Goal: Task Accomplishment & Management: Use online tool/utility

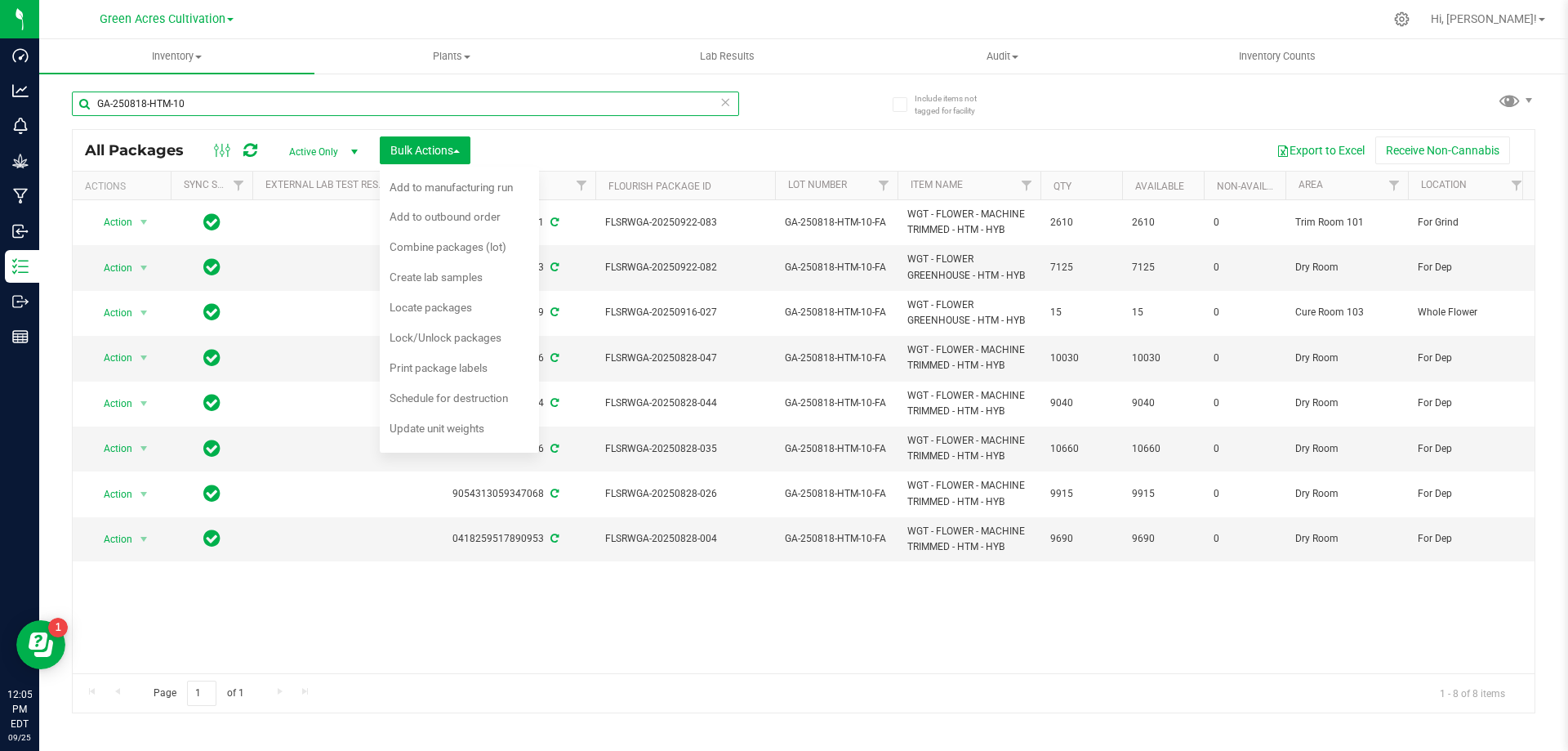
click at [330, 106] on input "GA-250818-HTM-10" at bounding box center [406, 104] width 667 height 24
paste input "909-DDA-26-2x-FA"
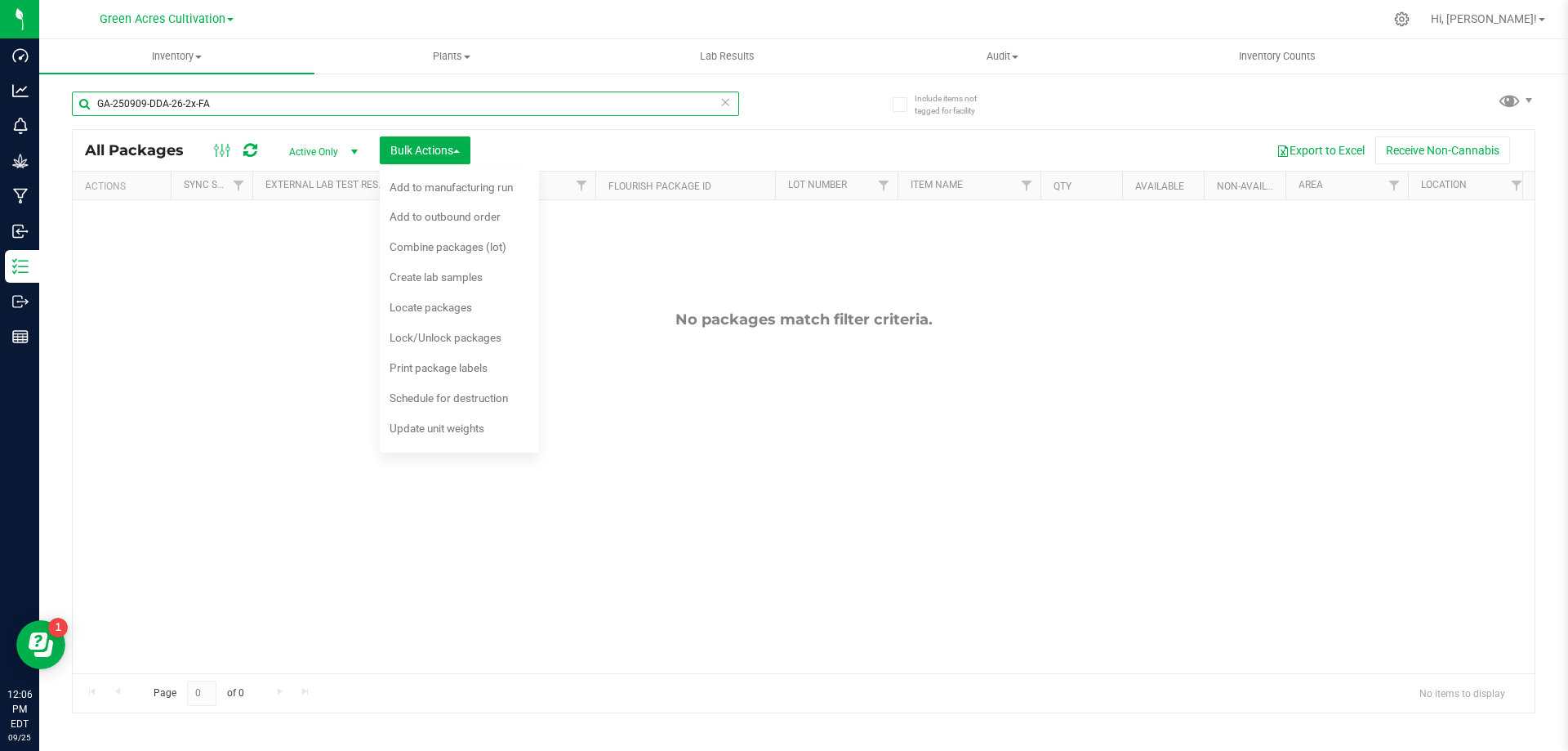
click at [275, 108] on input "GA-250909-DDA-26-2x-FA" at bounding box center [406, 104] width 667 height 24
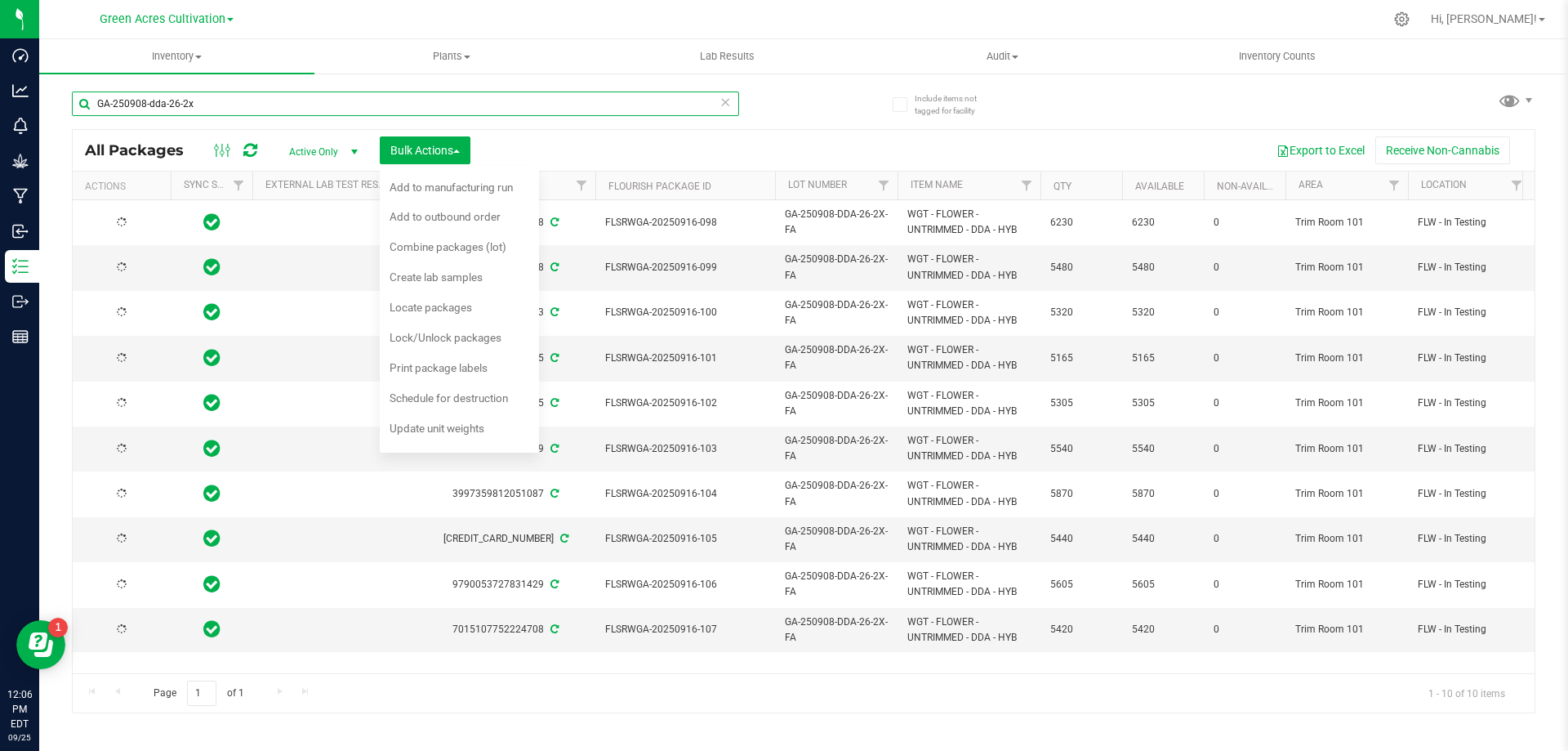
type input "GA-250908-dda-26-2x"
click at [487, 248] on span "Combine packages (lot)" at bounding box center [448, 247] width 117 height 13
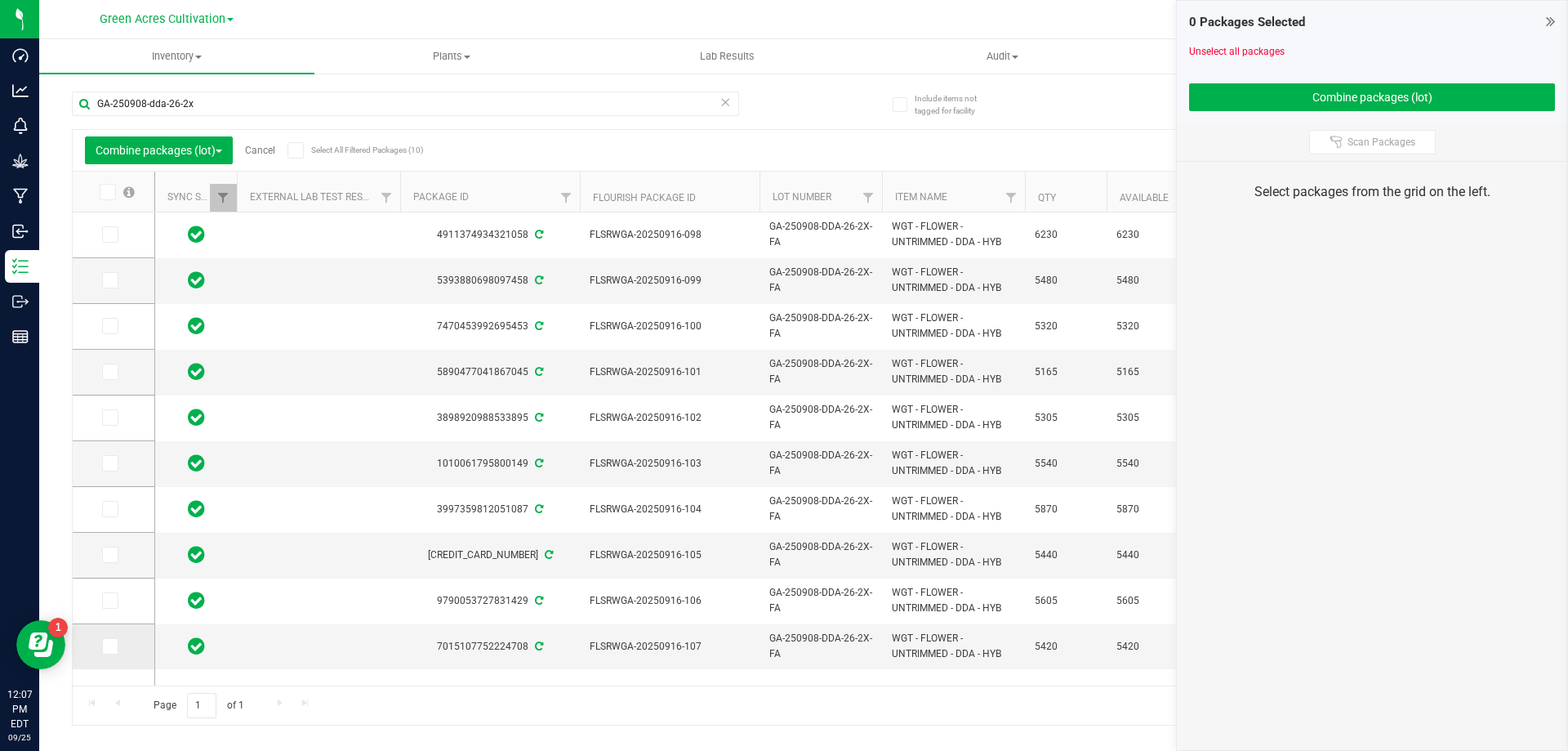
click at [120, 649] on label at bounding box center [114, 646] width 24 height 17
click at [0, 0] on input "checkbox" at bounding box center [0, 0] width 0 height 0
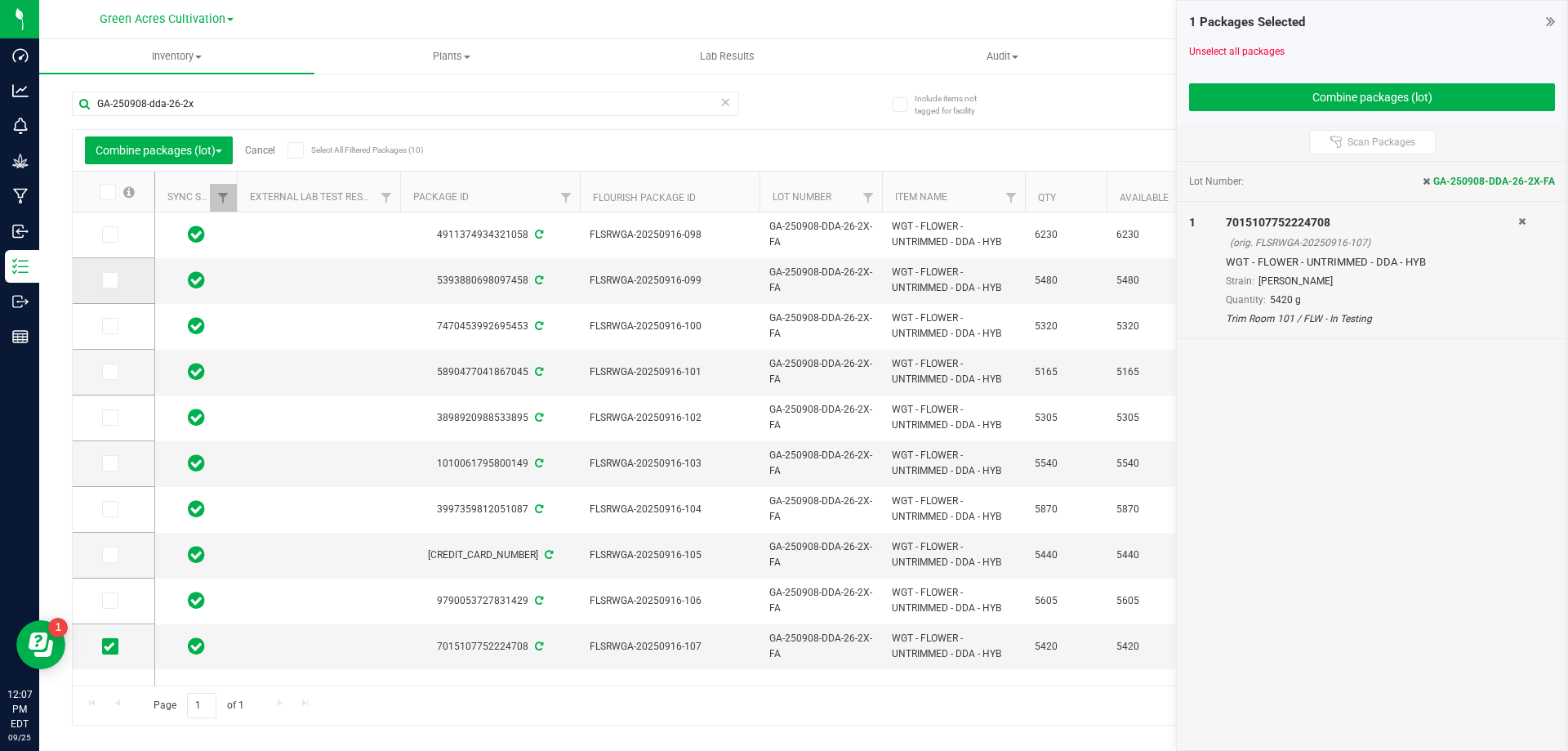
click at [104, 273] on span at bounding box center [110, 280] width 17 height 17
click at [0, 0] on input "checkbox" at bounding box center [0, 0] width 0 height 0
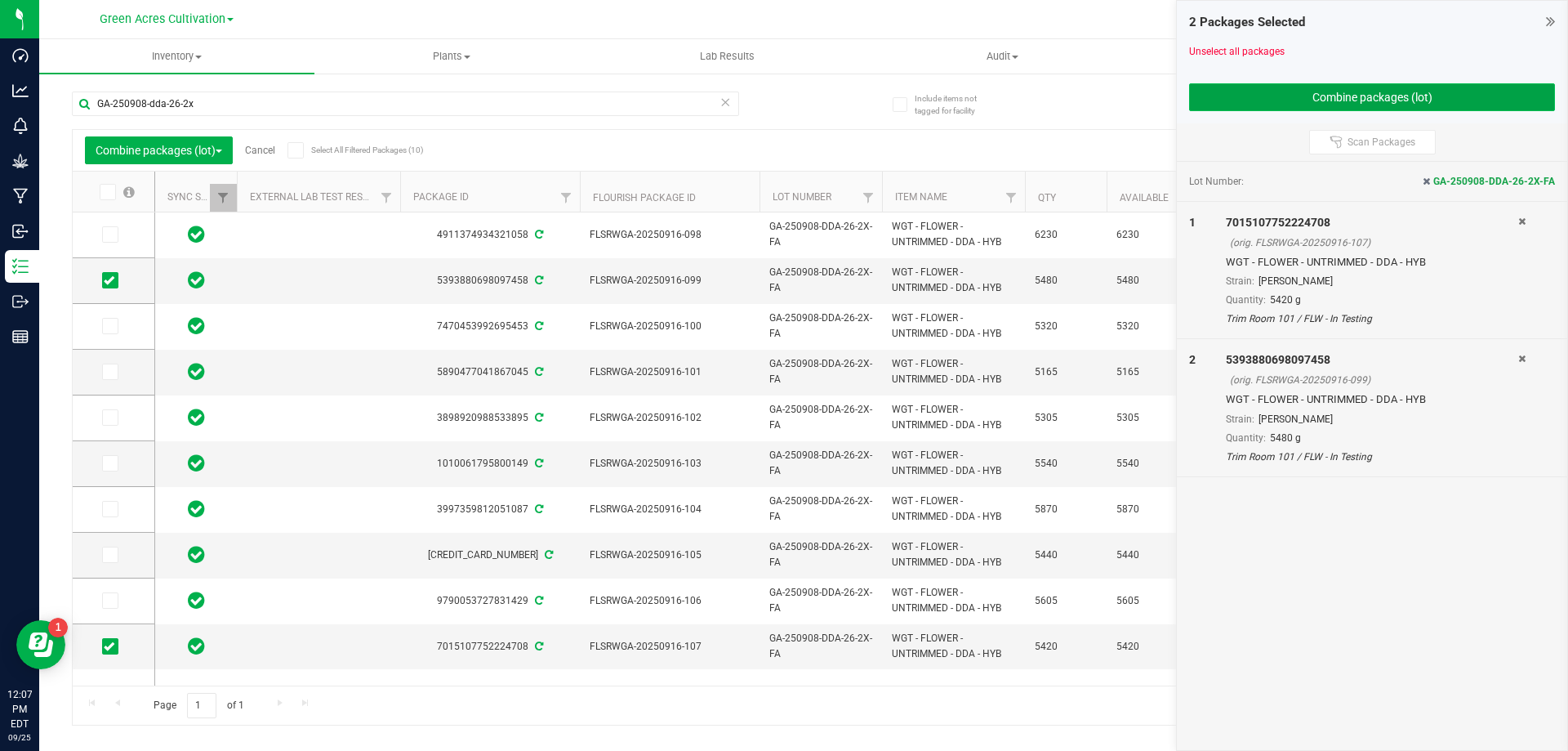
click at [1292, 105] on button "Combine packages (lot)" at bounding box center [1372, 97] width 366 height 28
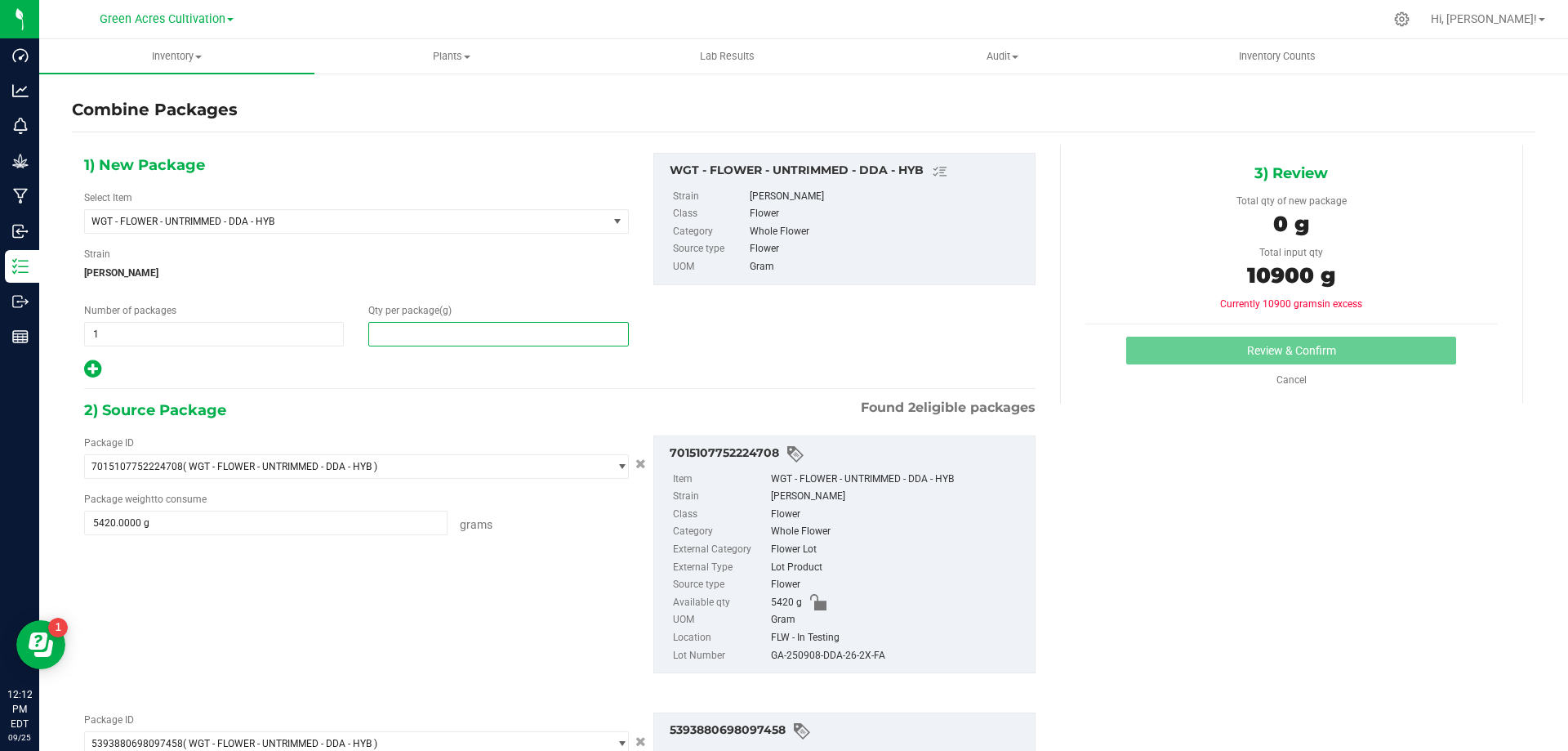
click at [520, 322] on span at bounding box center [499, 334] width 259 height 24
type input "10900"
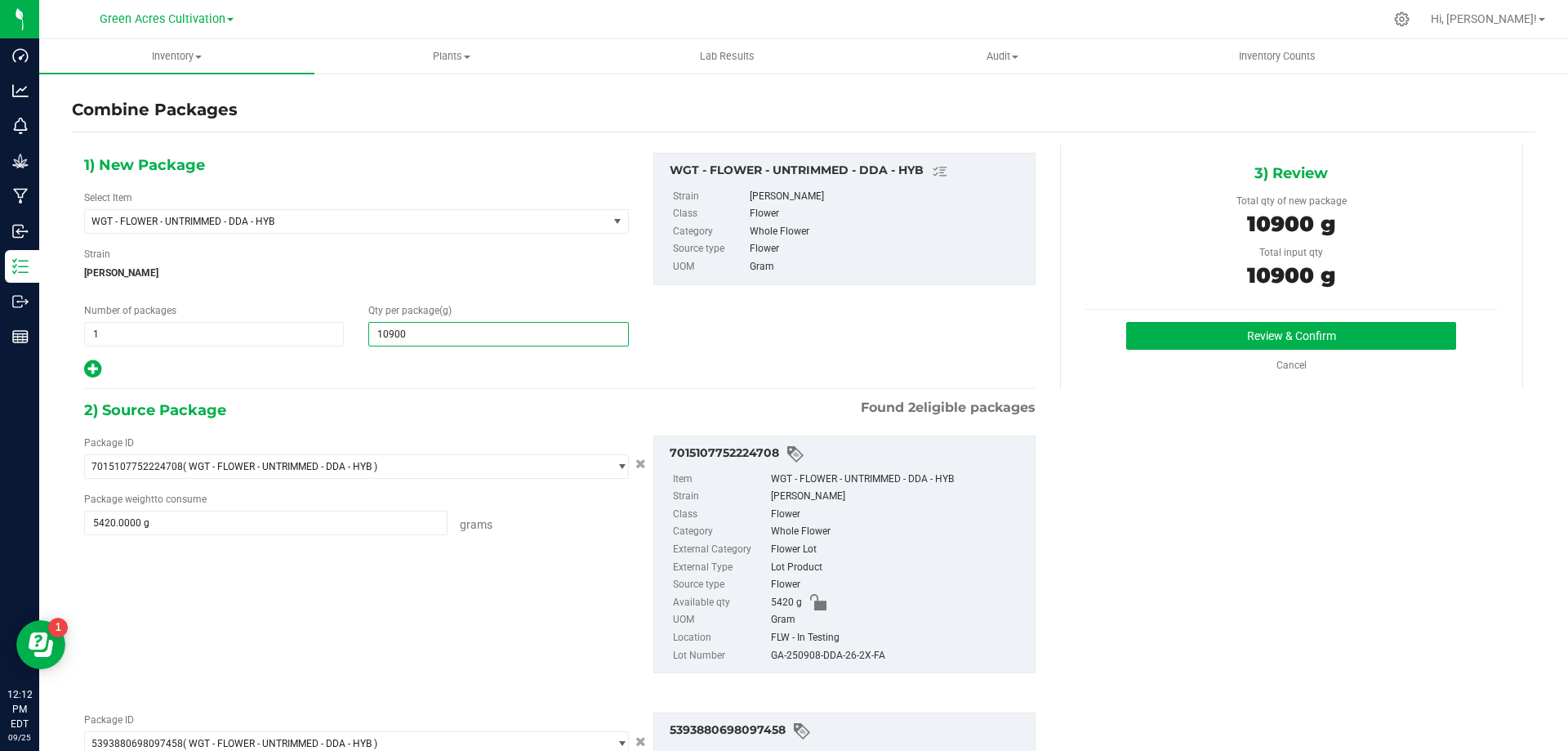
type input "10,900"
click at [857, 652] on div "GA-250908-DDA-26-2X-FA" at bounding box center [899, 656] width 256 height 18
copy div "GA-250908-DDA-26-2X-FA"
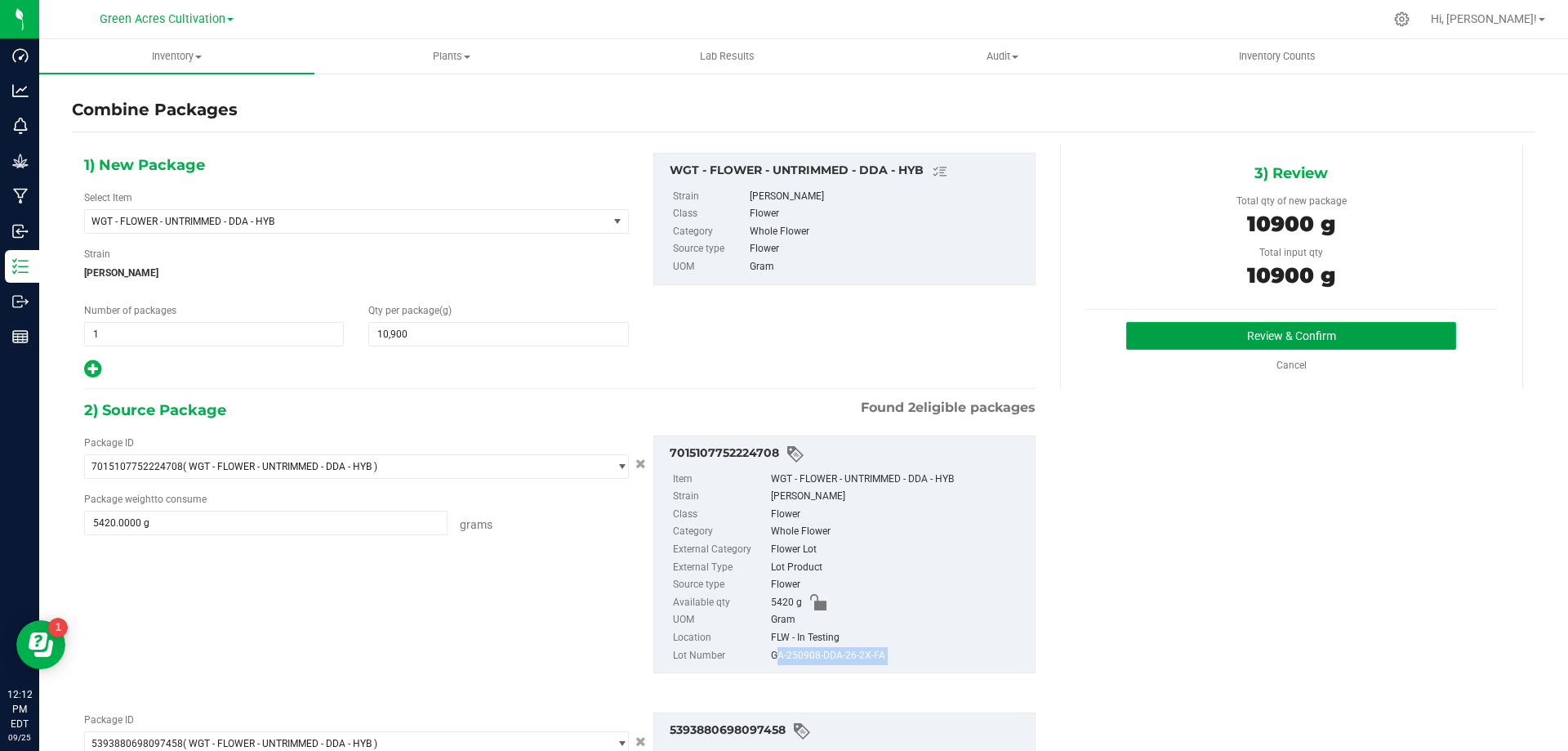
click at [1158, 348] on button "Review & Confirm" at bounding box center [1291, 336] width 330 height 28
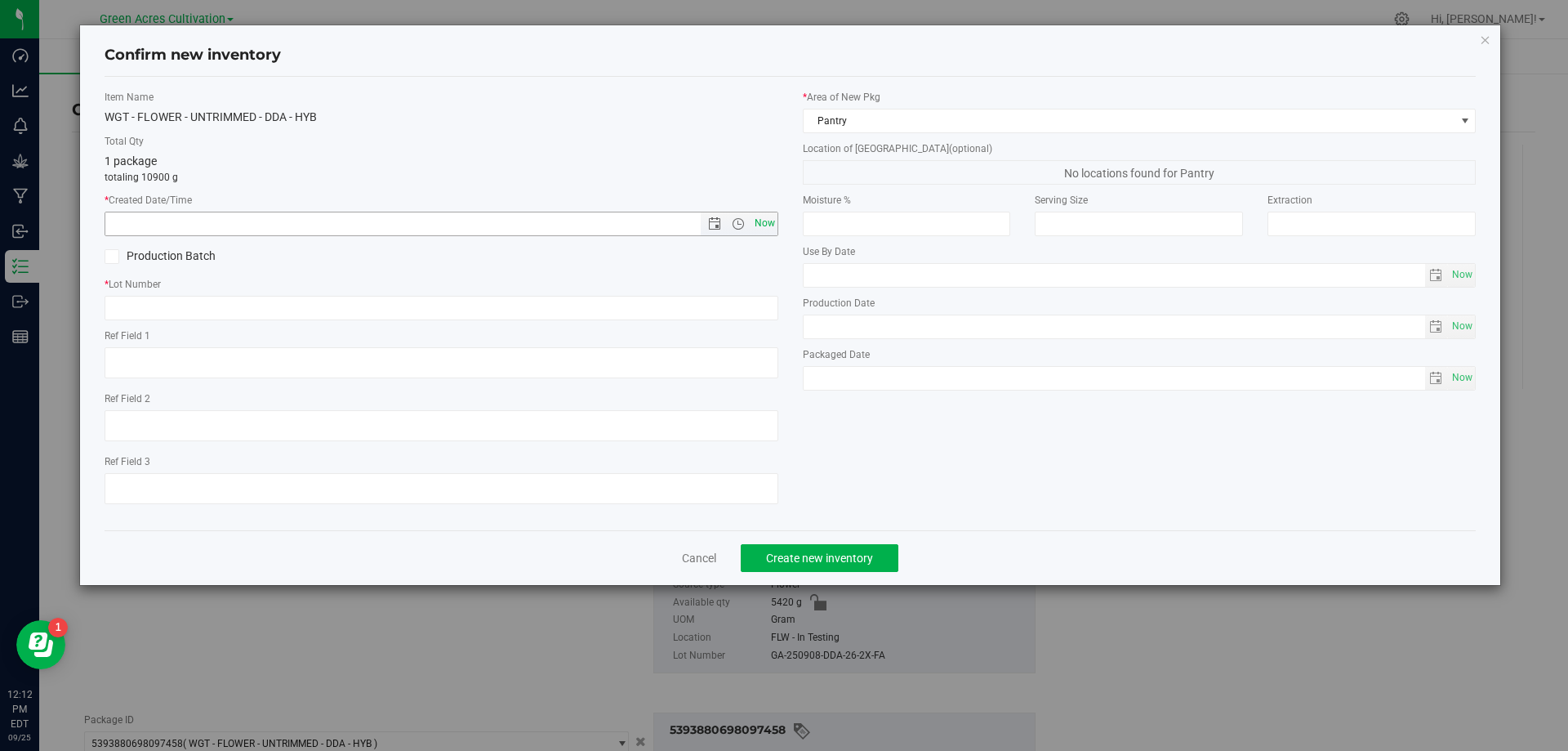
click at [761, 219] on span "Now" at bounding box center [765, 223] width 28 height 24
type input "[DATE] 12:12 PM"
click at [731, 311] on input "text" at bounding box center [441, 308] width 674 height 24
paste input "GA-250908-DDA-26-2X-FA"
type input "GA-250908-DDA-26-2X-FA"
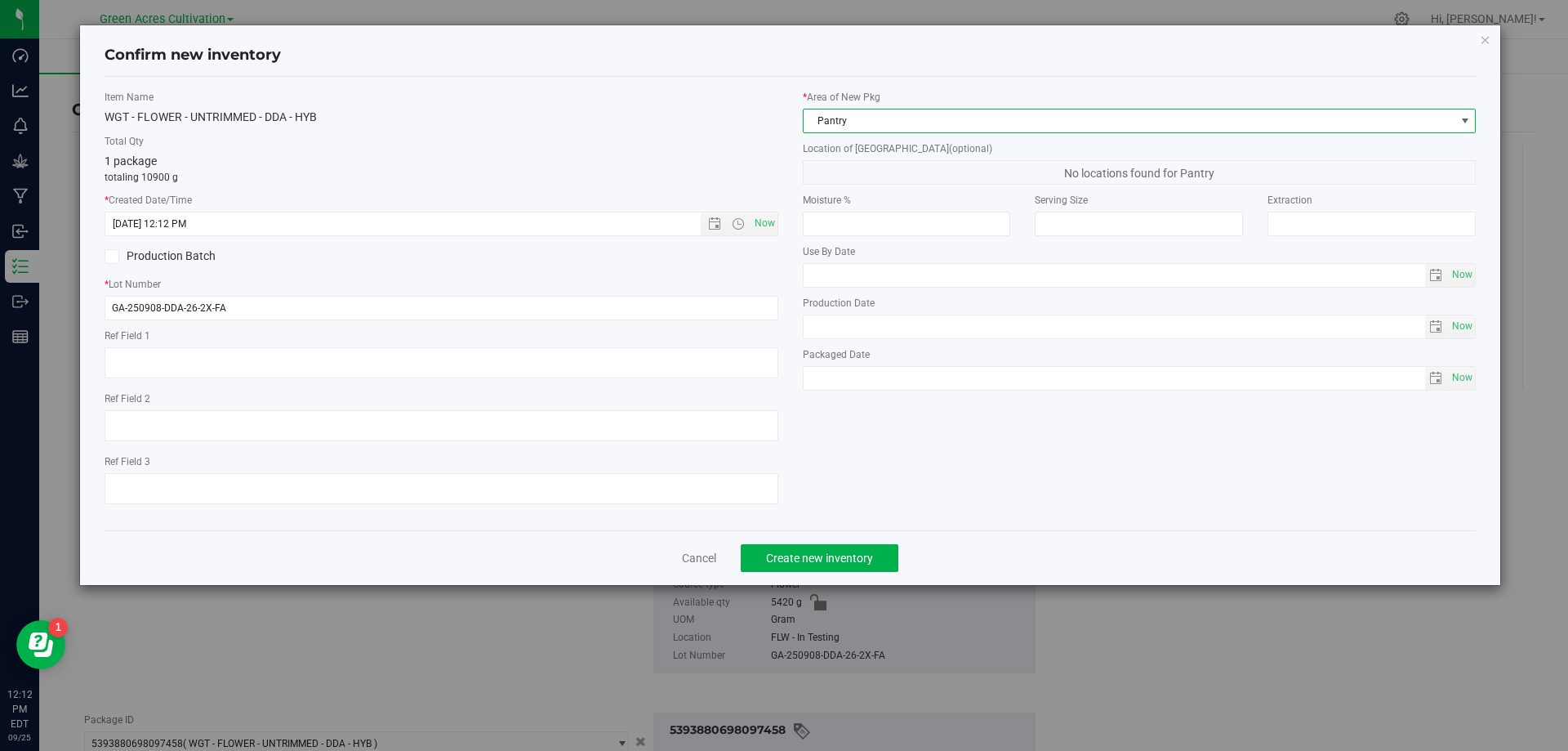
click at [936, 120] on span "Pantry" at bounding box center [1129, 121] width 651 height 23
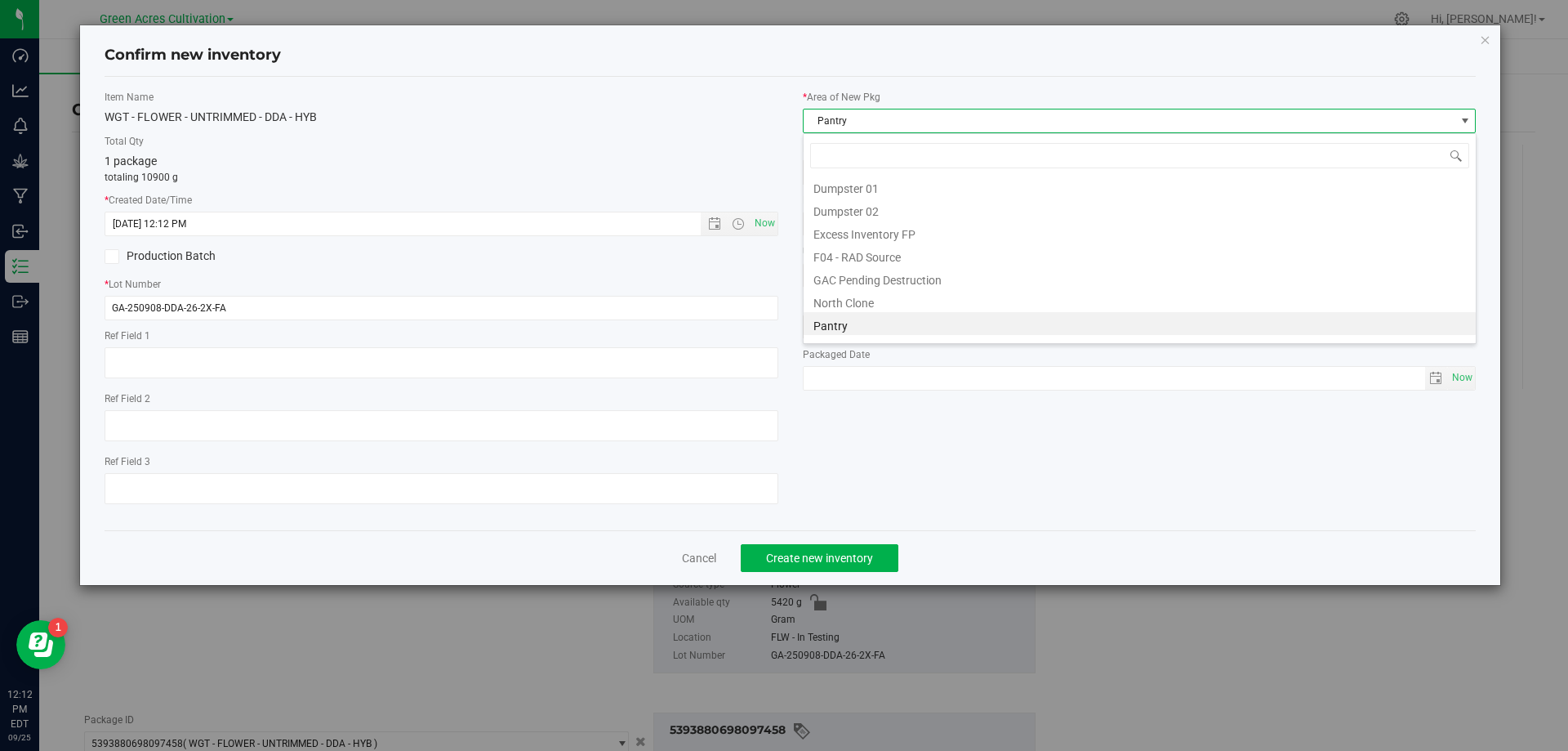
scroll to position [216, 0]
click at [872, 326] on li "Range 22/24" at bounding box center [1139, 315] width 672 height 23
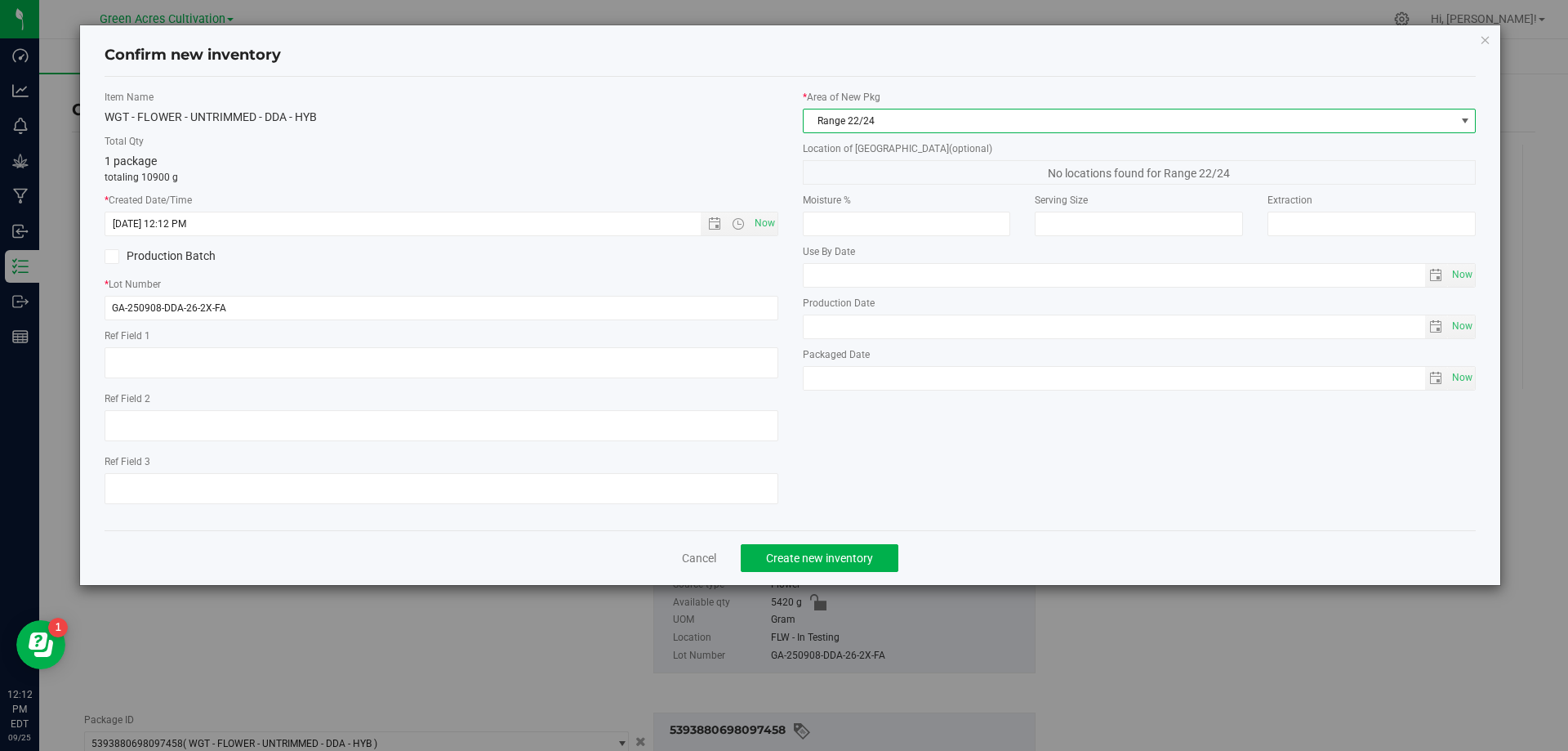
click at [918, 120] on span "Range 22/24" at bounding box center [1129, 121] width 651 height 23
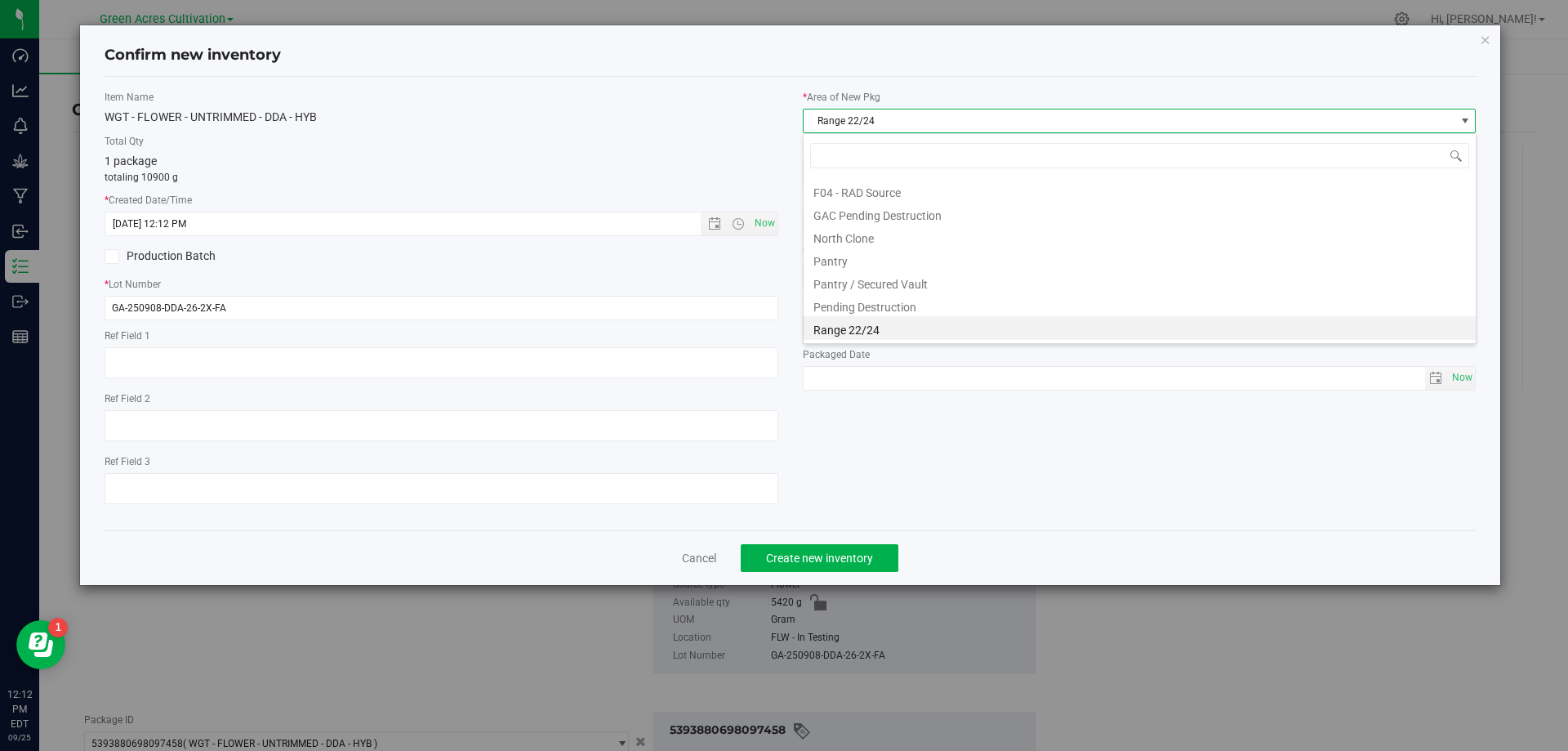
scroll to position [248, 0]
click at [869, 338] on li "Trim Room 101" at bounding box center [1139, 328] width 672 height 23
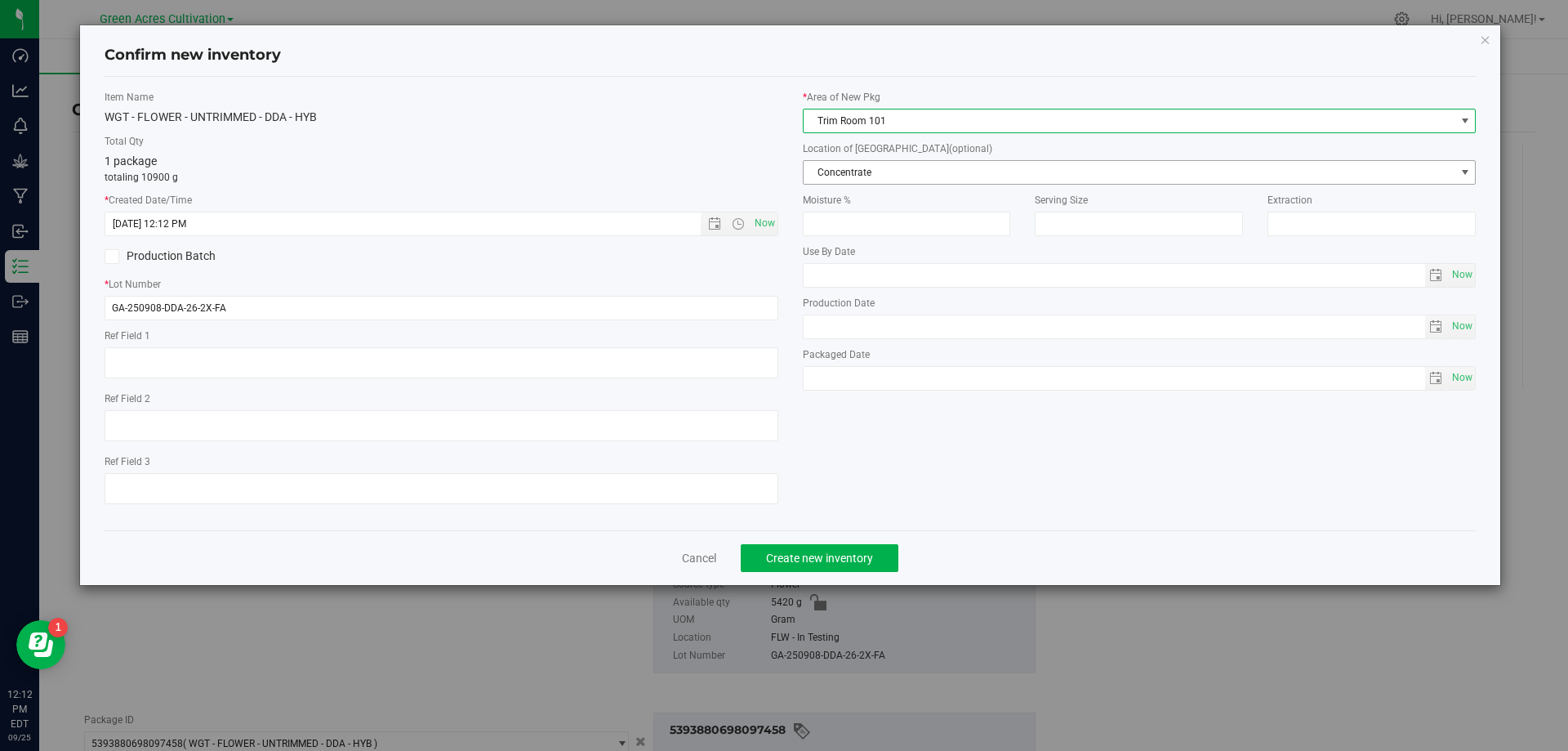
click at [926, 134] on div "* Area of [GEOGRAPHIC_DATA] Trim Room 101 Location of [GEOGRAPHIC_DATA] (option…" at bounding box center [1140, 244] width 699 height 309
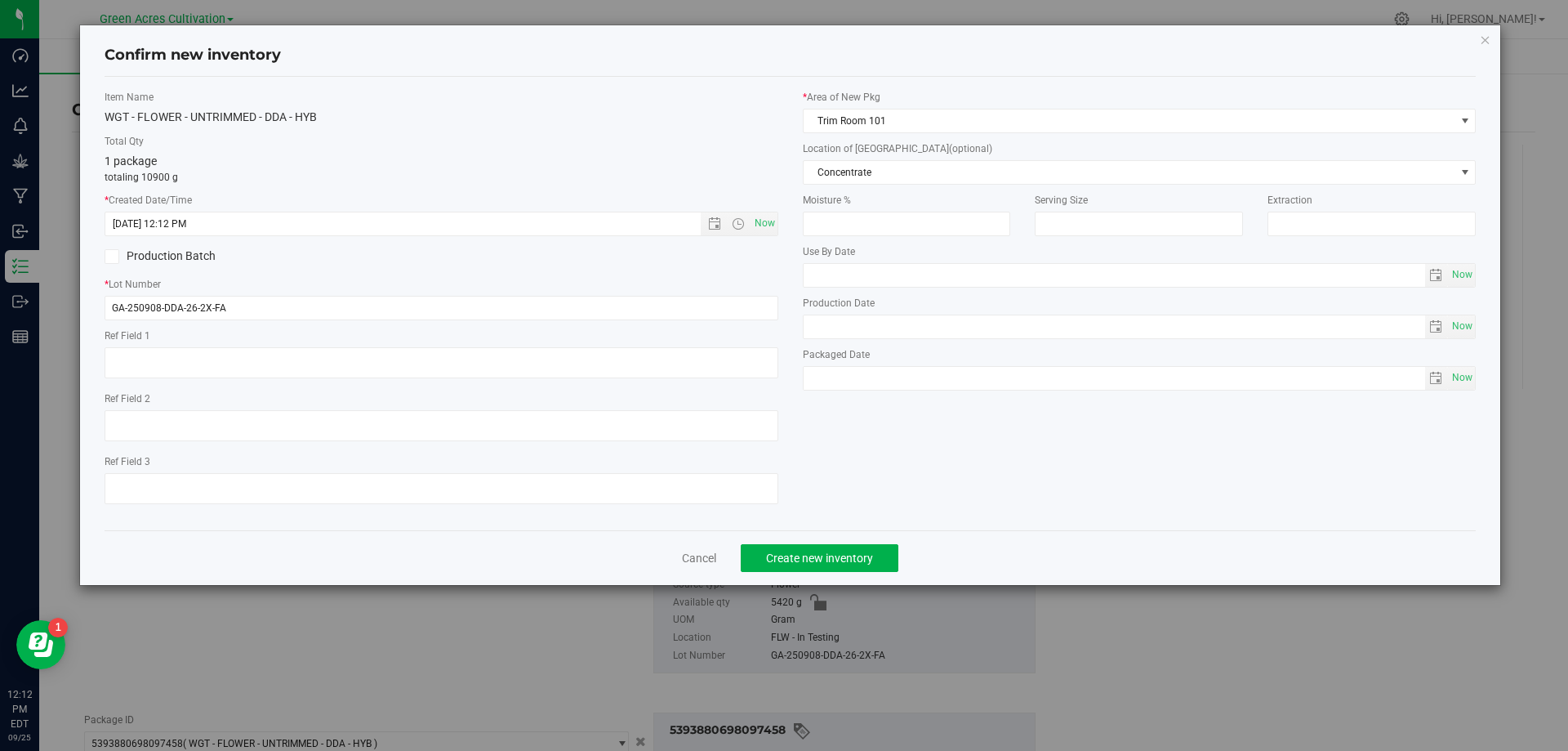
click at [912, 193] on label "Moisture %" at bounding box center [906, 200] width 209 height 15
click at [916, 178] on span "Concentrate" at bounding box center [1129, 172] width 651 height 23
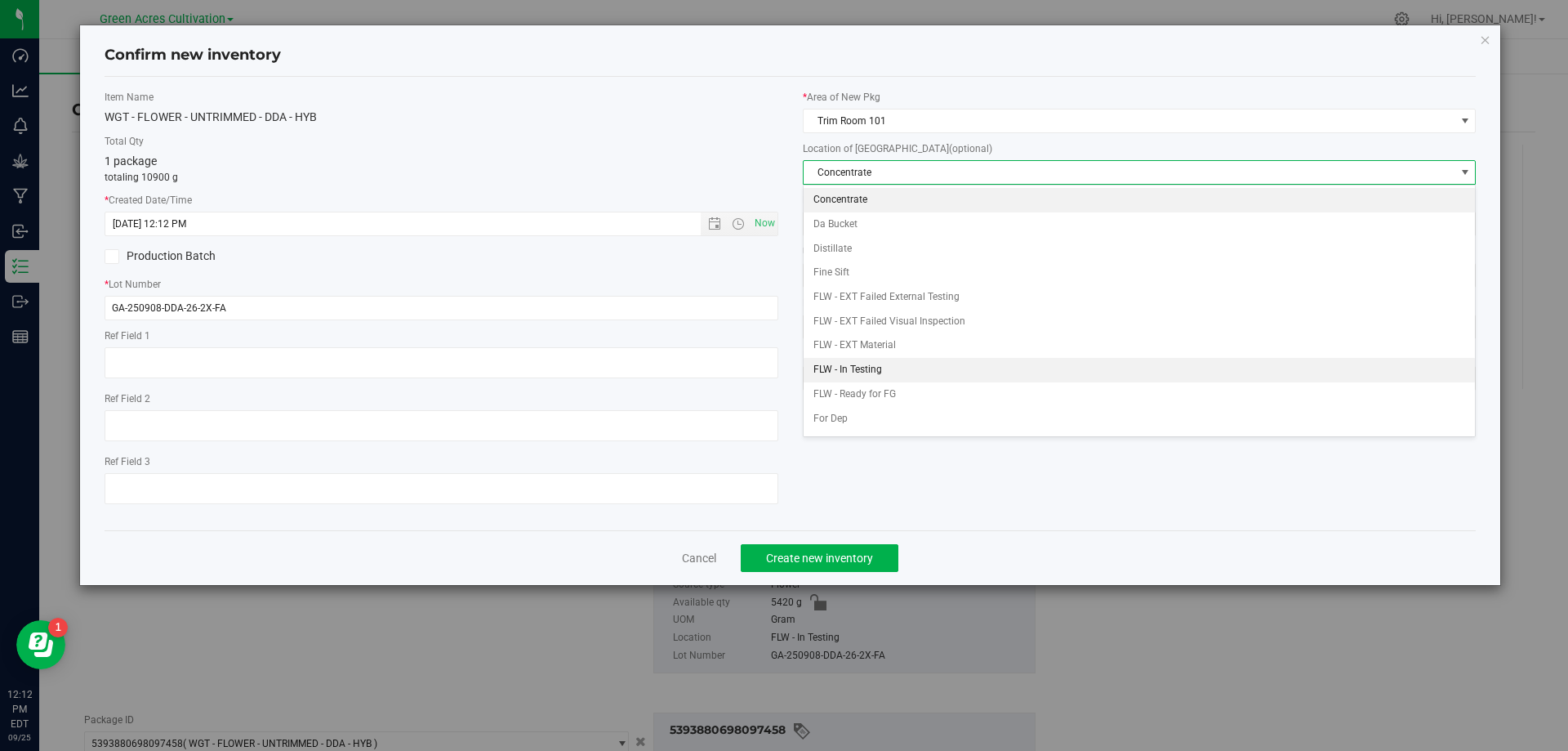
click at [905, 366] on li "FLW - In Testing" at bounding box center [1139, 370] width 672 height 24
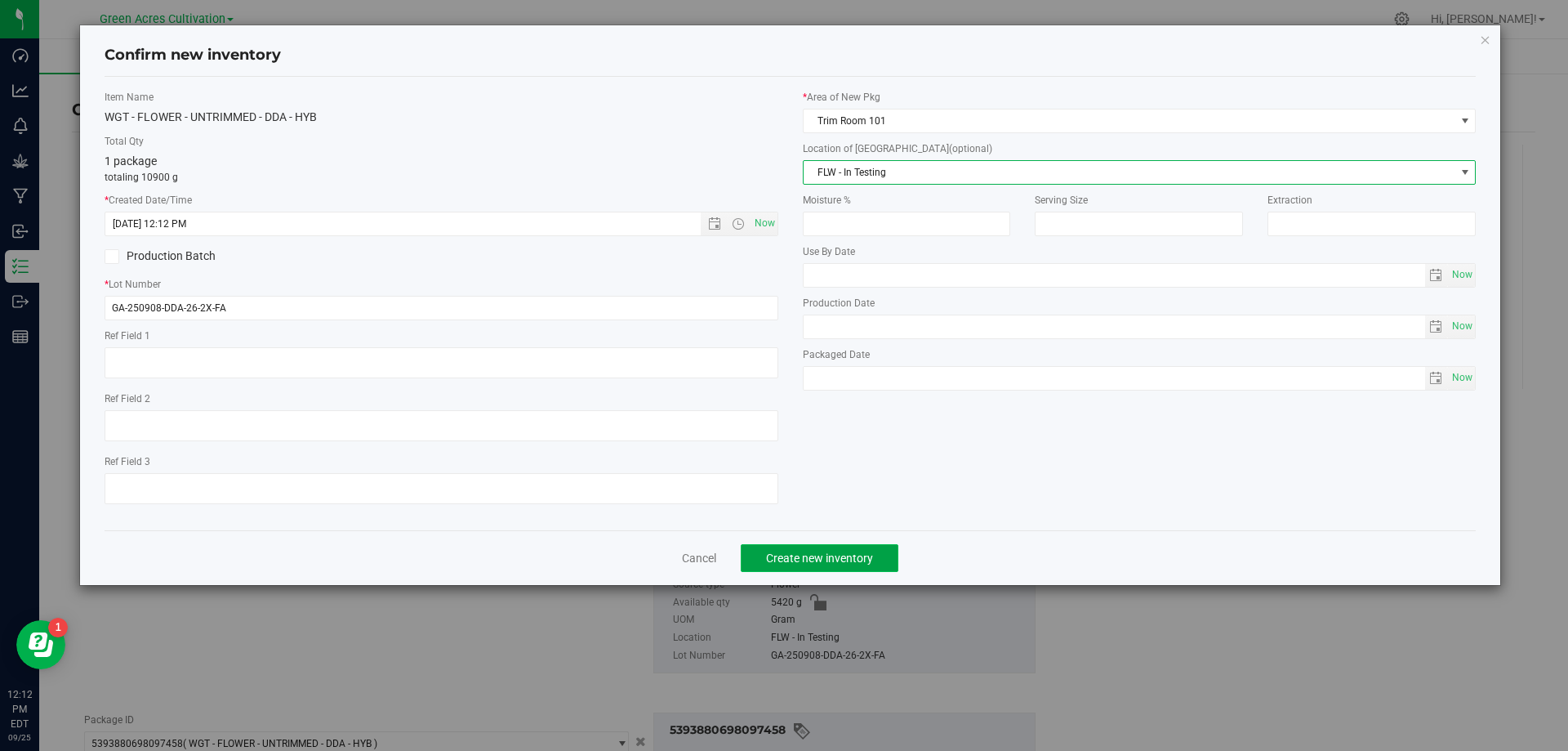
click at [846, 554] on span "Create new inventory" at bounding box center [819, 558] width 107 height 13
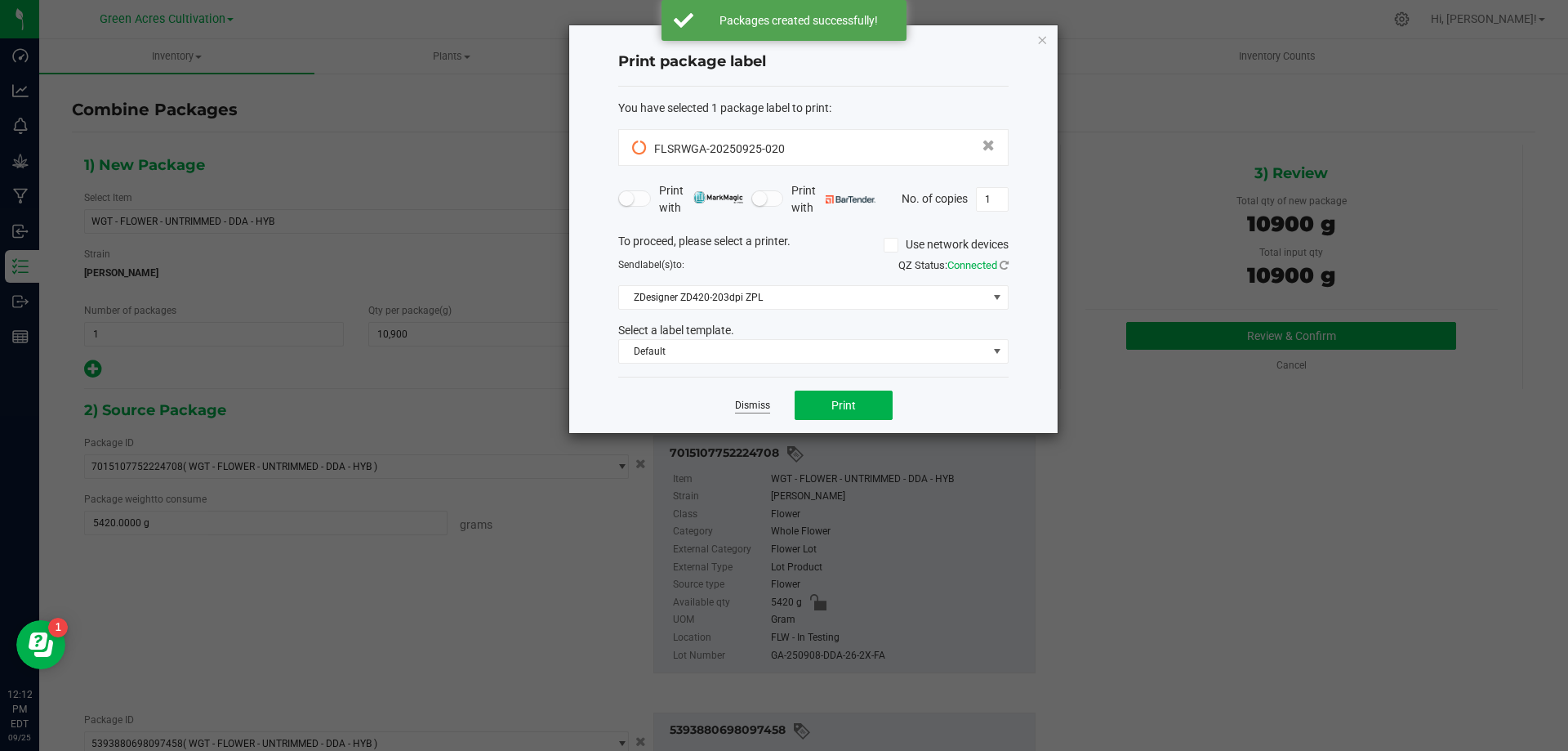
click at [750, 399] on link "Dismiss" at bounding box center [752, 405] width 35 height 14
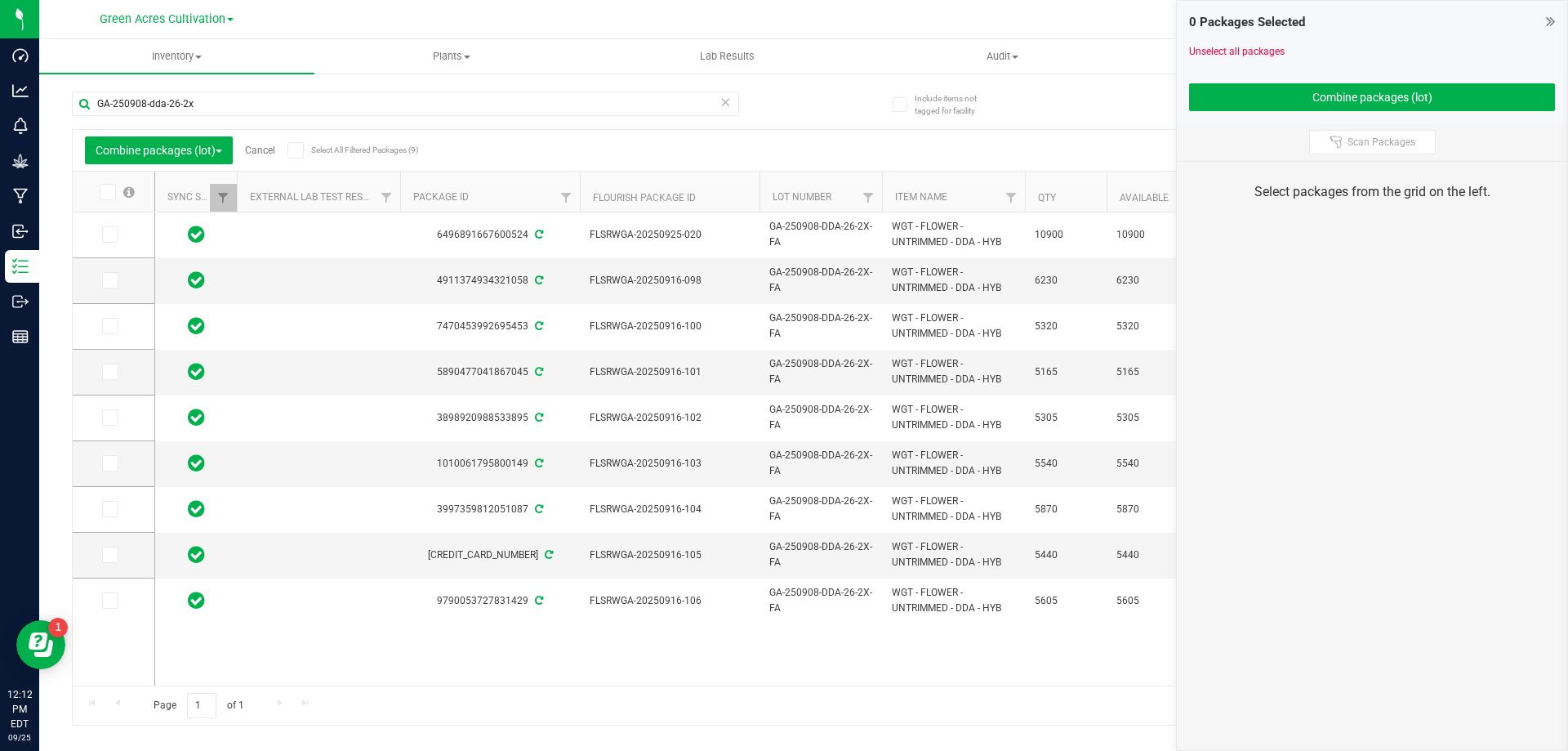
click at [272, 154] on link "Cancel" at bounding box center [259, 150] width 31 height 11
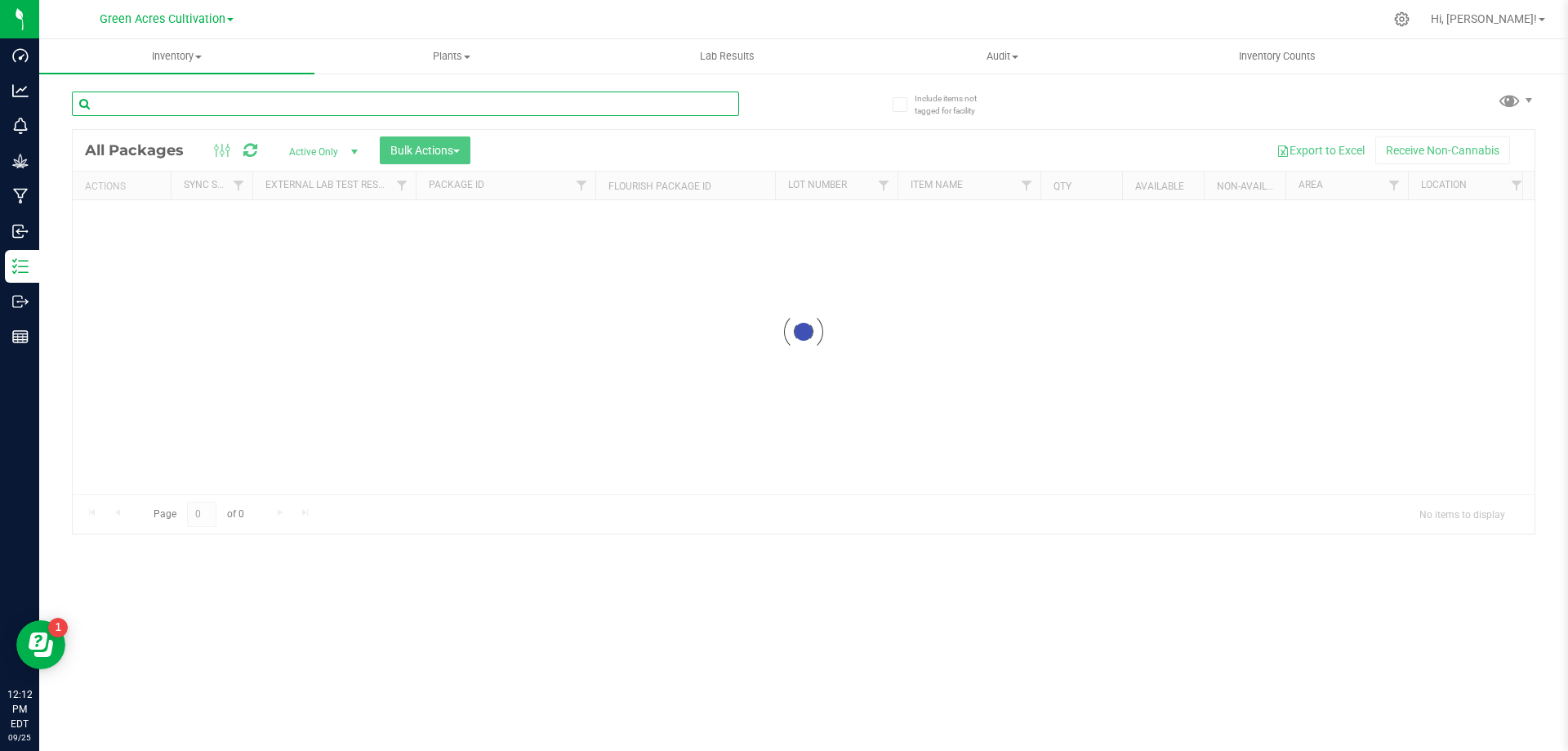
click at [313, 101] on input "text" at bounding box center [406, 104] width 667 height 24
paste input "FLSRWGA-20250925-020"
type input "FLSRWGA-20250925-020"
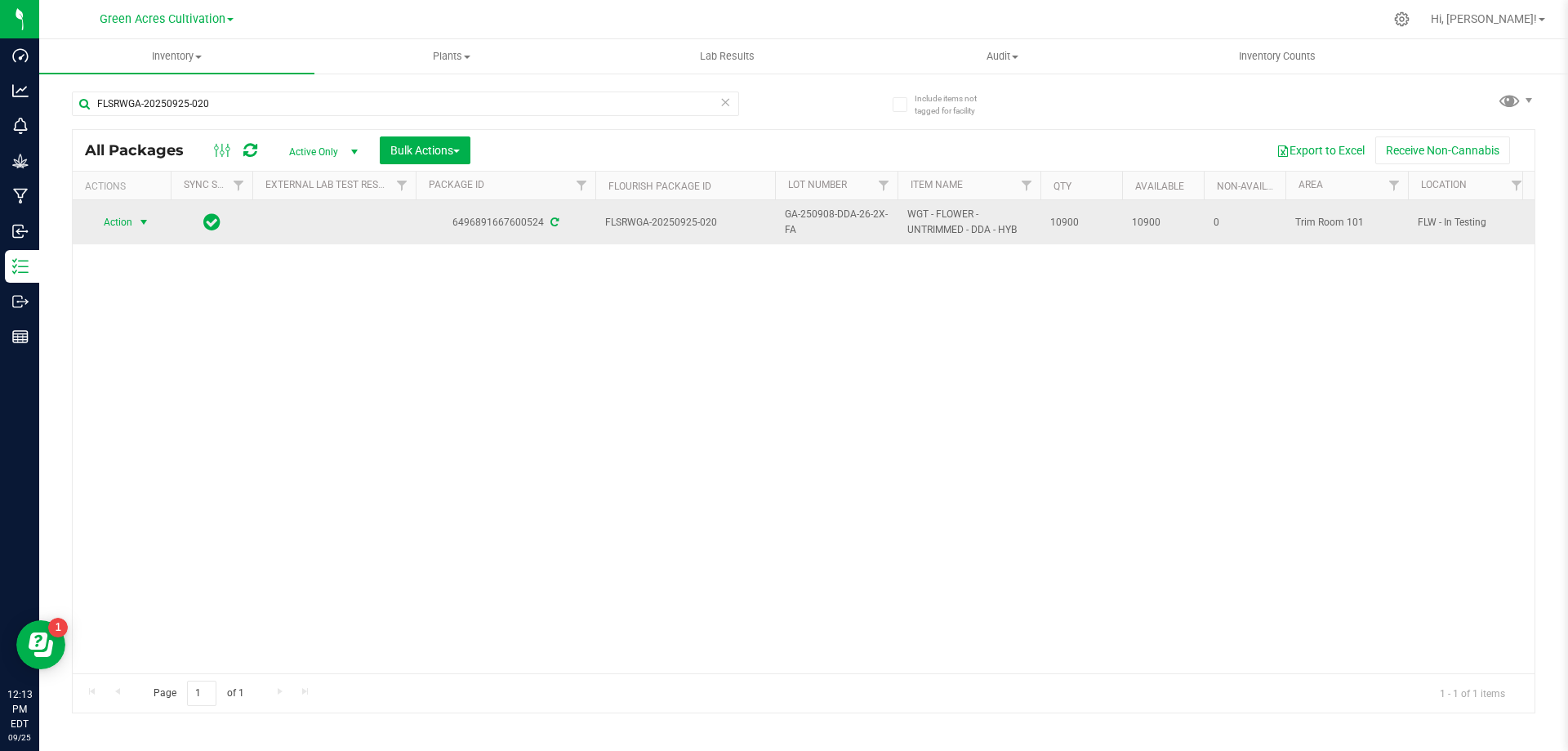
click at [96, 223] on span "Action" at bounding box center [111, 222] width 44 height 23
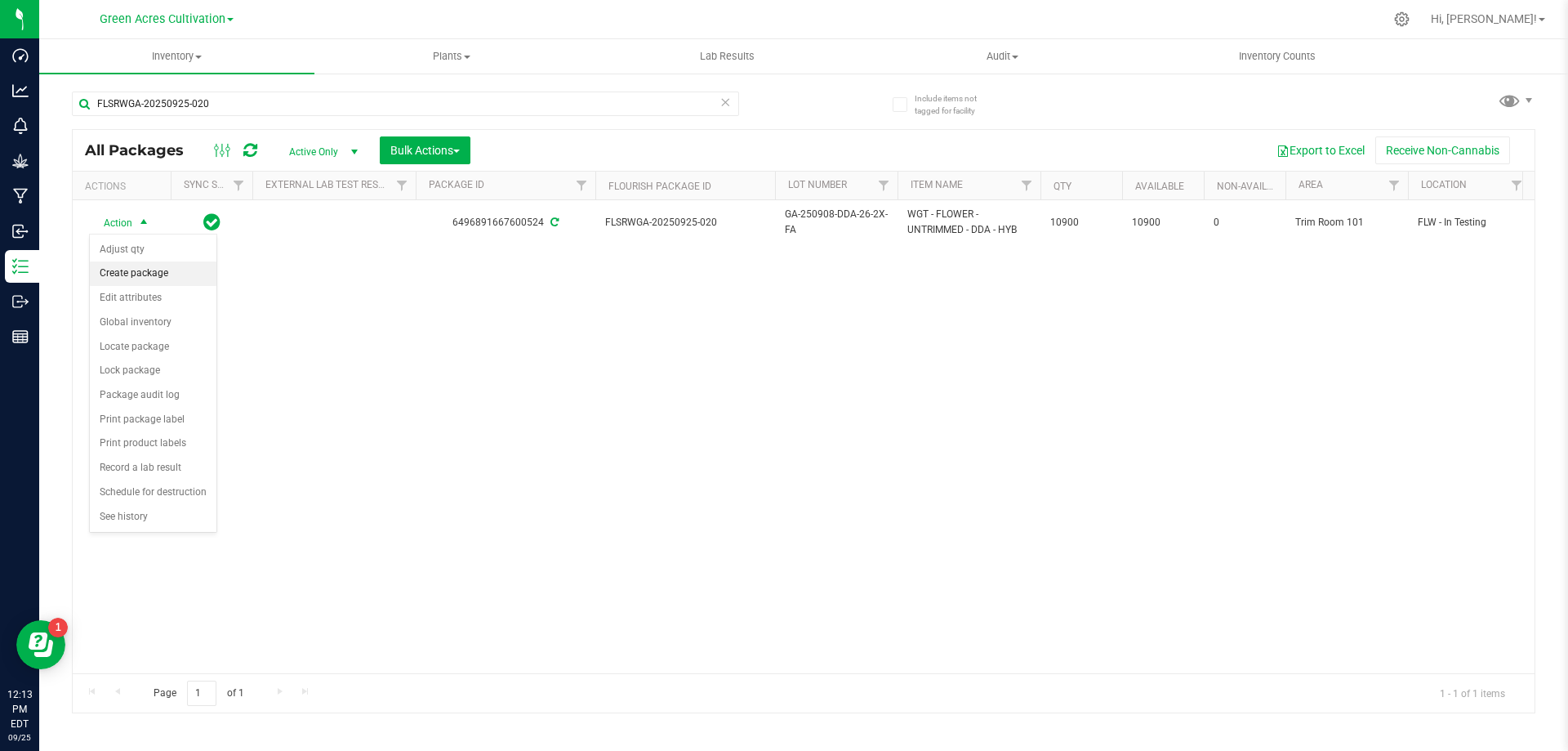
click at [146, 276] on li "Create package" at bounding box center [153, 274] width 127 height 24
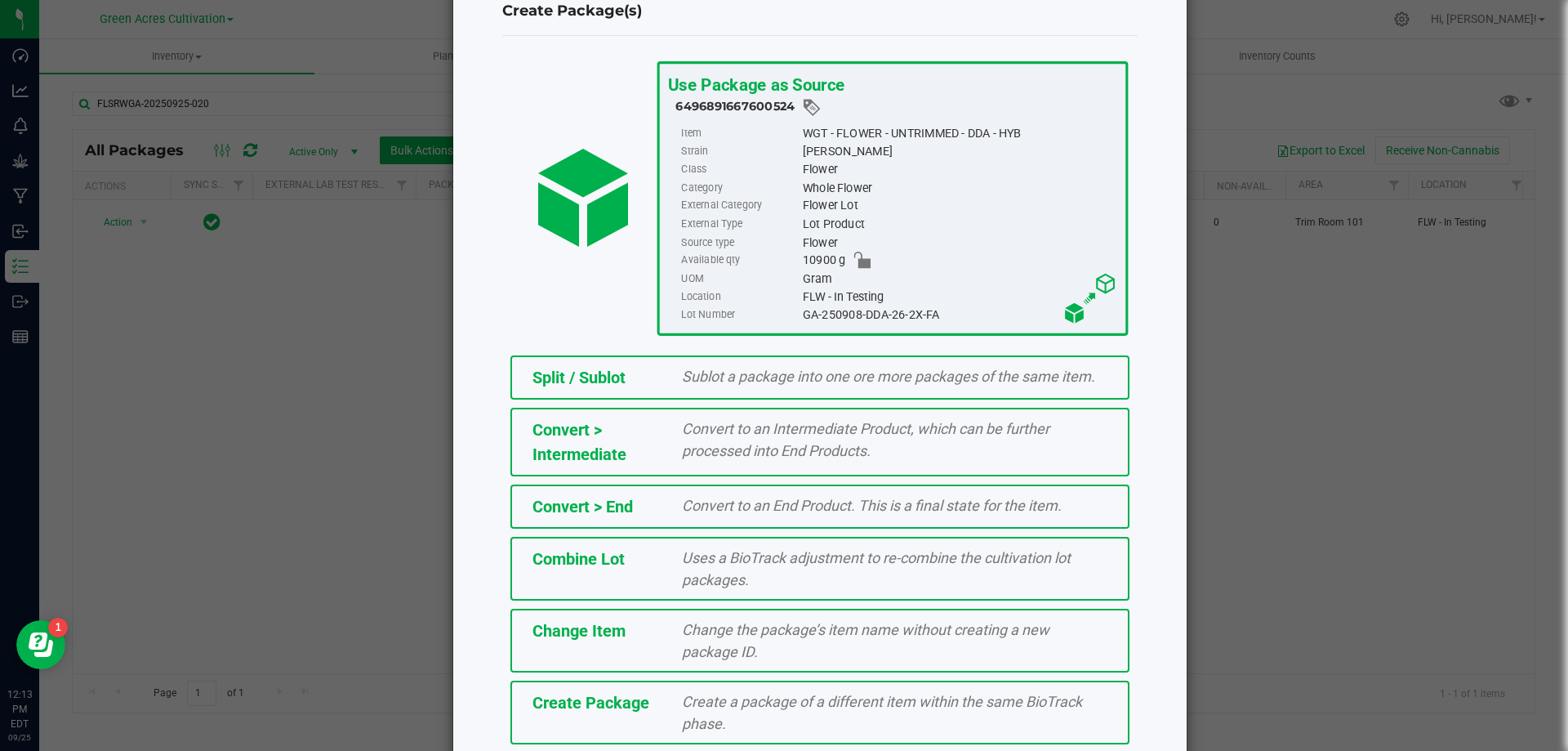
scroll to position [118, 0]
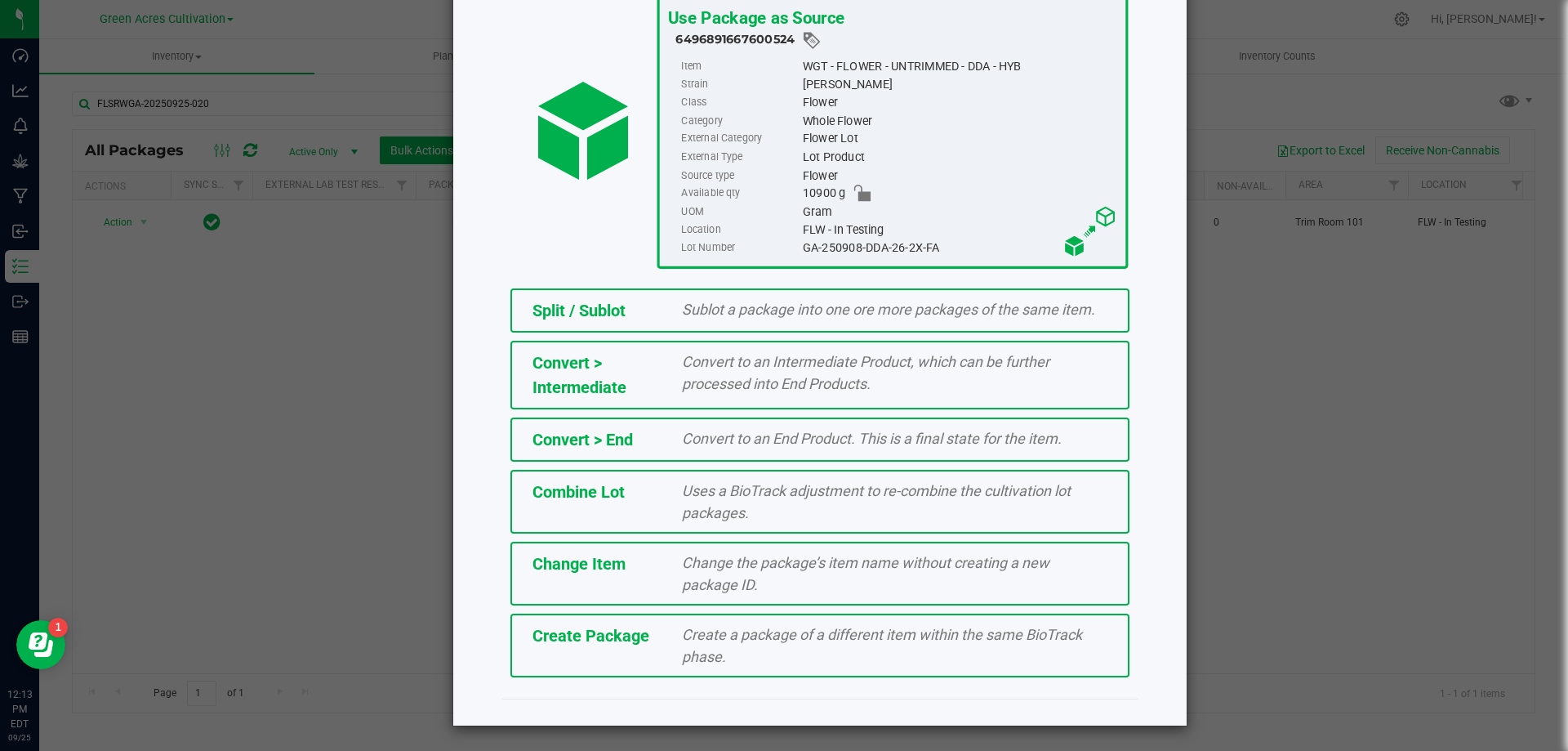
click at [739, 647] on div "Create a package of a different item within the same BioTrack phase." at bounding box center [895, 645] width 450 height 45
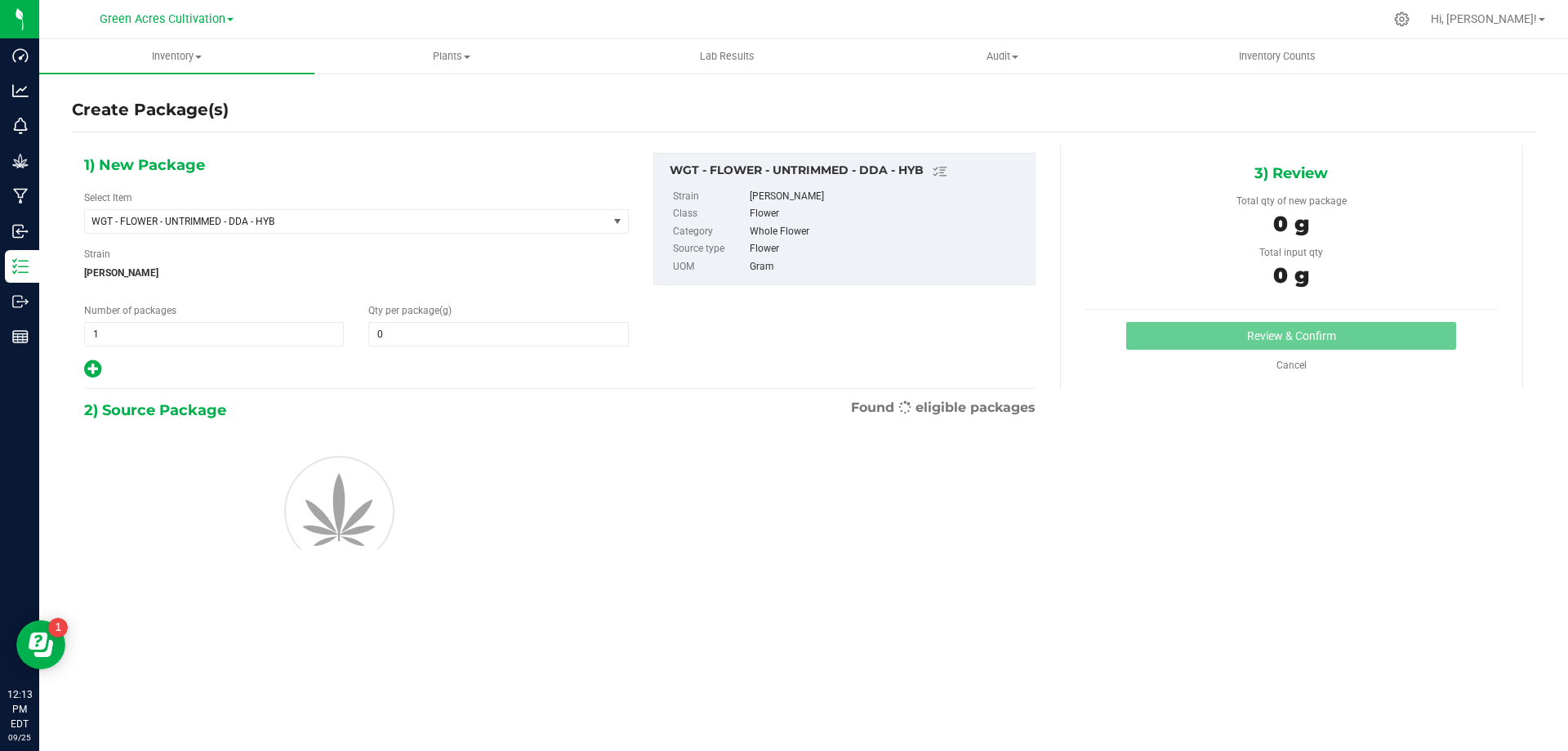
type input "0.0000"
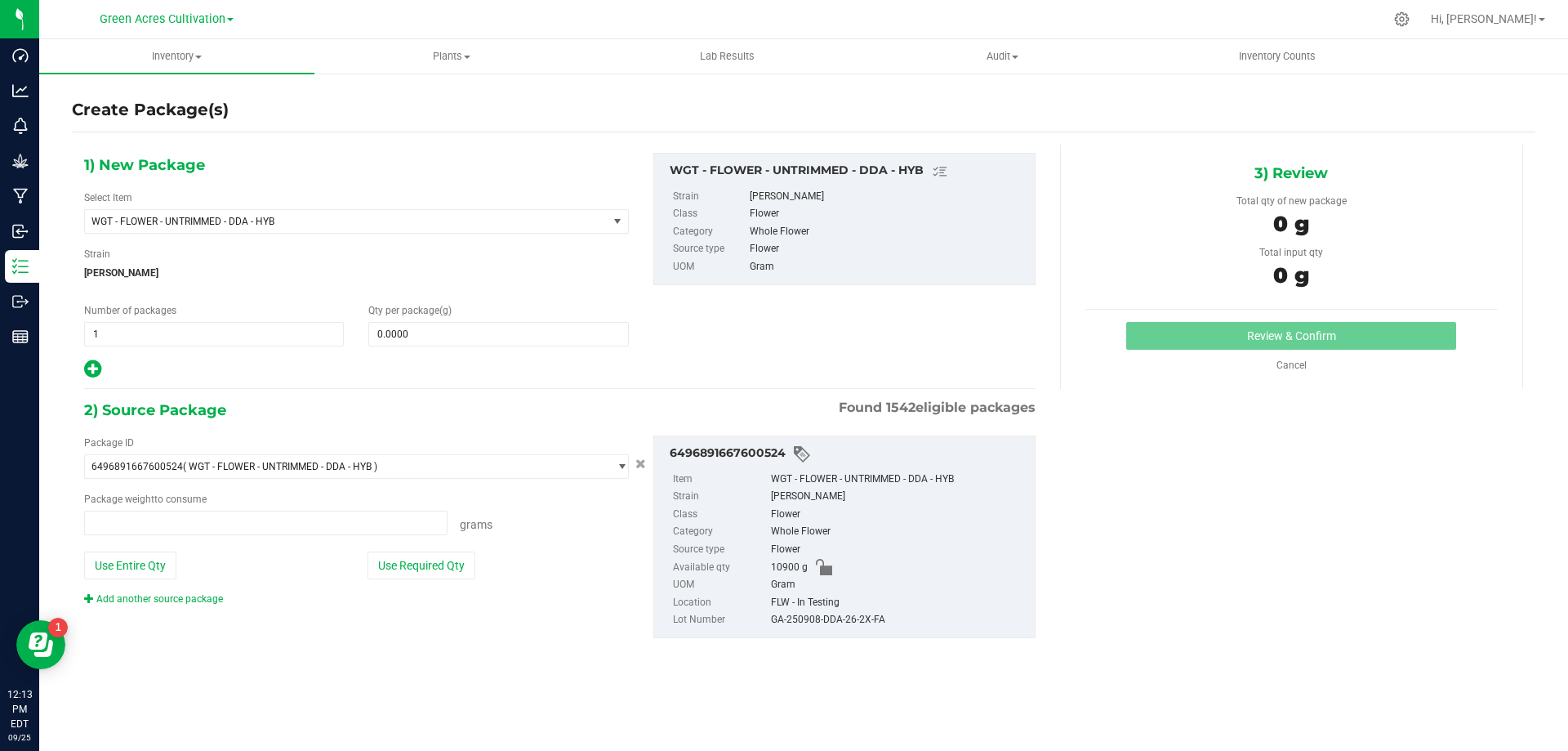
type input "0.0000 g"
click at [395, 223] on span "WGT - FLOWER - UNTRIMMED - DDA - HYB" at bounding box center [336, 222] width 489 height 11
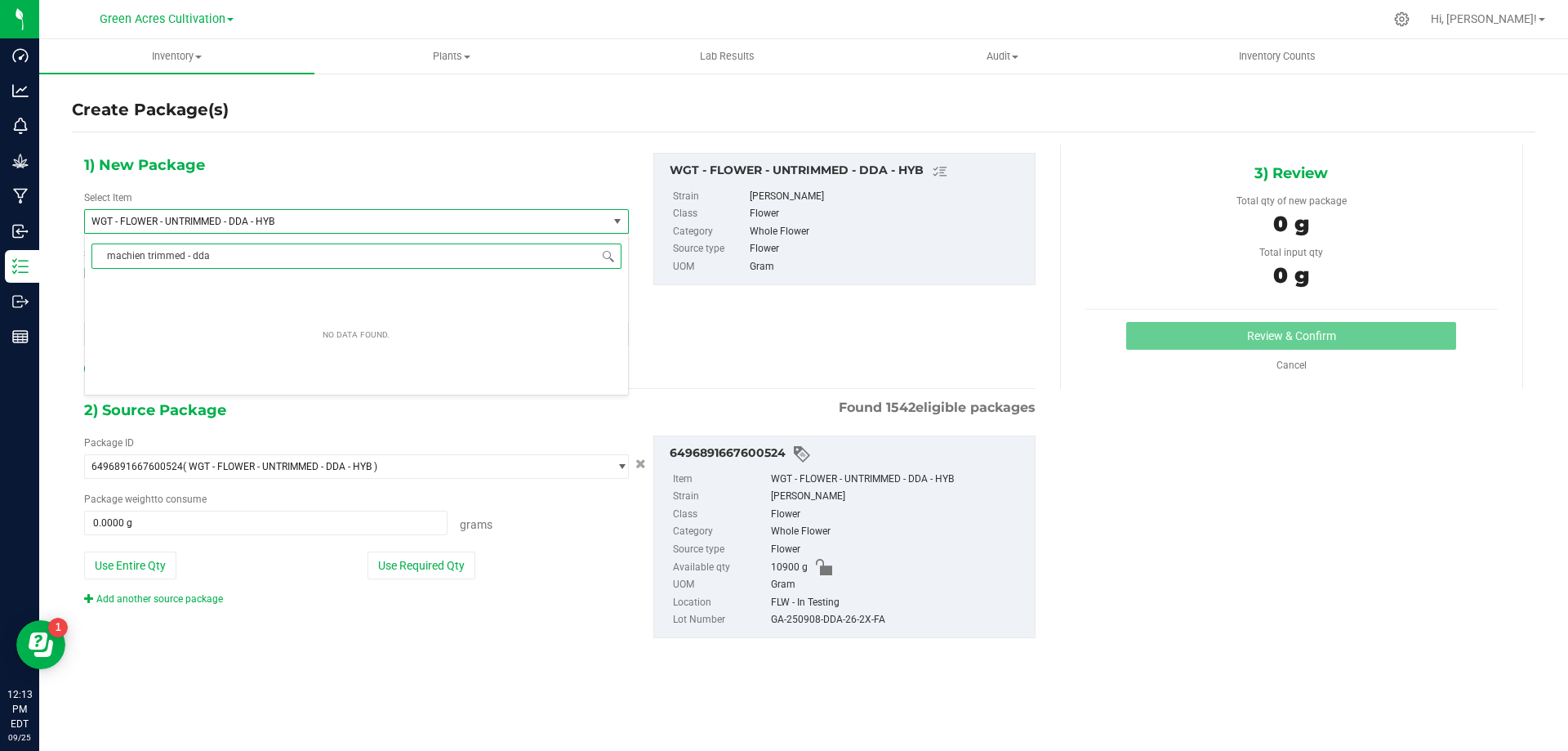
click at [138, 259] on input "machien trimmed - dda" at bounding box center [357, 256] width 530 height 25
type input "machine trimmed - dda"
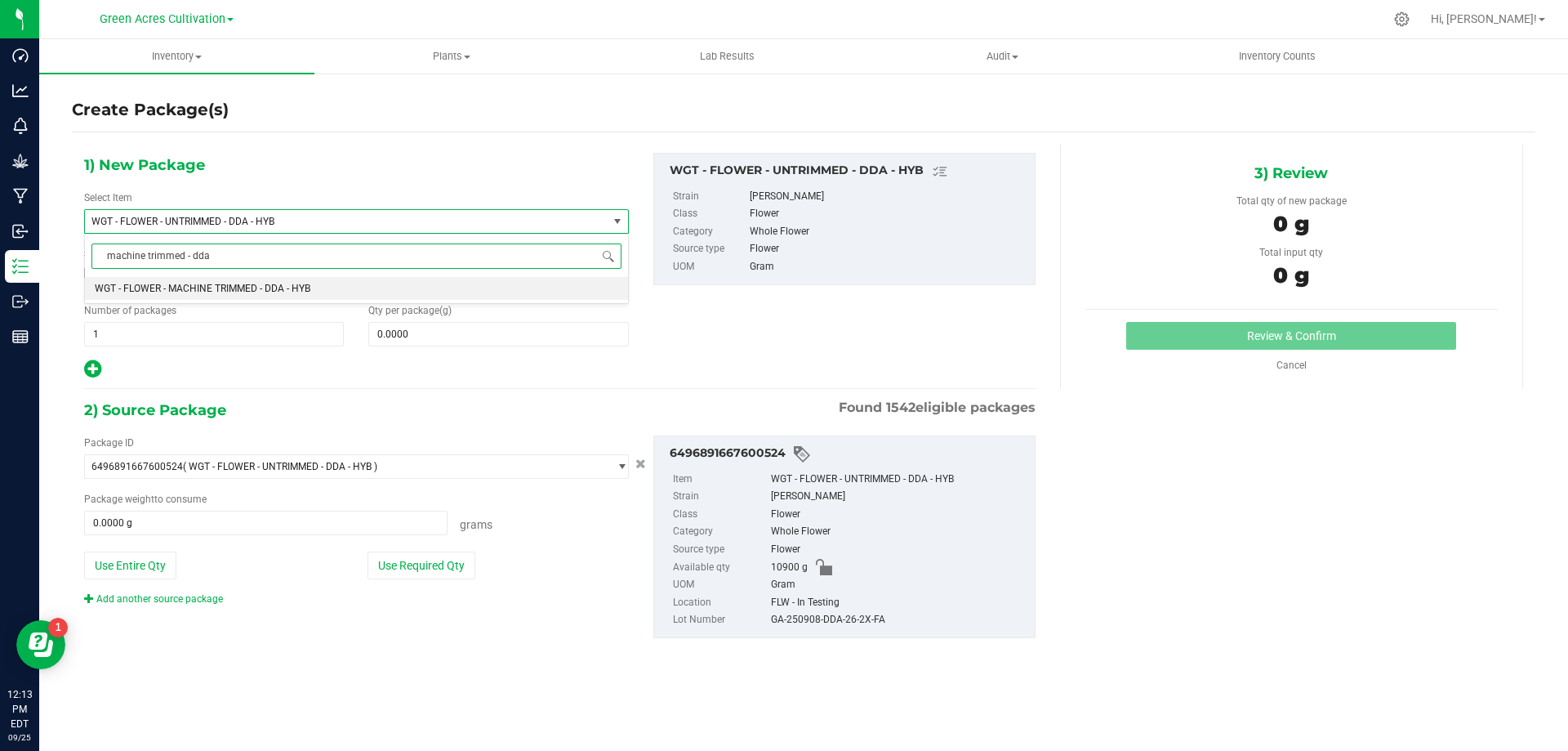
click at [313, 279] on li "WGT - FLOWER - MACHINE TRIMMED - DDA - HYB" at bounding box center [357, 288] width 543 height 23
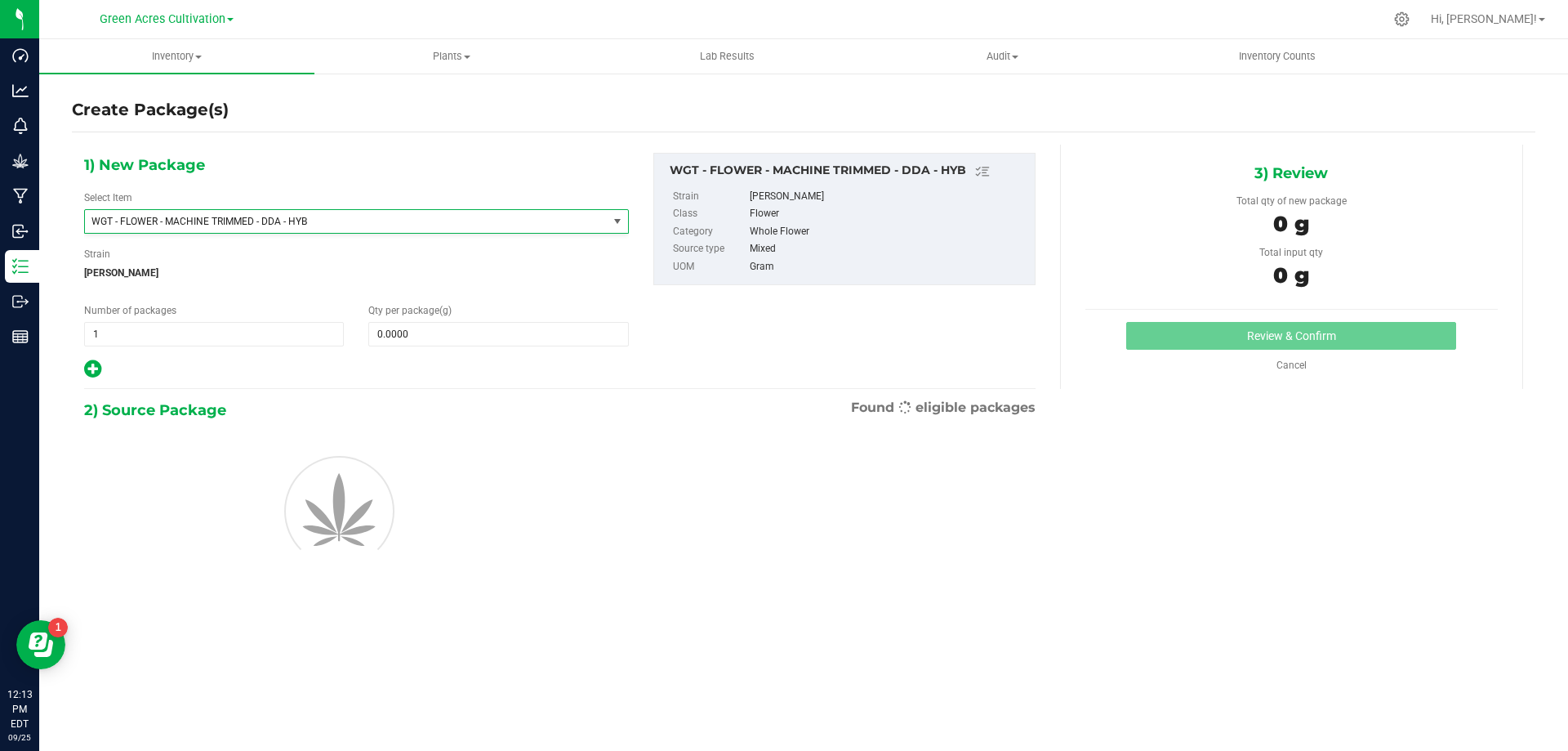
type input "0.0000"
click at [462, 344] on span at bounding box center [499, 334] width 259 height 24
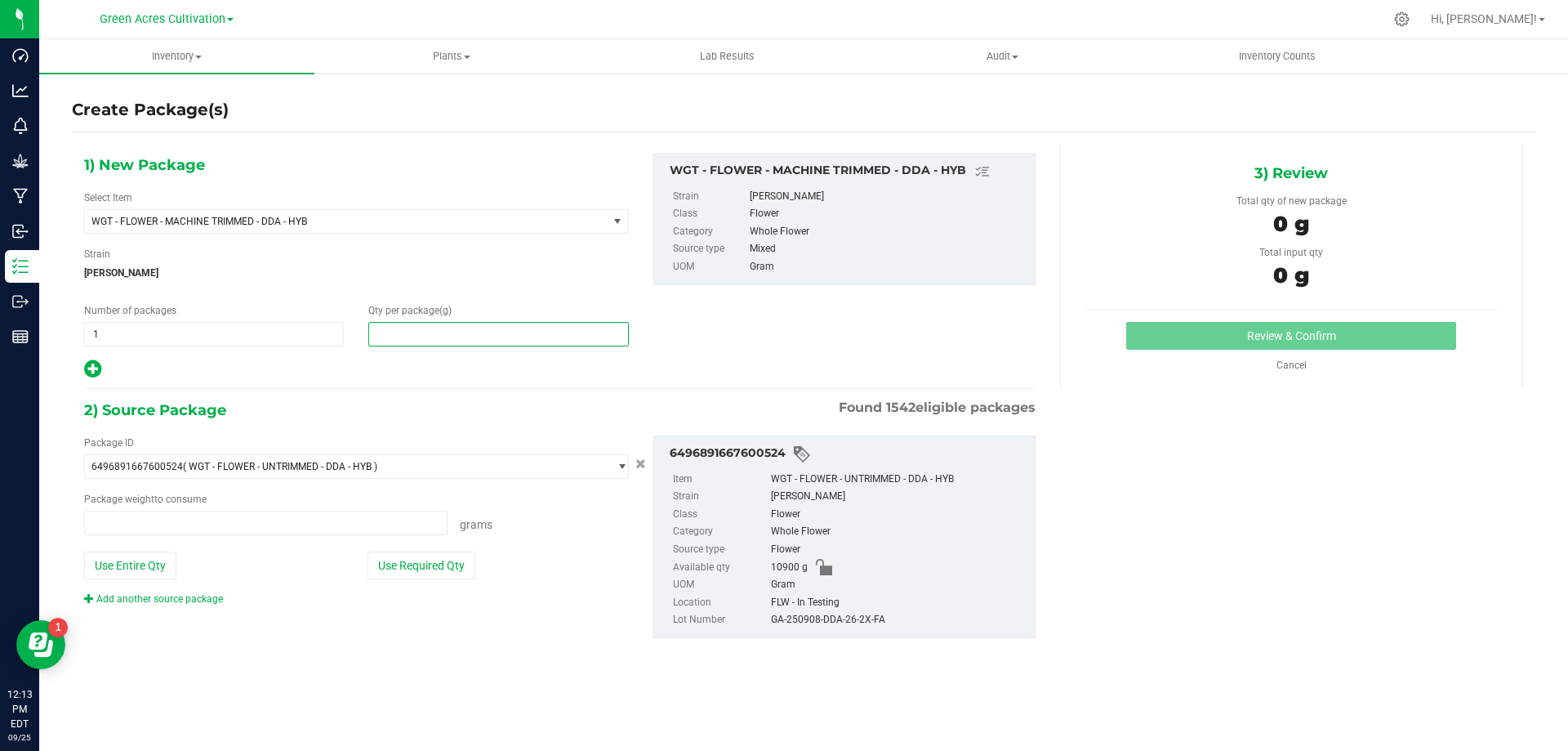
type input "4"
type input "0.0000 g"
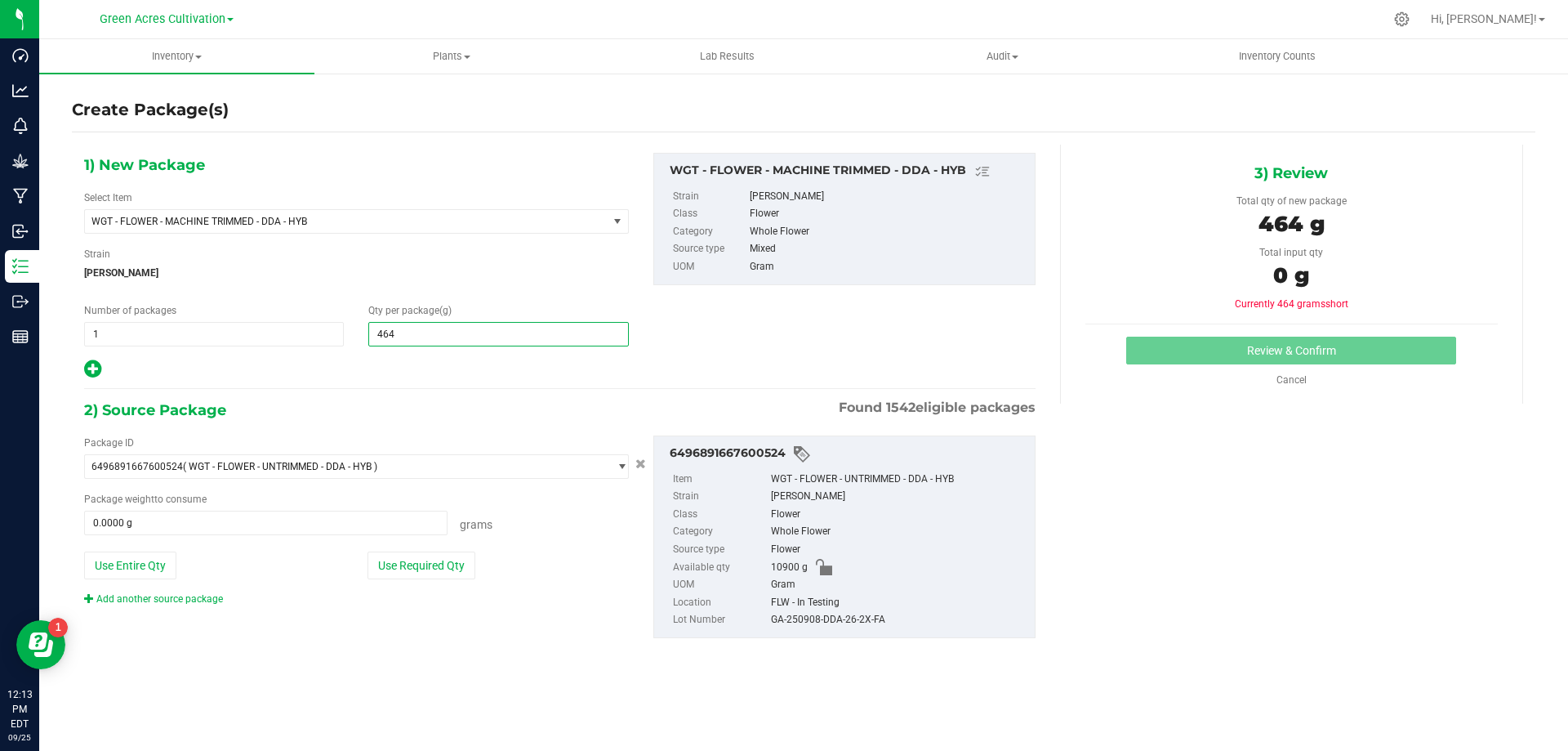
type input "4640"
type input "4,640.0000"
click at [441, 576] on button "Use Required Qty" at bounding box center [422, 566] width 107 height 28
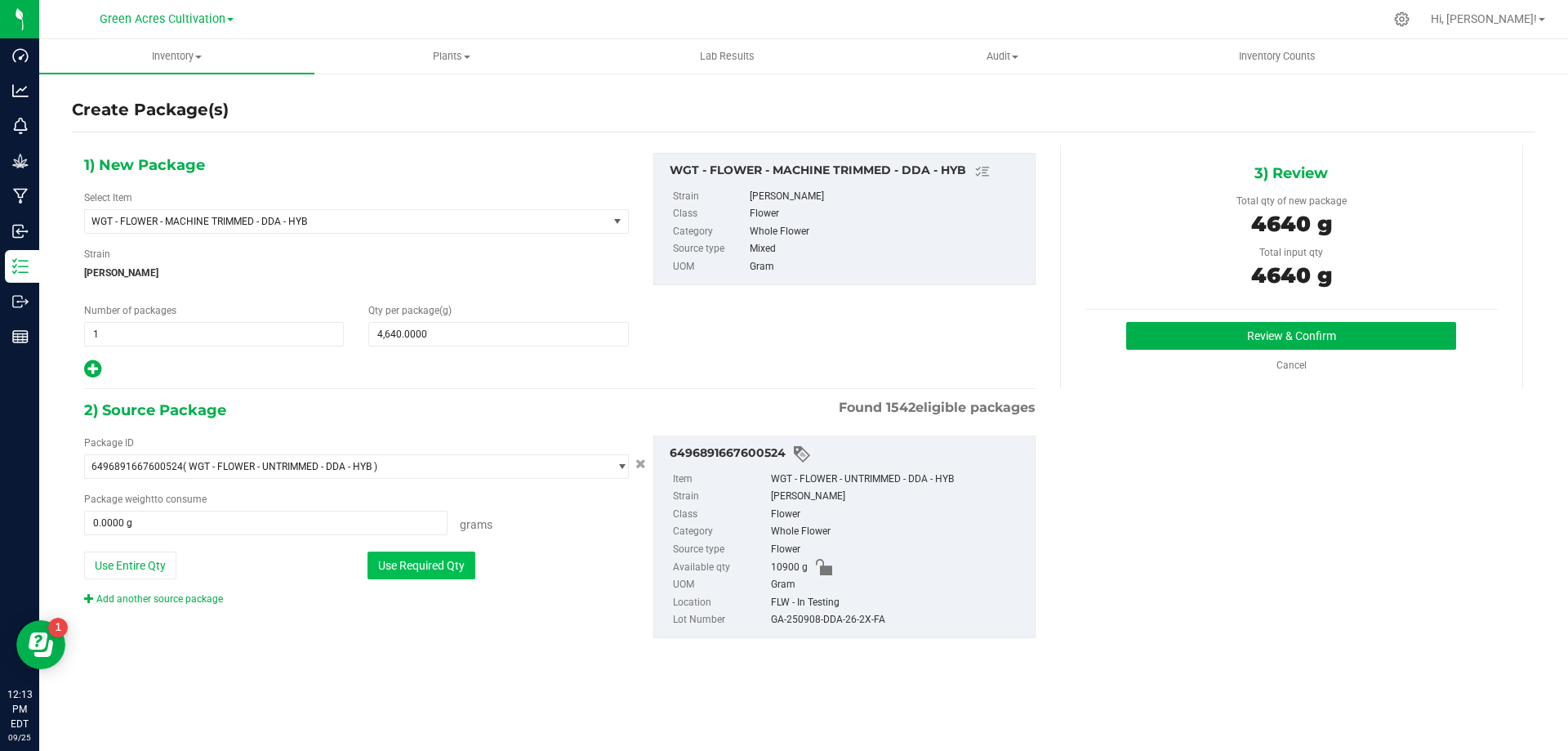
type input "4640.0000 g"
click at [829, 620] on div "GA-250908-DDA-26-2X-FA" at bounding box center [899, 619] width 256 height 18
copy div "GA-250908-DDA-26-2X-FA"
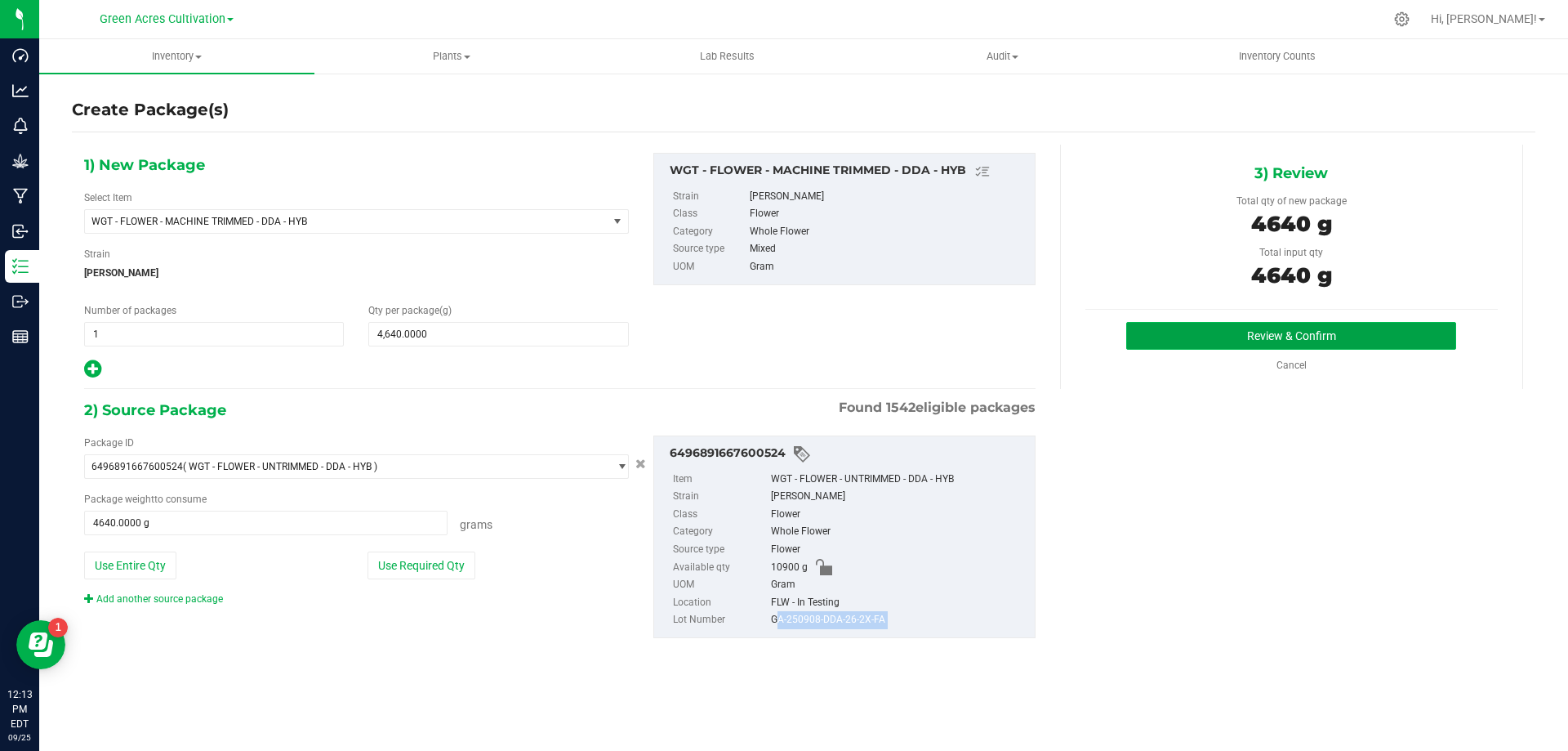
click at [1386, 324] on button "Review & Confirm" at bounding box center [1291, 336] width 330 height 28
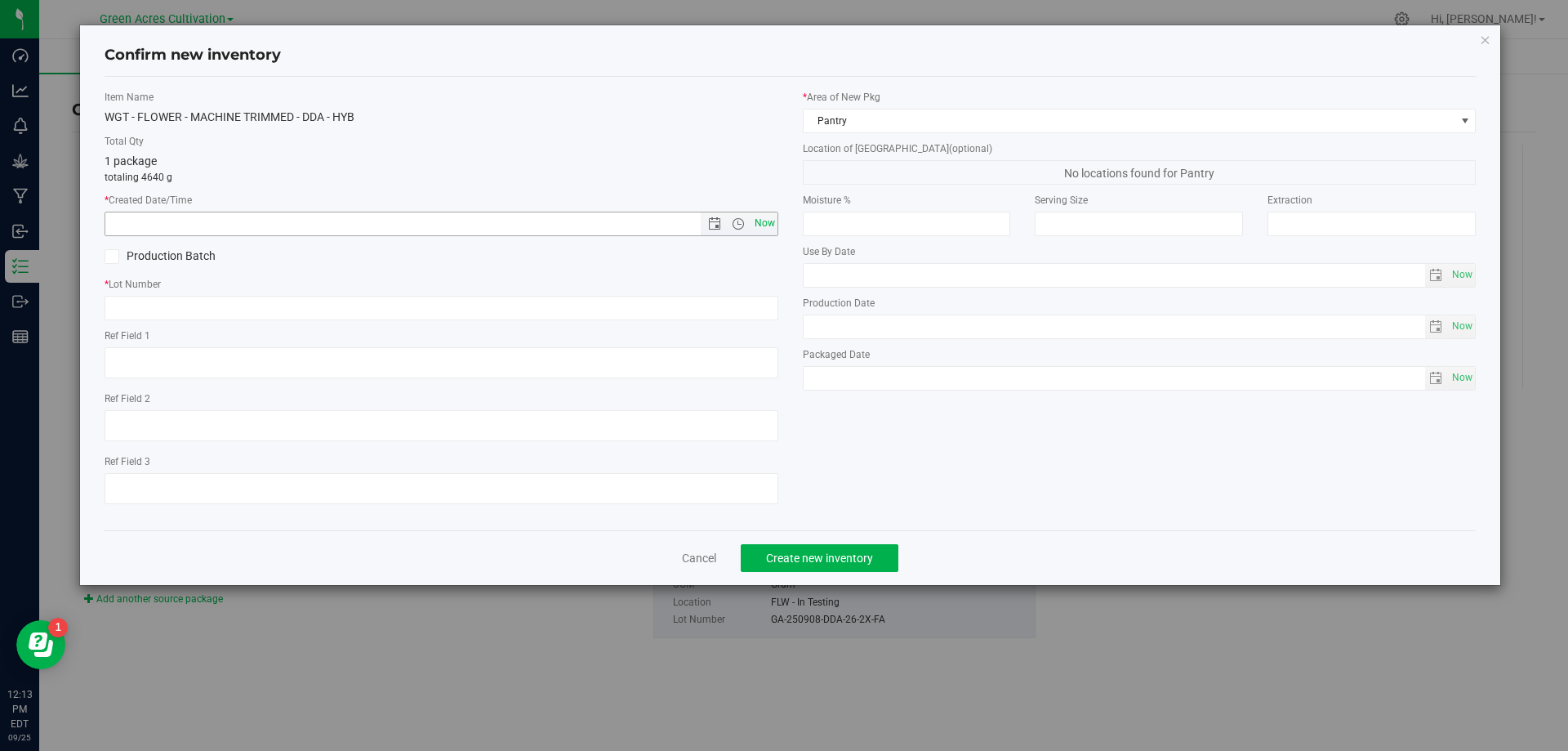
click at [761, 219] on span "Now" at bounding box center [765, 223] width 28 height 24
type input "[DATE] 12:13 PM"
click at [747, 307] on input "text" at bounding box center [441, 308] width 674 height 24
paste input "GA-250908-DDA-26-2X-FA"
type input "GA-250908-DDA-26-2X-FA"
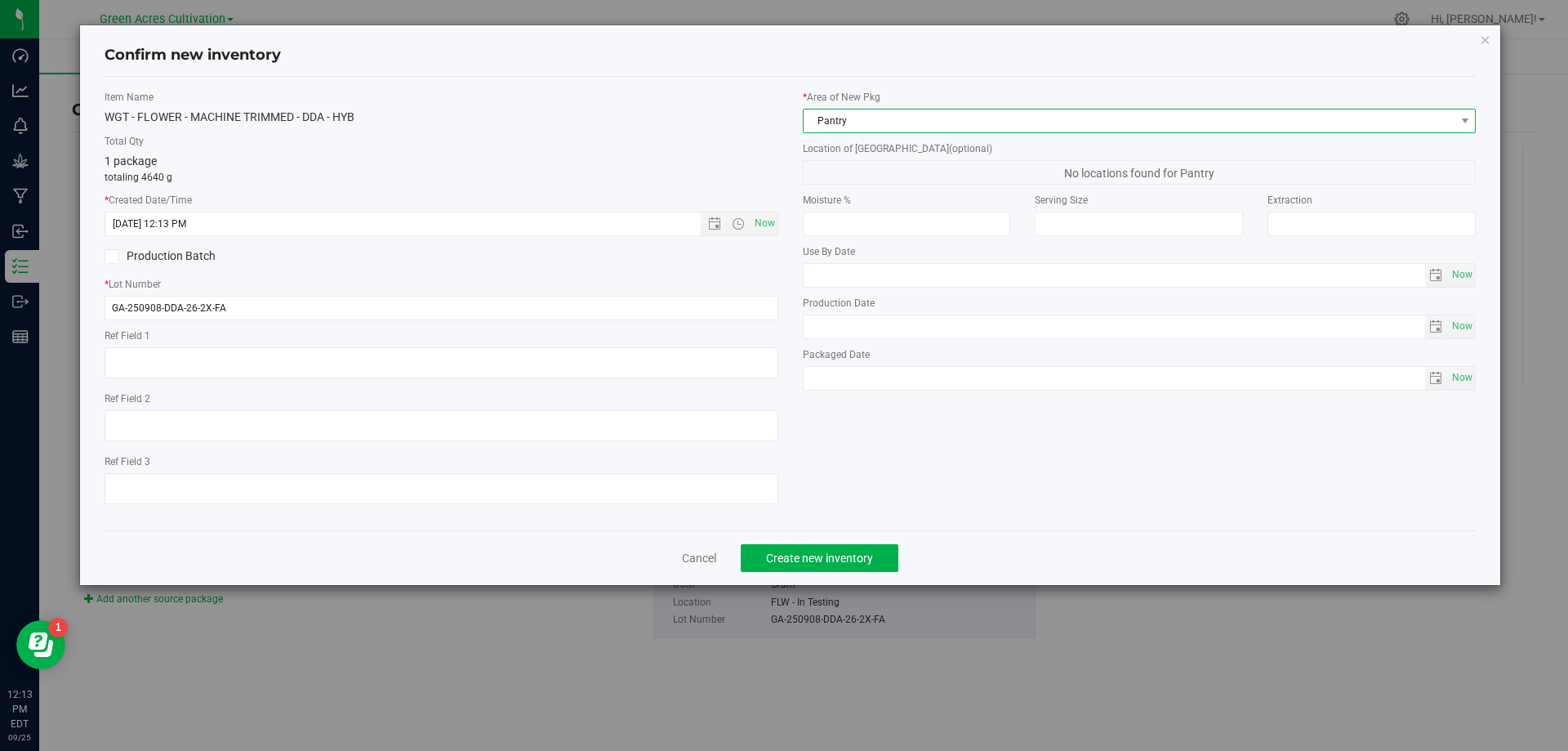
click at [870, 120] on span "Pantry" at bounding box center [1129, 121] width 651 height 23
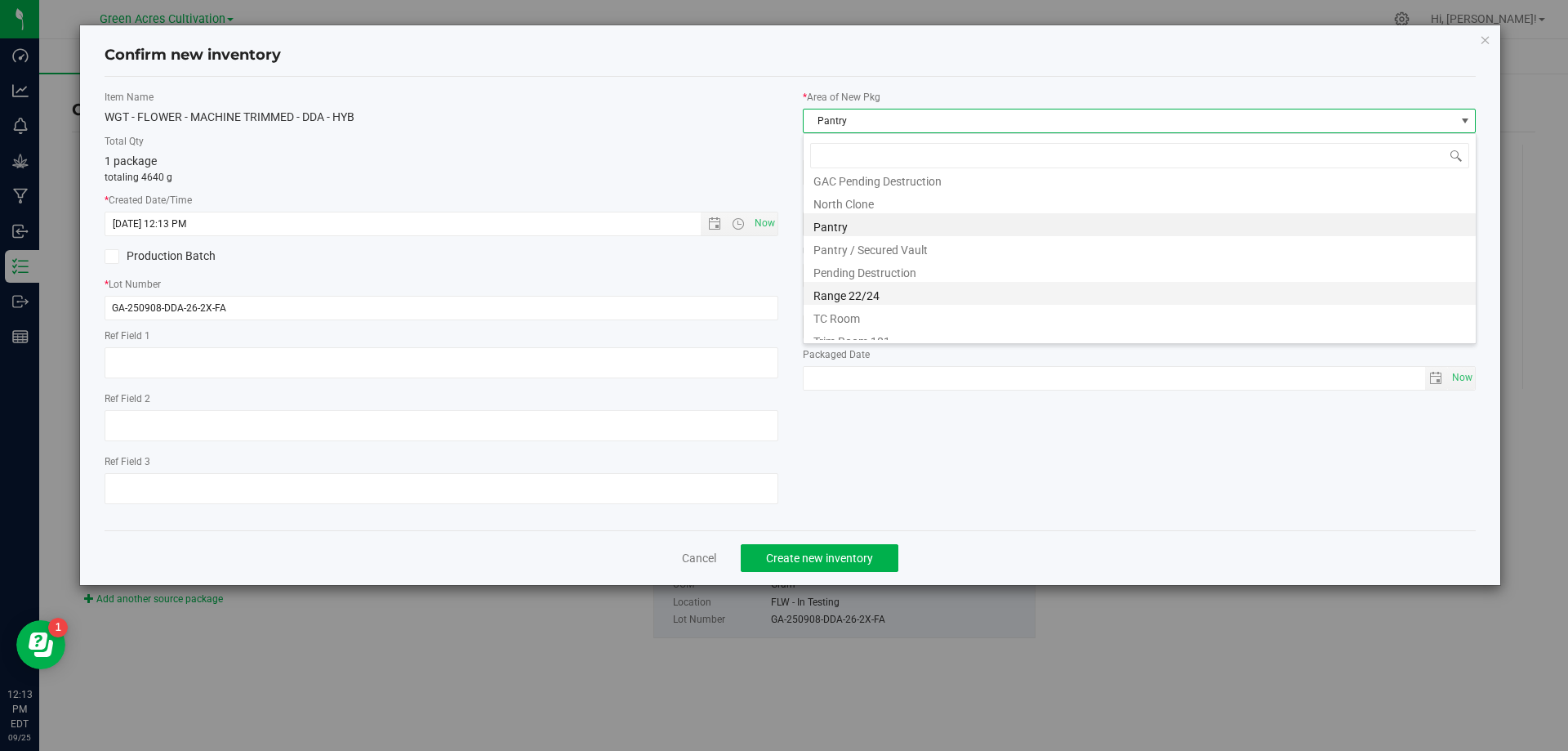
scroll to position [248, 0]
click at [860, 330] on li "Trim Room 101" at bounding box center [1139, 328] width 672 height 23
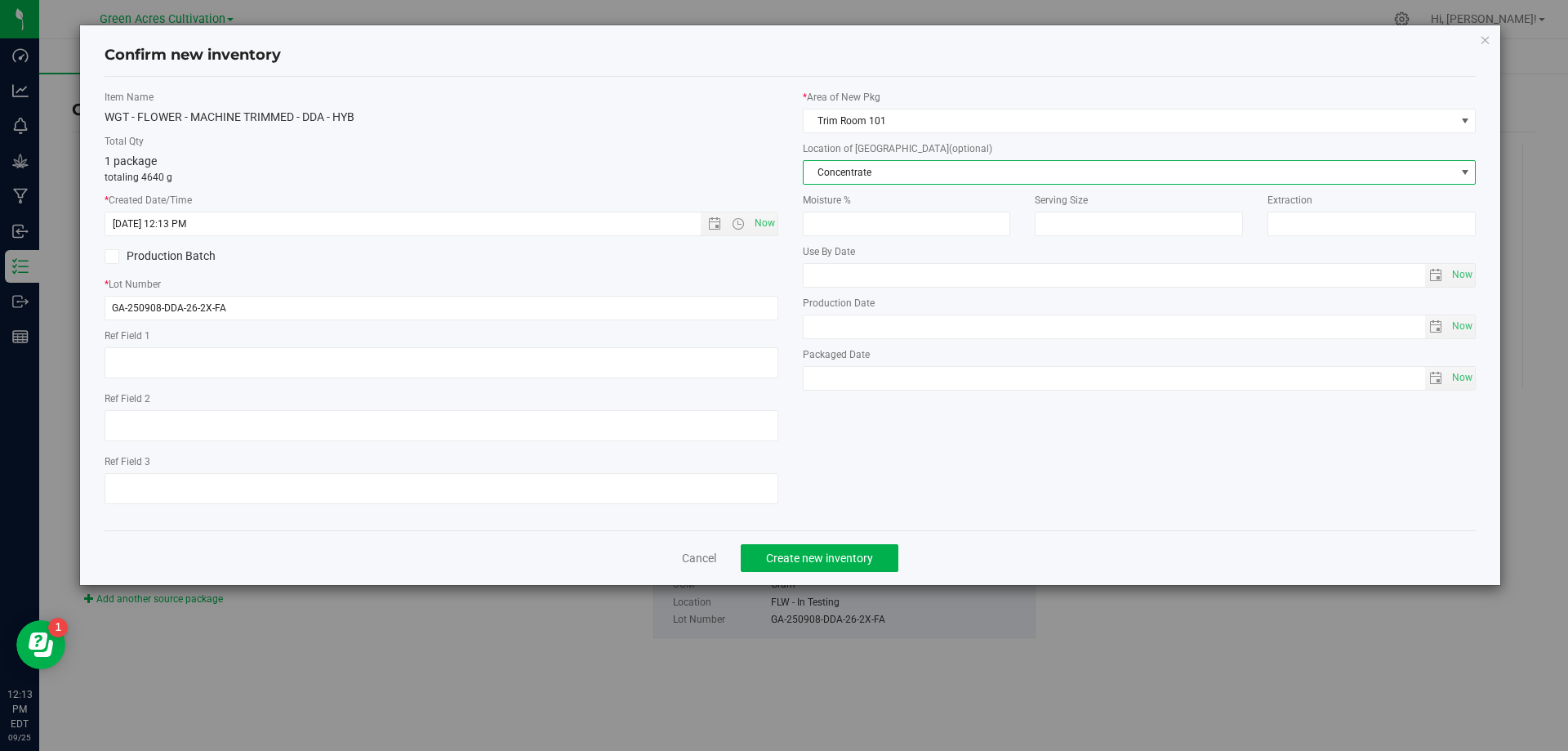
click at [902, 166] on span "Concentrate" at bounding box center [1129, 172] width 651 height 23
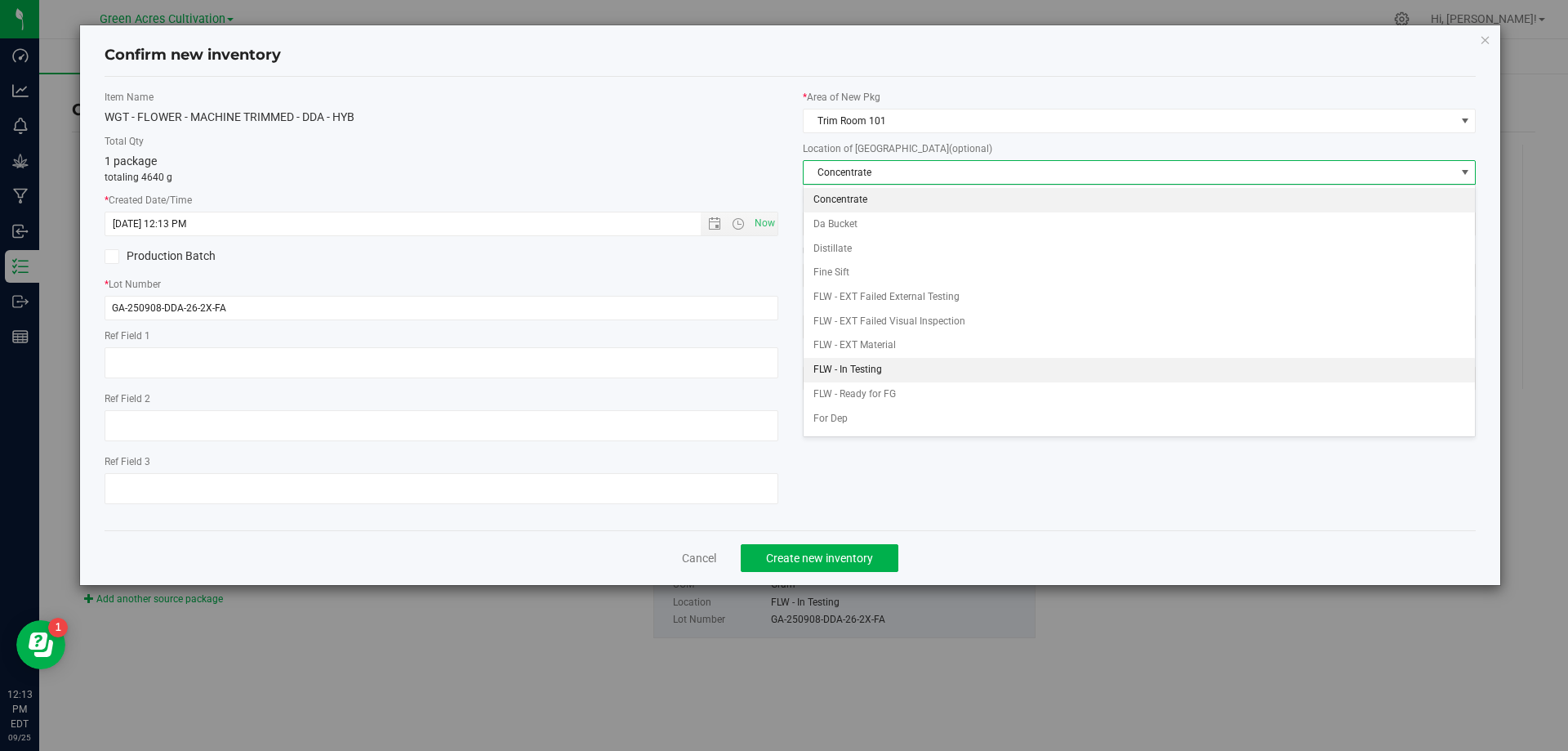
click at [871, 369] on li "FLW - In Testing" at bounding box center [1139, 370] width 672 height 24
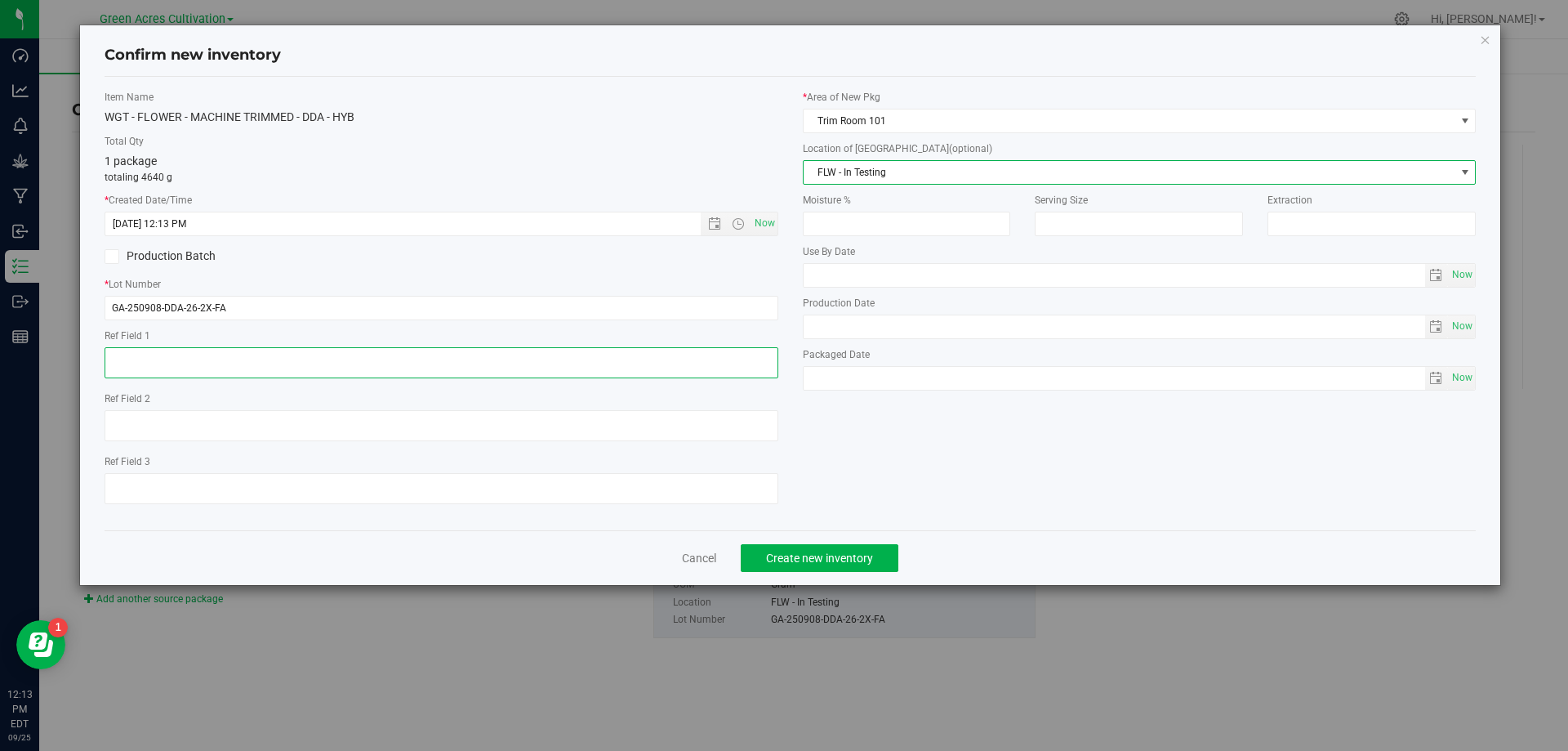
click at [430, 359] on textarea at bounding box center [441, 363] width 674 height 31
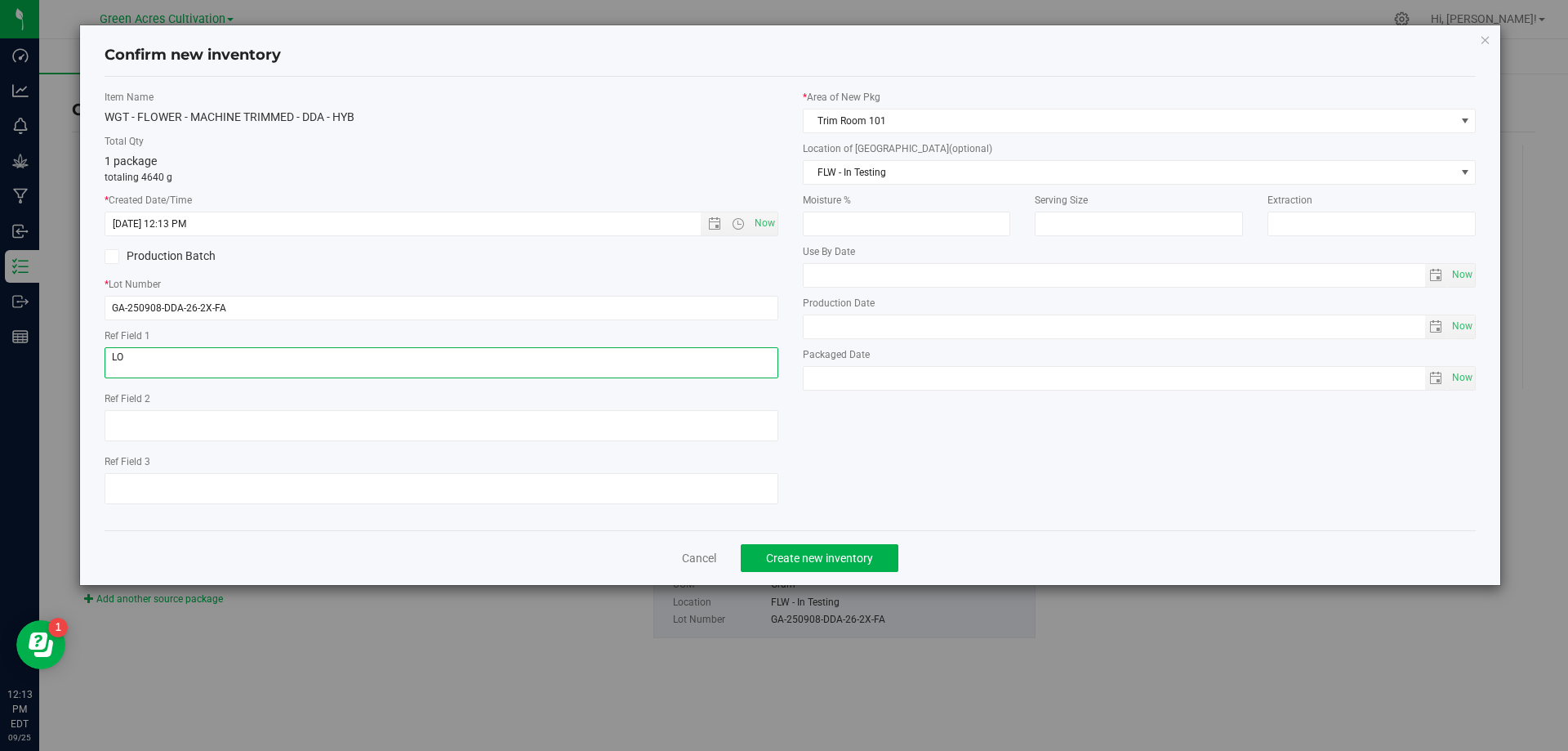
type textarea "L"
type textarea "17% NEEDS INSPECTION"
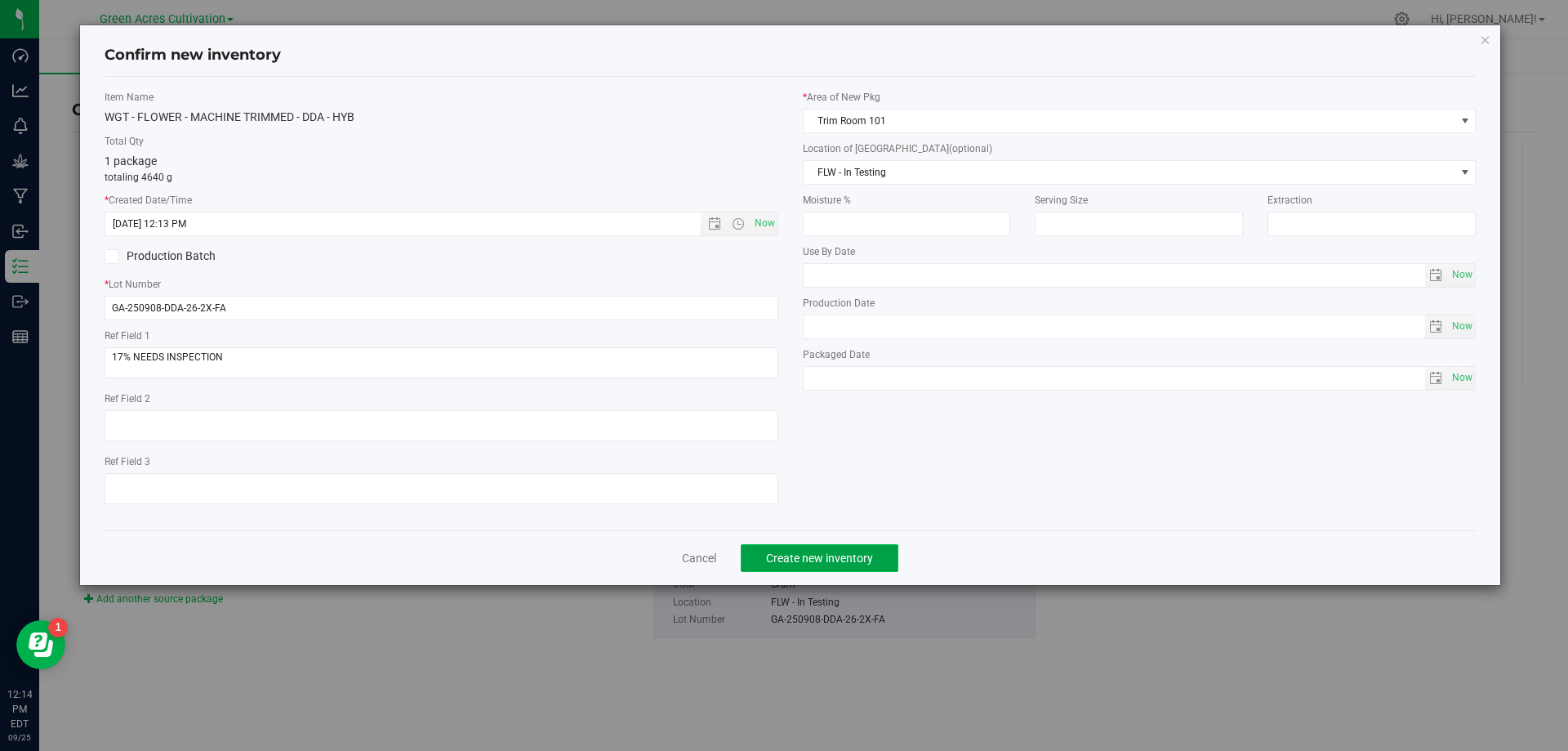
click at [837, 566] on button "Create new inventory" at bounding box center [819, 558] width 158 height 28
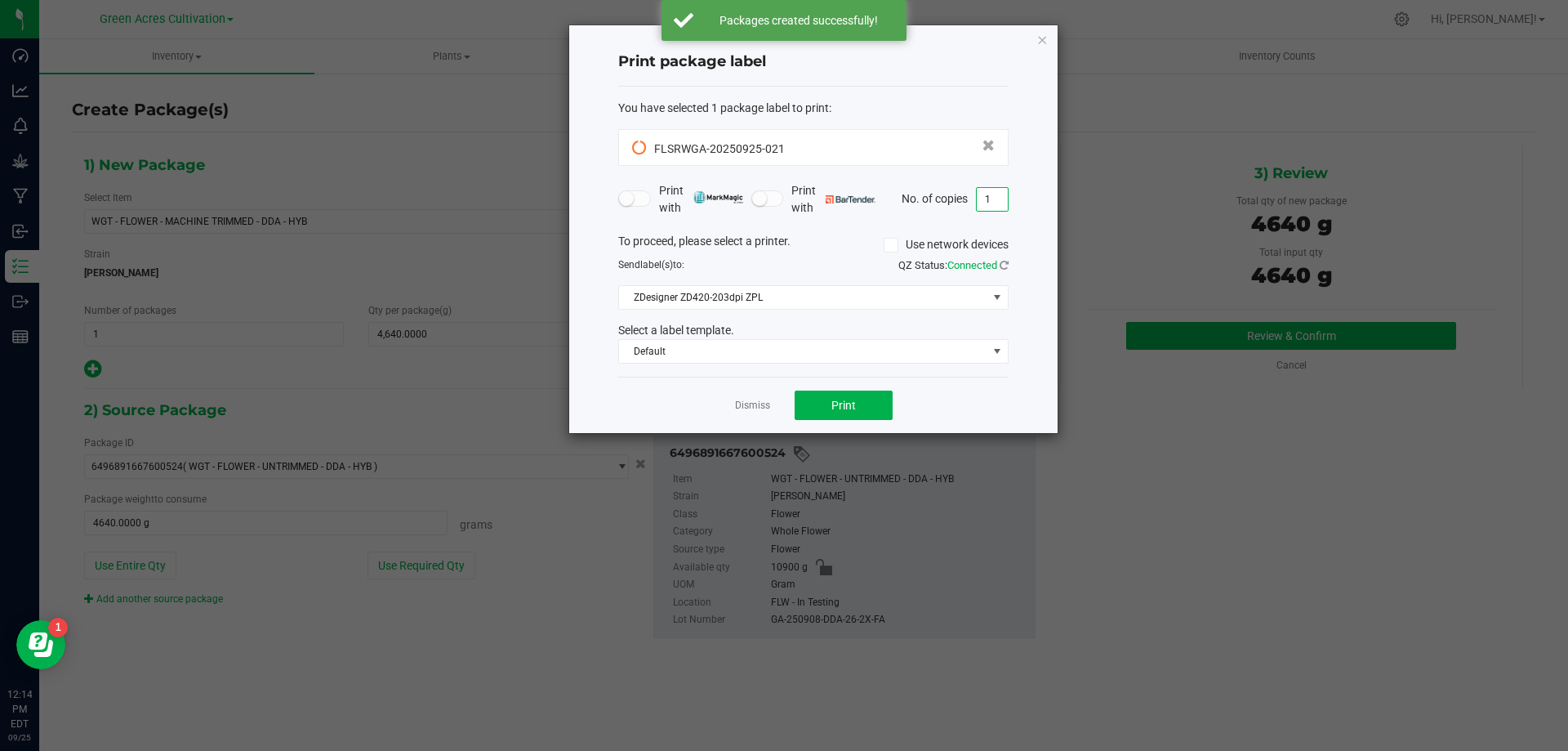
click at [995, 203] on input "1" at bounding box center [992, 199] width 31 height 23
type input "2"
click at [822, 425] on div "Dismiss Print" at bounding box center [813, 404] width 390 height 57
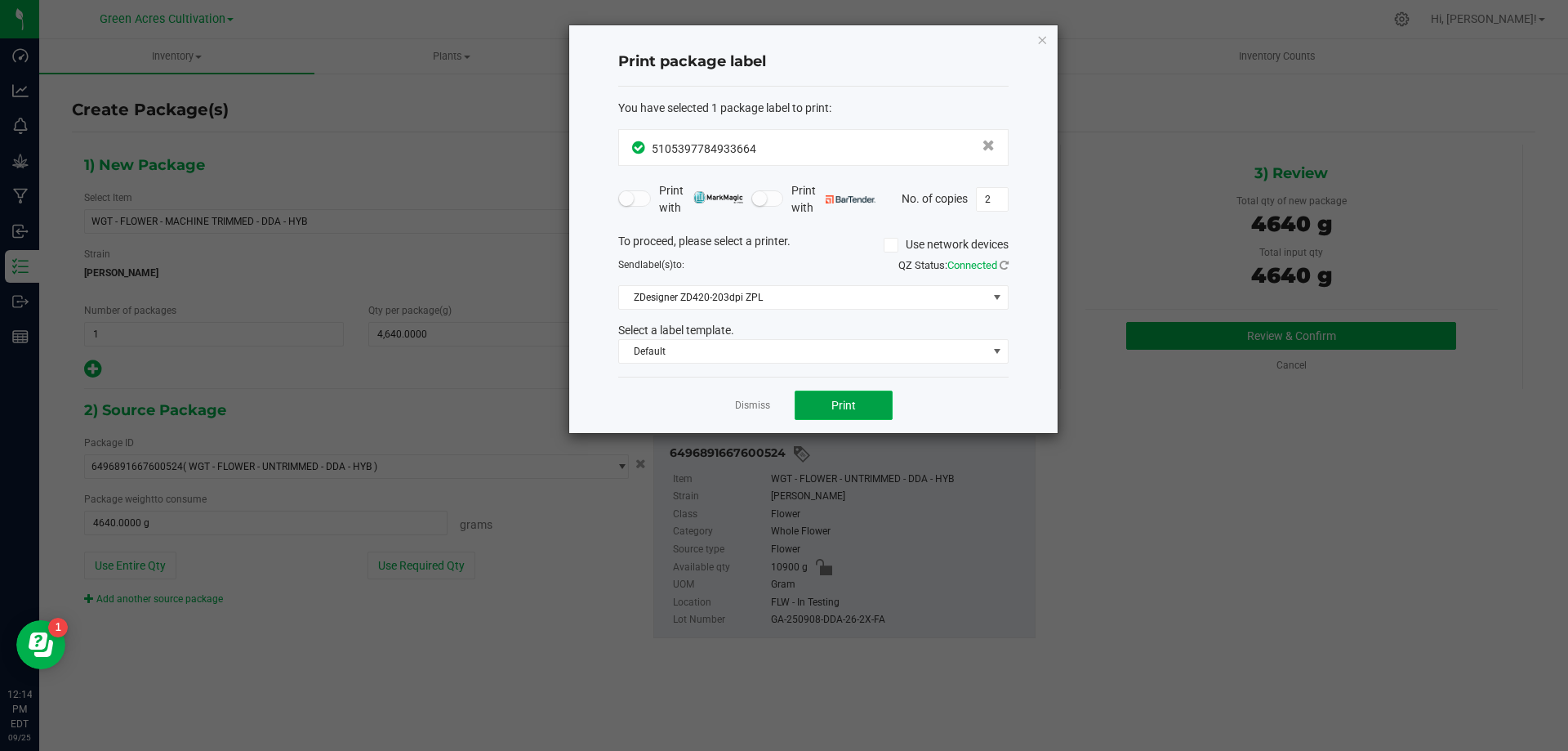
click at [821, 405] on button "Print" at bounding box center [844, 405] width 98 height 30
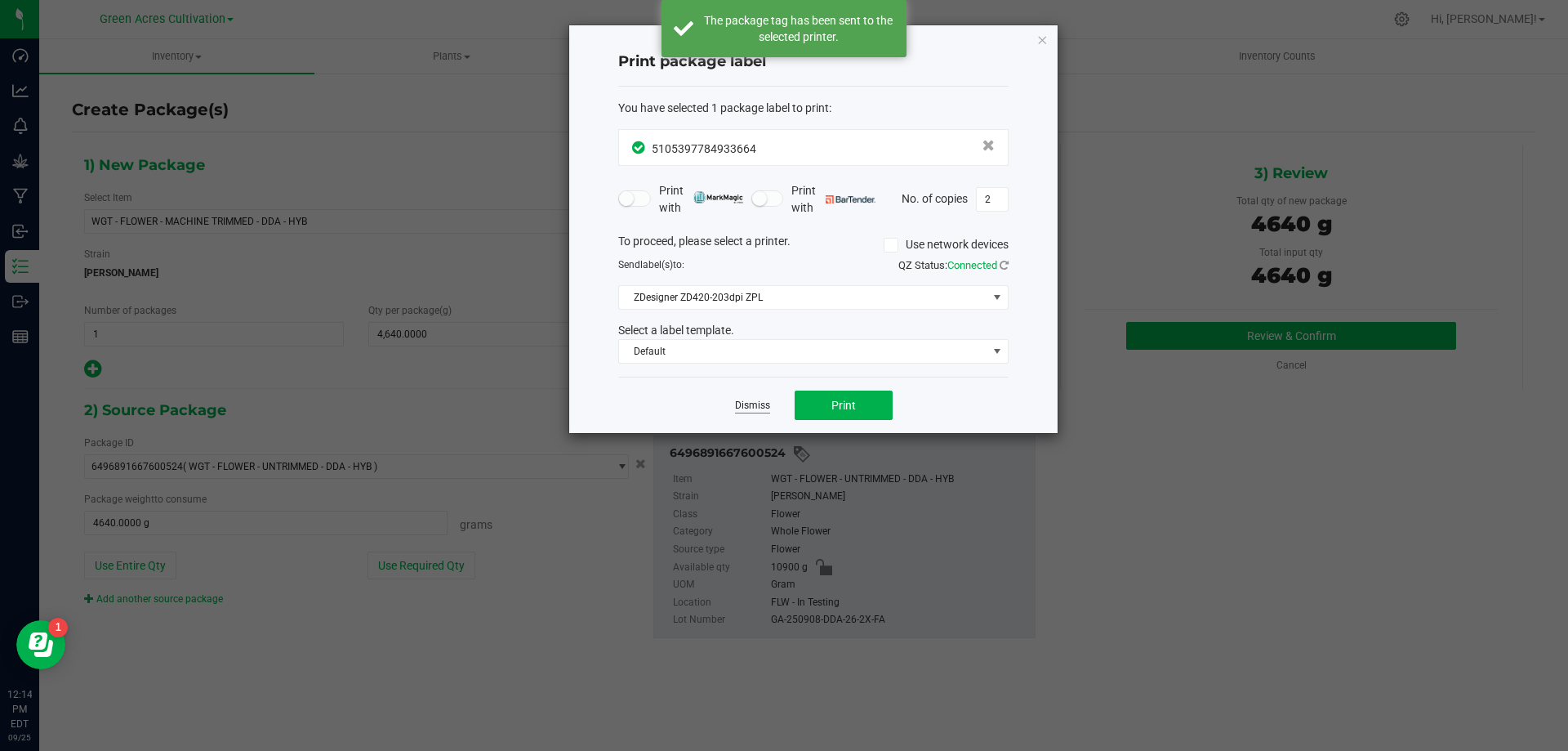
click at [757, 411] on link "Dismiss" at bounding box center [752, 405] width 35 height 14
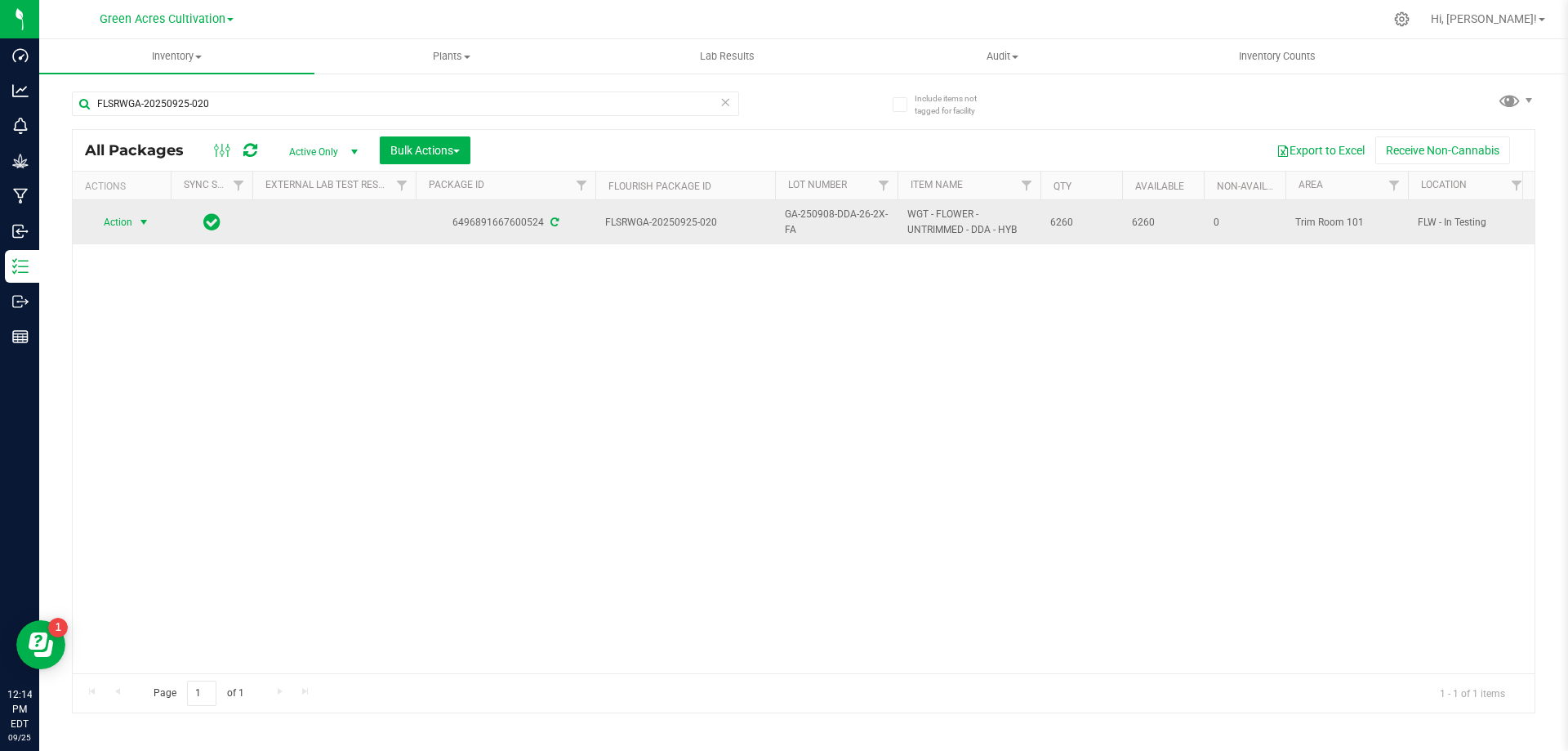
click at [128, 218] on span "Action" at bounding box center [111, 222] width 44 height 23
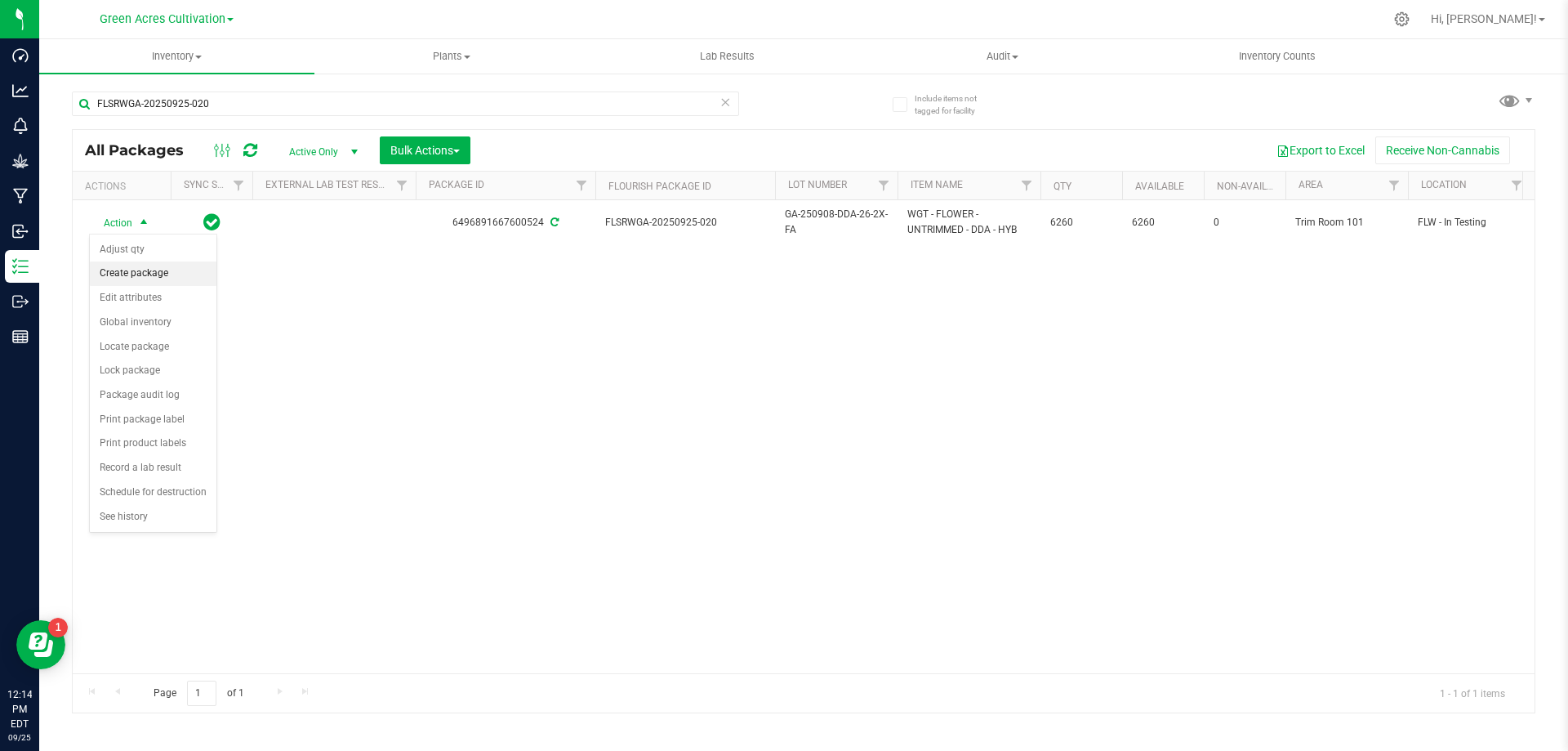
click at [177, 265] on li "Create package" at bounding box center [153, 274] width 127 height 24
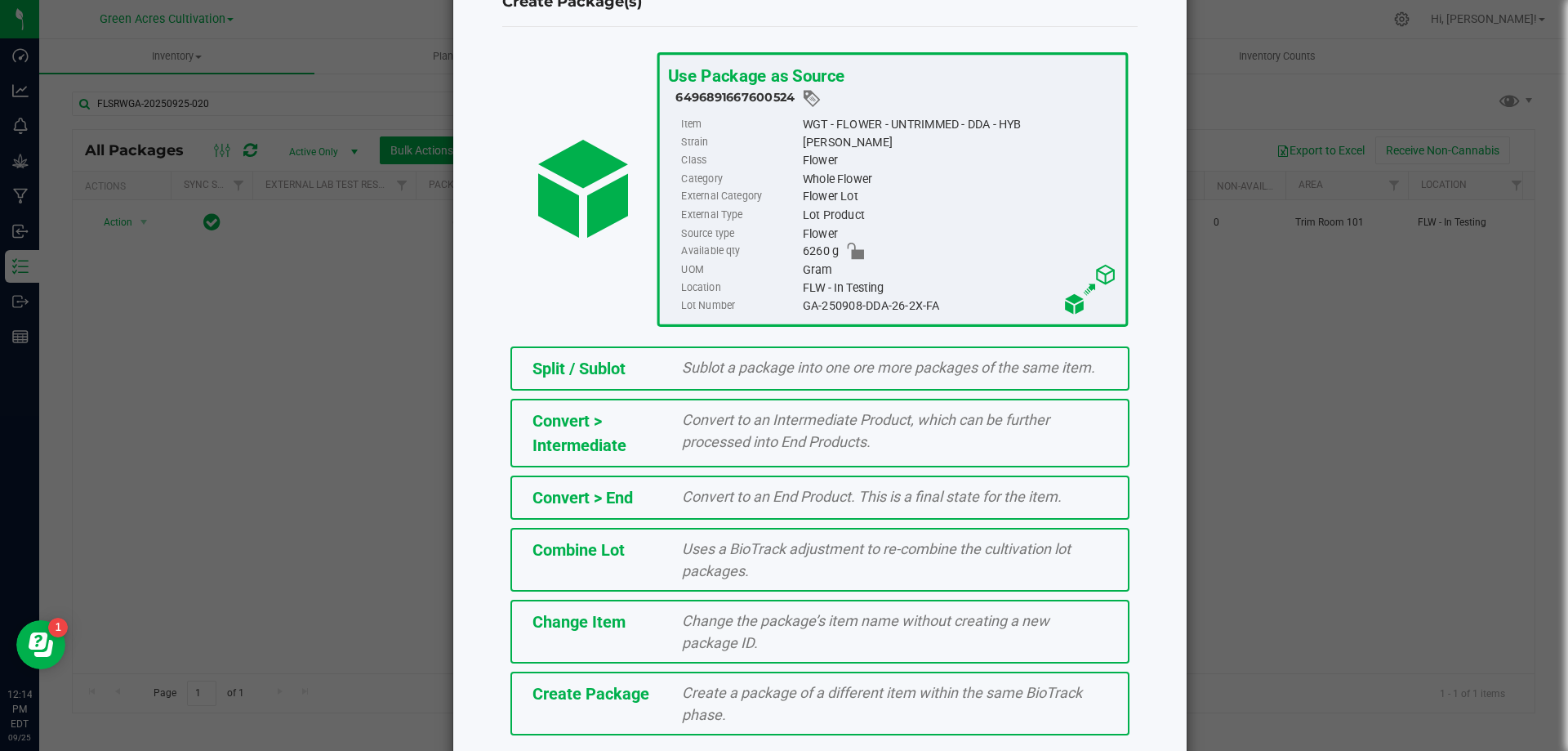
scroll to position [118, 0]
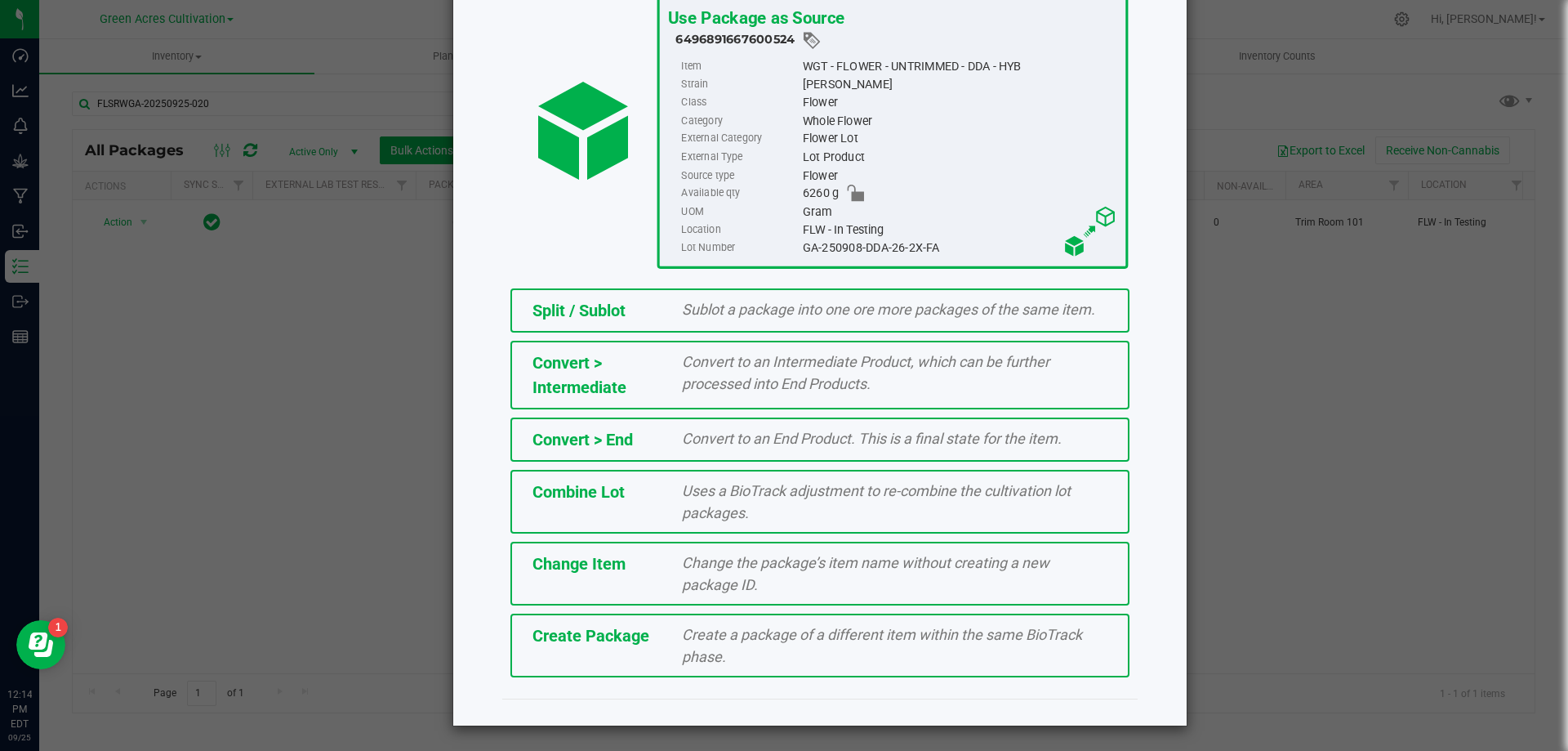
click at [837, 642] on span "Create a package of a different item within the same BioTrack phase." at bounding box center [882, 645] width 400 height 39
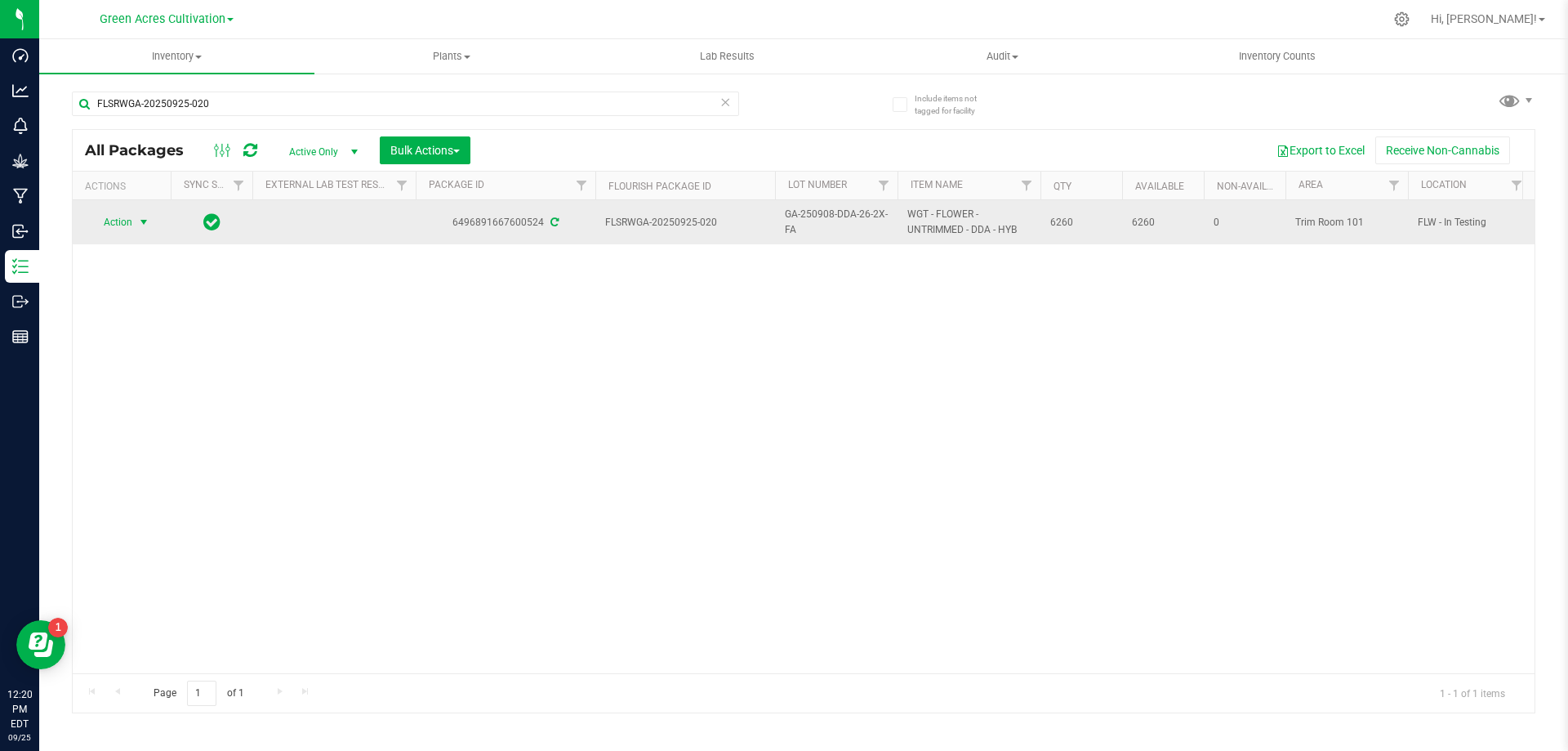
click at [145, 219] on span "select" at bounding box center [144, 223] width 13 height 13
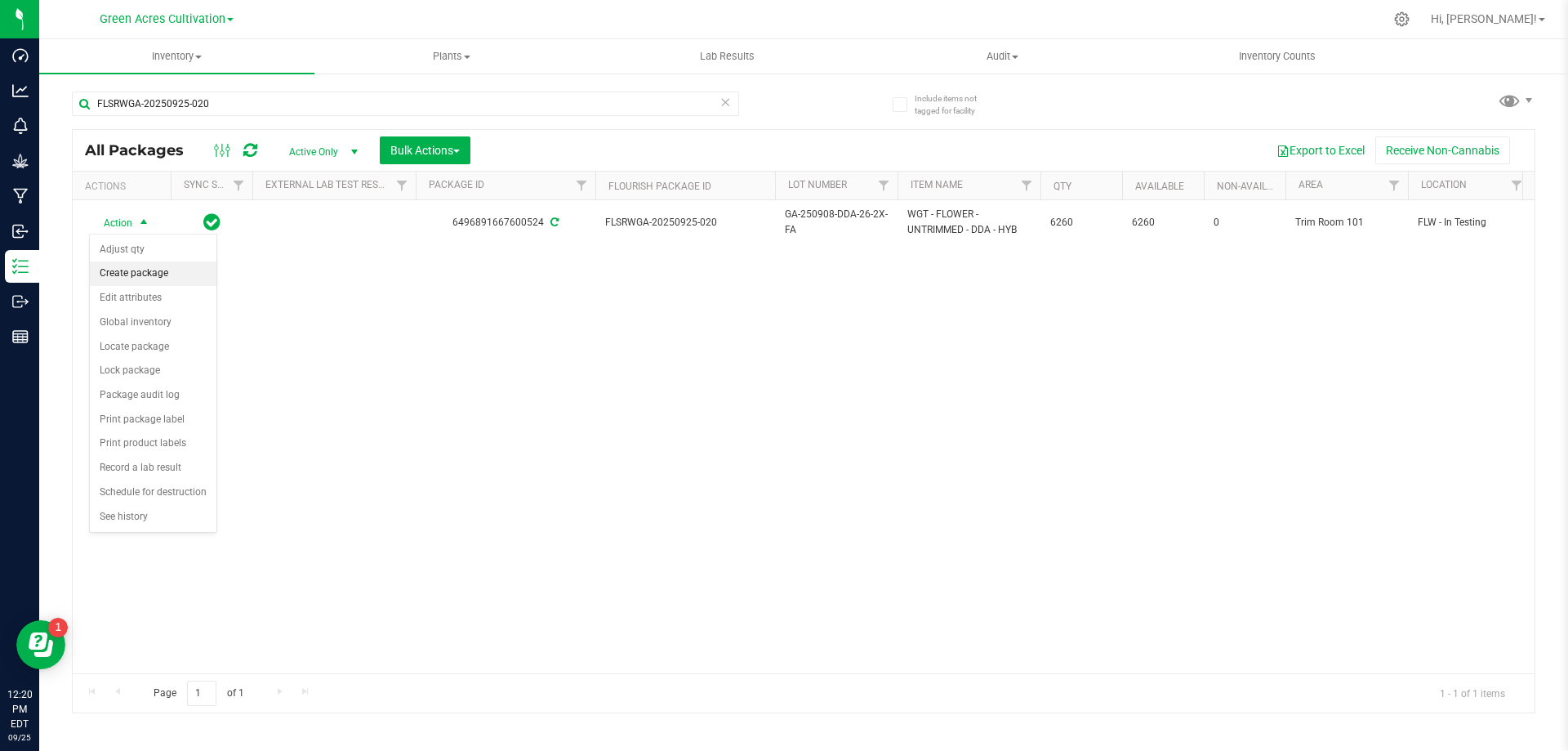
click at [135, 281] on li "Create package" at bounding box center [153, 274] width 127 height 24
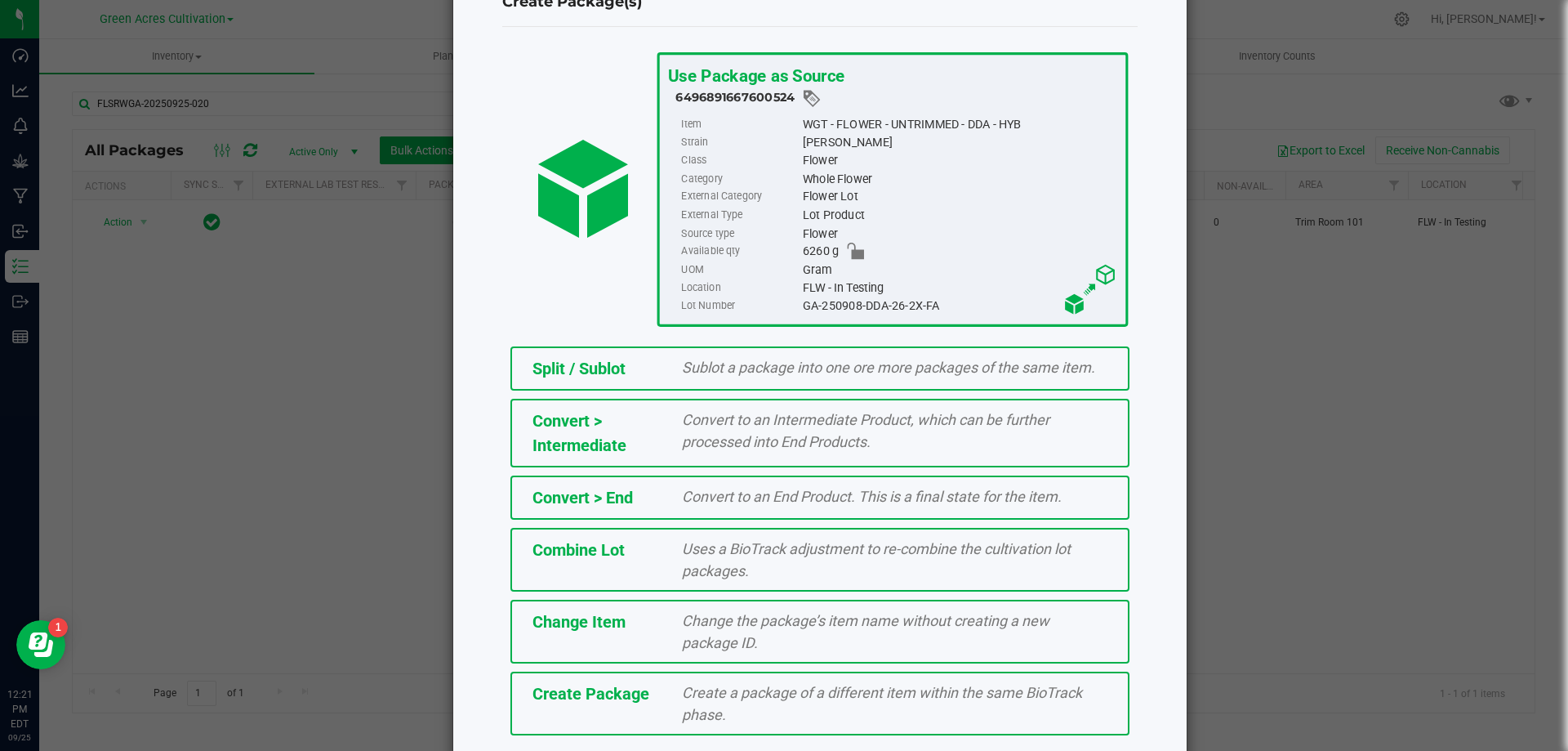
scroll to position [118, 0]
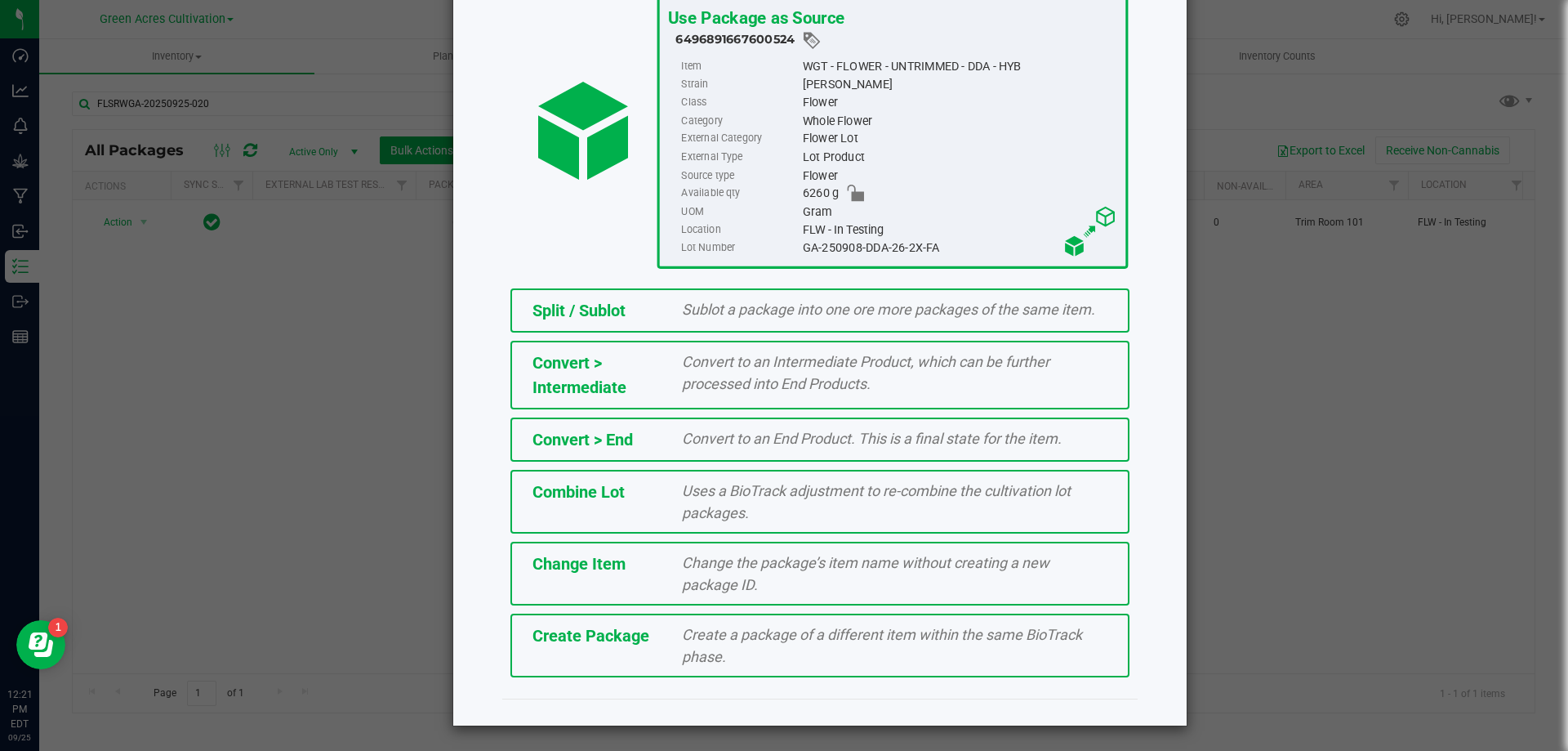
click at [647, 651] on div "Create Package Create a package of a different item within the same BioTrack ph…" at bounding box center [820, 645] width 619 height 64
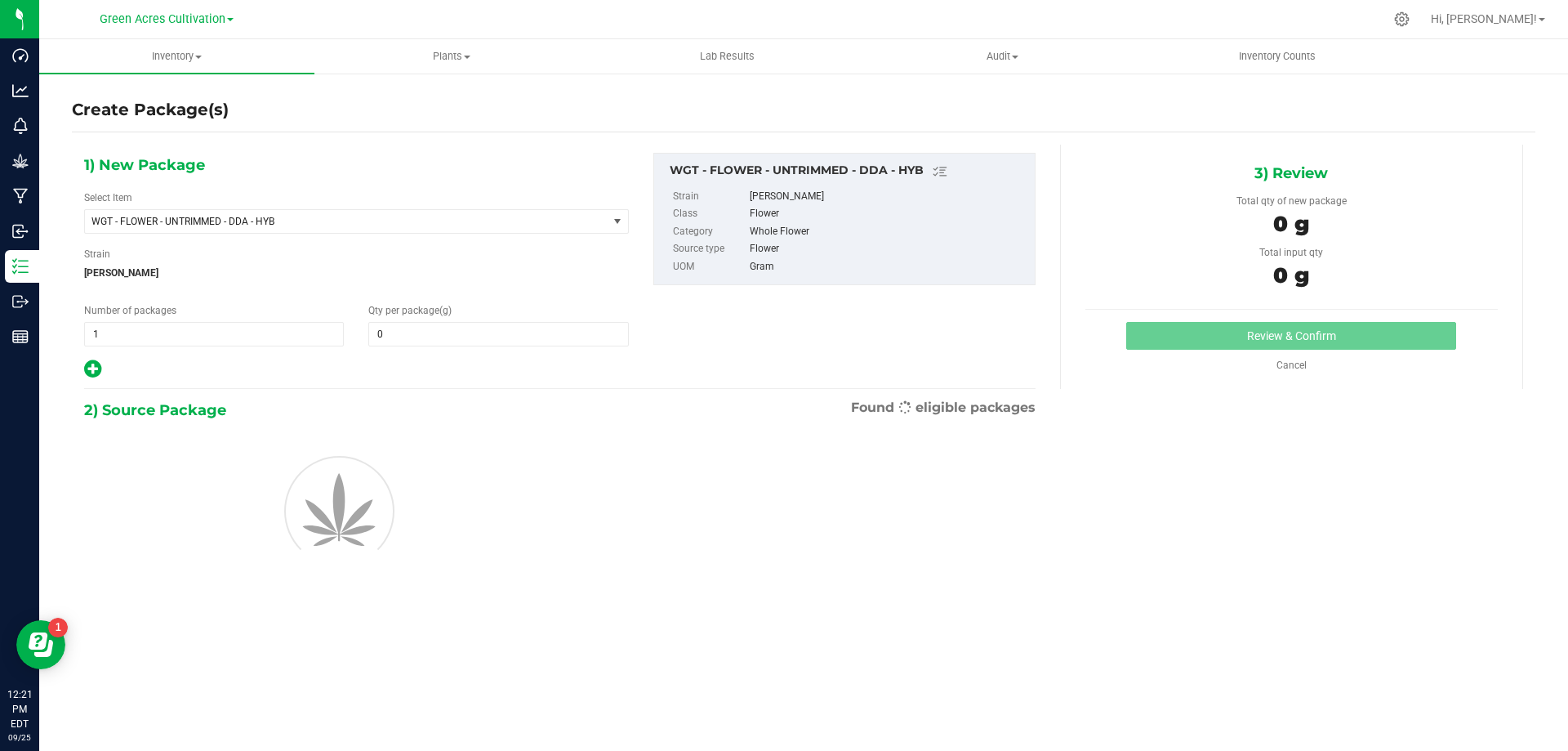
type input "0.0000"
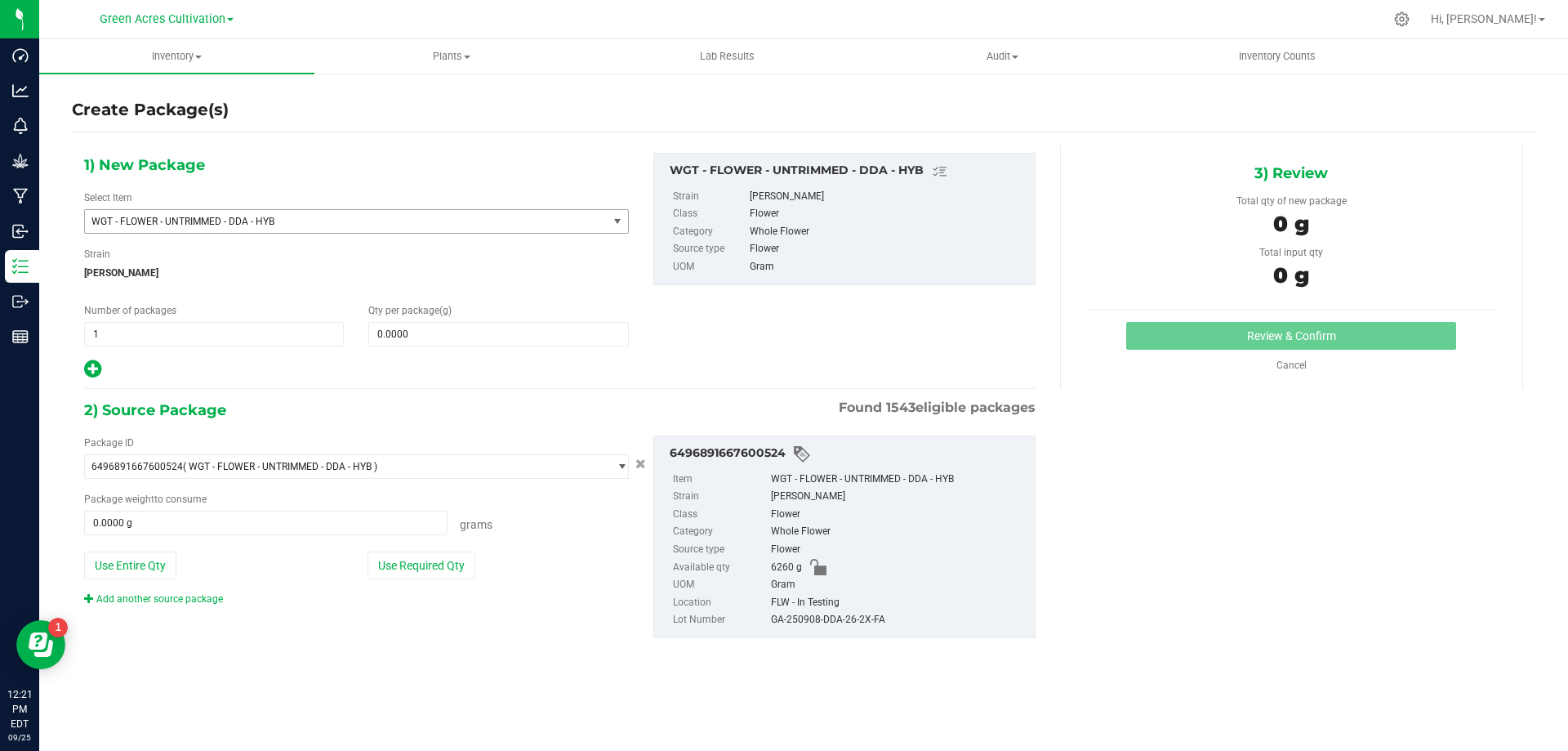
click at [307, 220] on span "WGT - FLOWER - UNTRIMMED - DDA - HYB" at bounding box center [336, 222] width 489 height 11
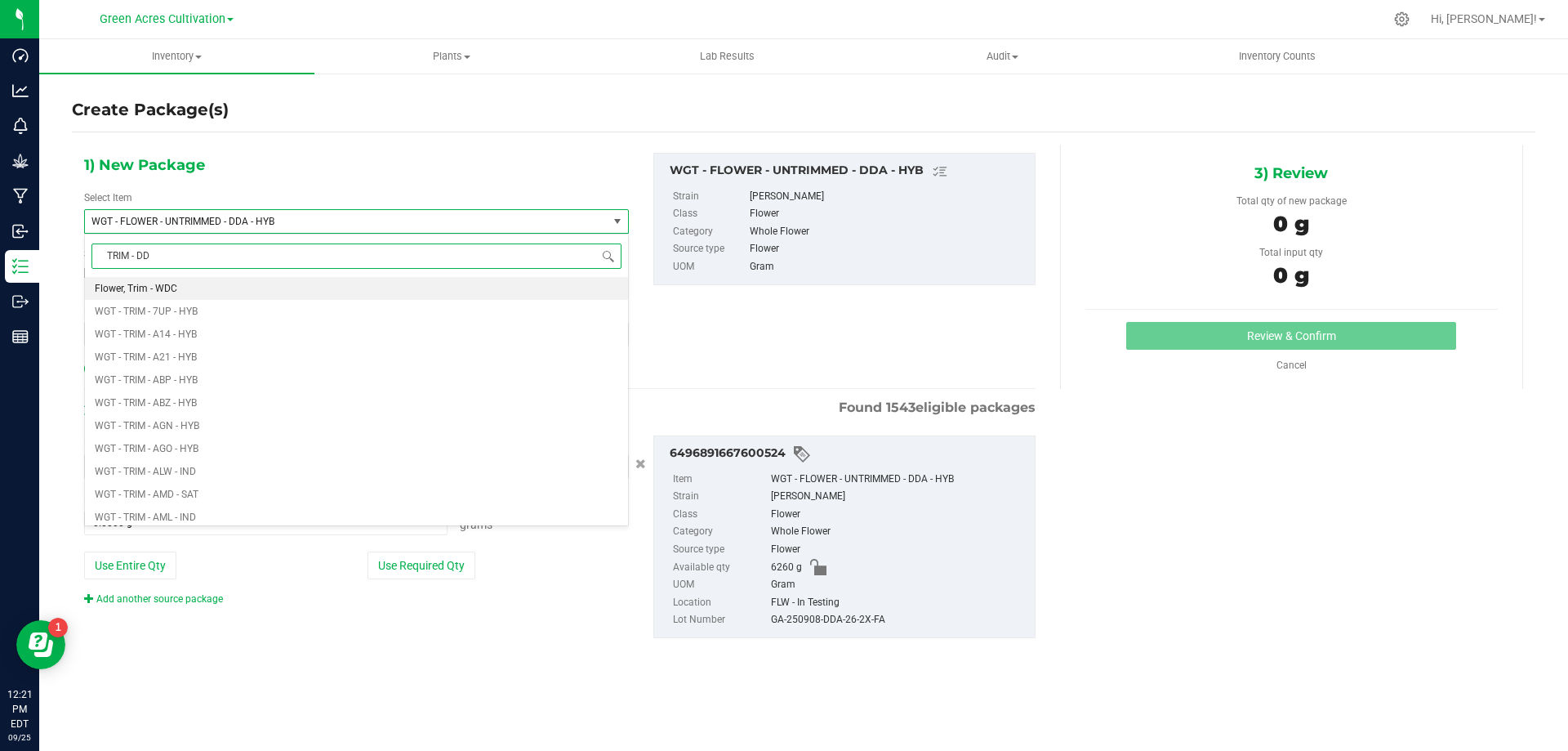
type input "TRIM - DDA"
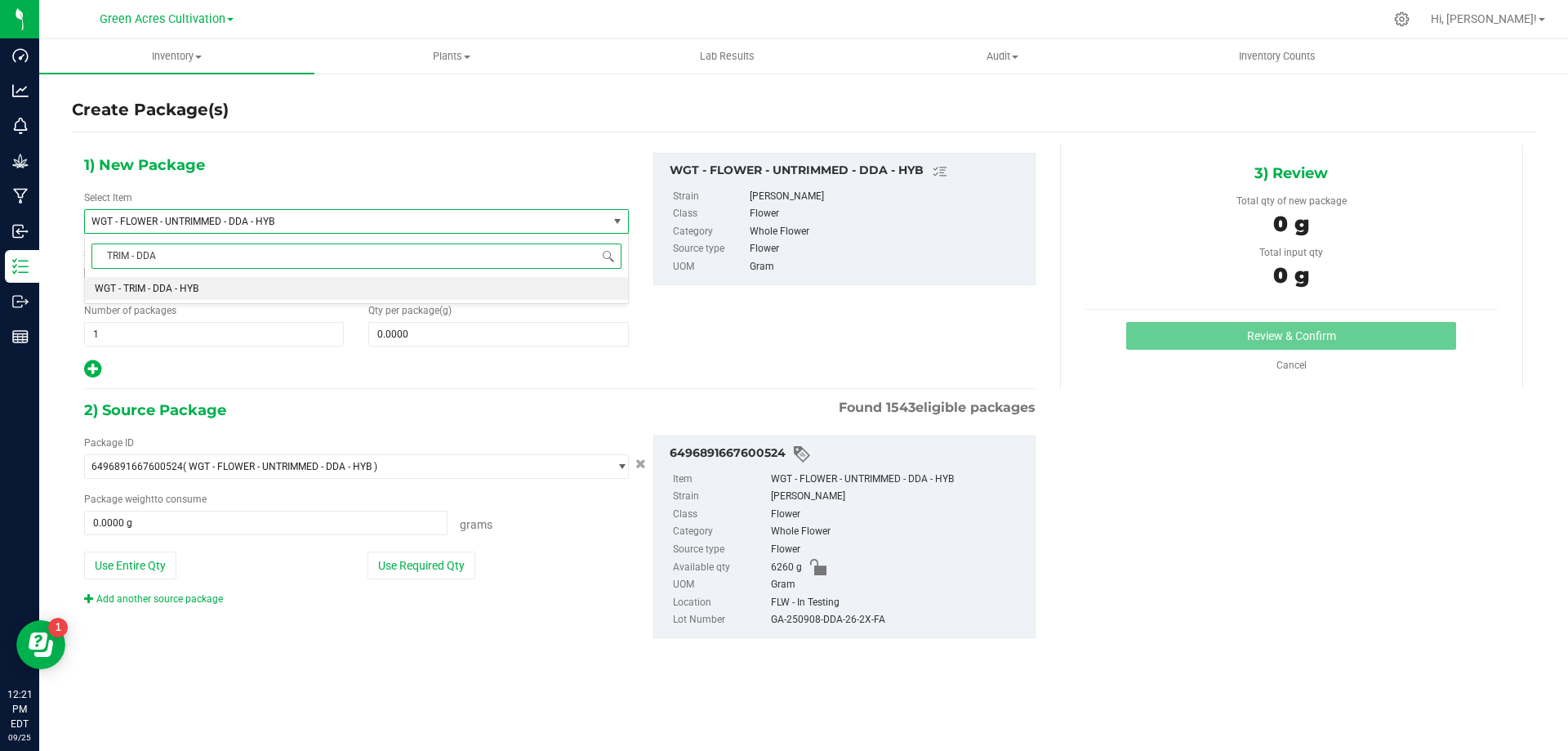
click at [348, 285] on li "WGT - TRIM - DDA - HYB" at bounding box center [357, 288] width 543 height 23
type input "0.0000"
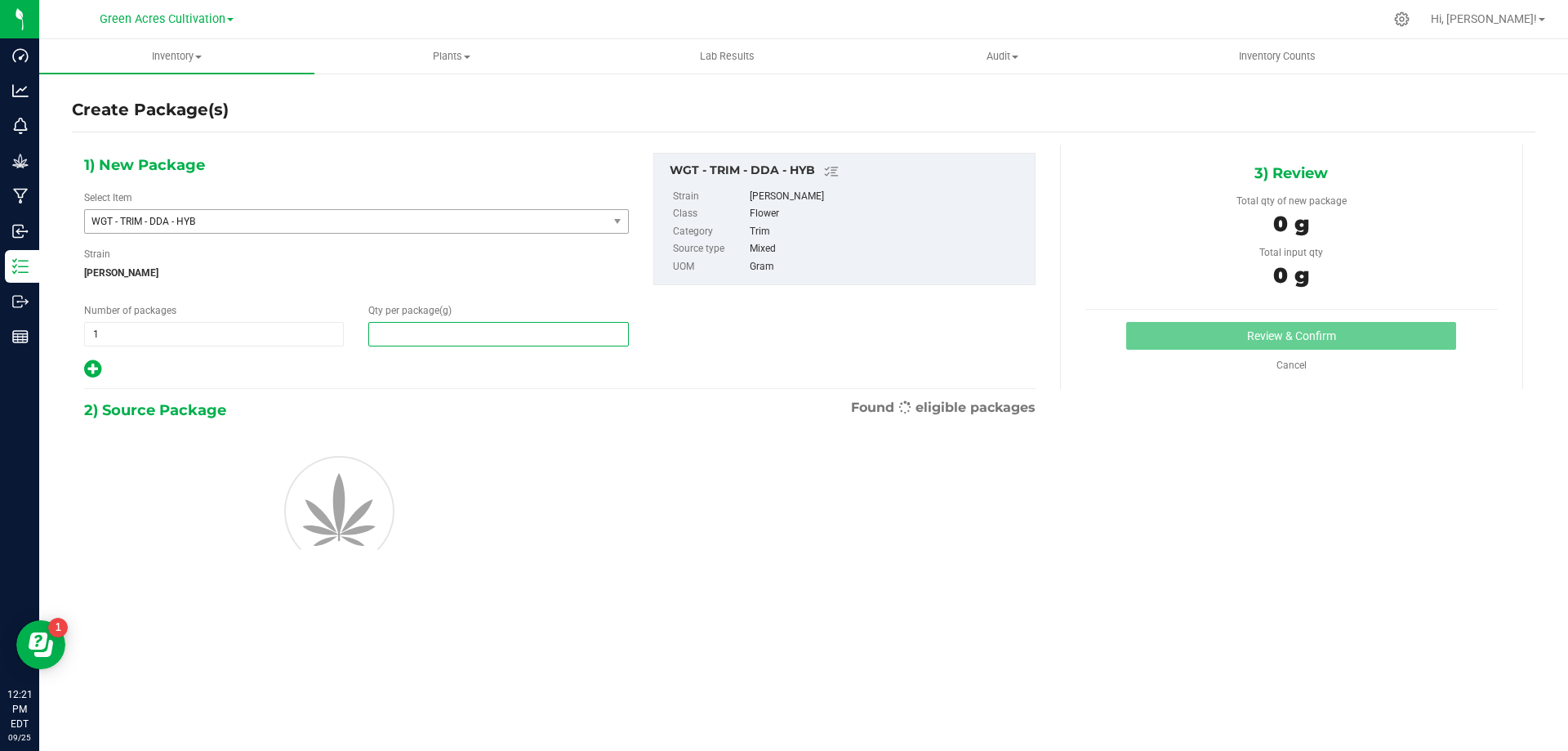
click at [435, 340] on span at bounding box center [499, 334] width 259 height 24
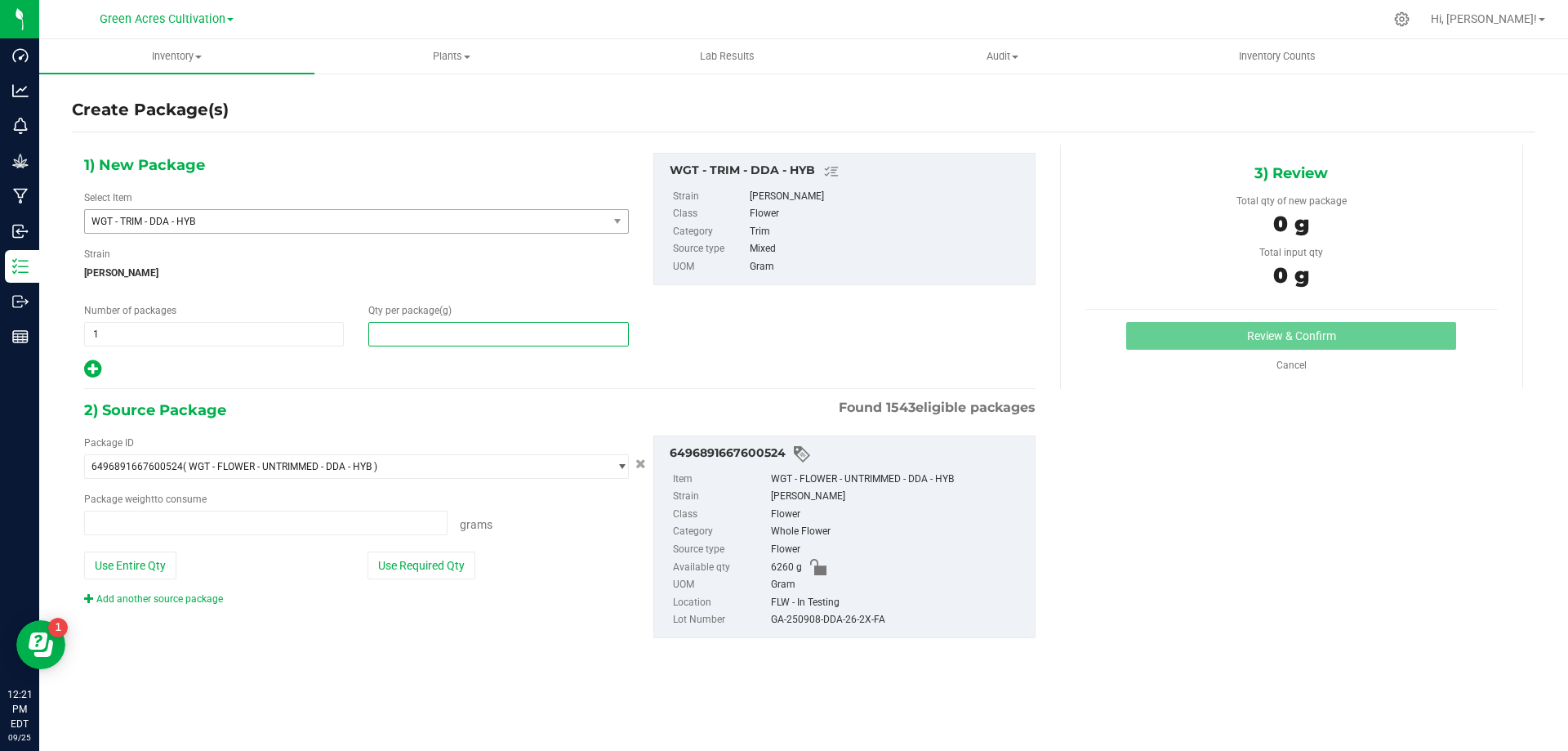
type input "0.0000 g"
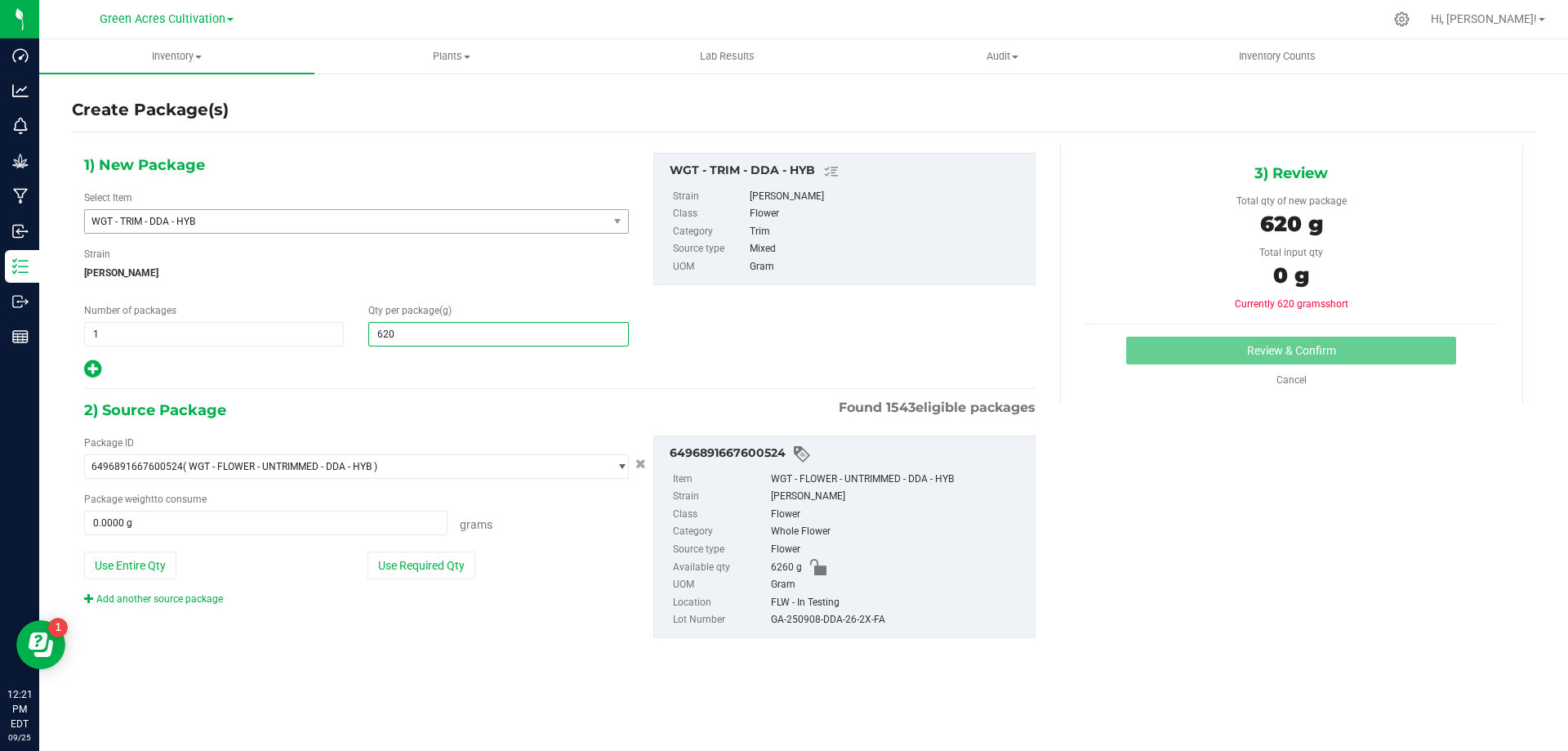
type input "6205"
type input "6,205.0000"
click at [431, 558] on button "Use Required Qty" at bounding box center [422, 566] width 107 height 28
type input "6205.0000 g"
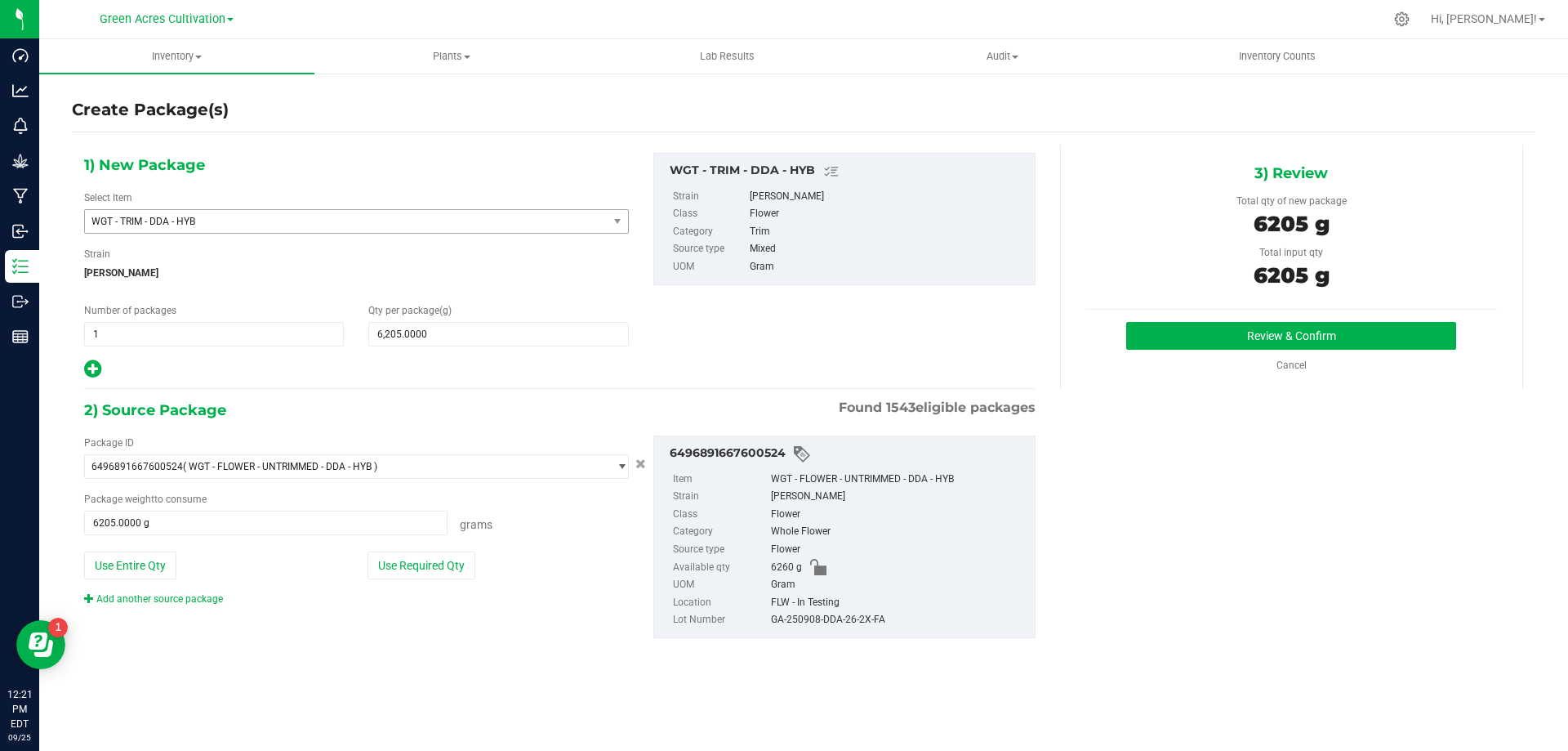
click at [812, 623] on div "GA-250908-DDA-26-2X-FA" at bounding box center [899, 619] width 256 height 18
copy div "GA-250908-DDA-26-2X-FA"
click at [1257, 315] on div "3) Review Total qty of new package 6205 g Total input qty 6205 g Review & Confi…" at bounding box center [1292, 267] width 463 height 245
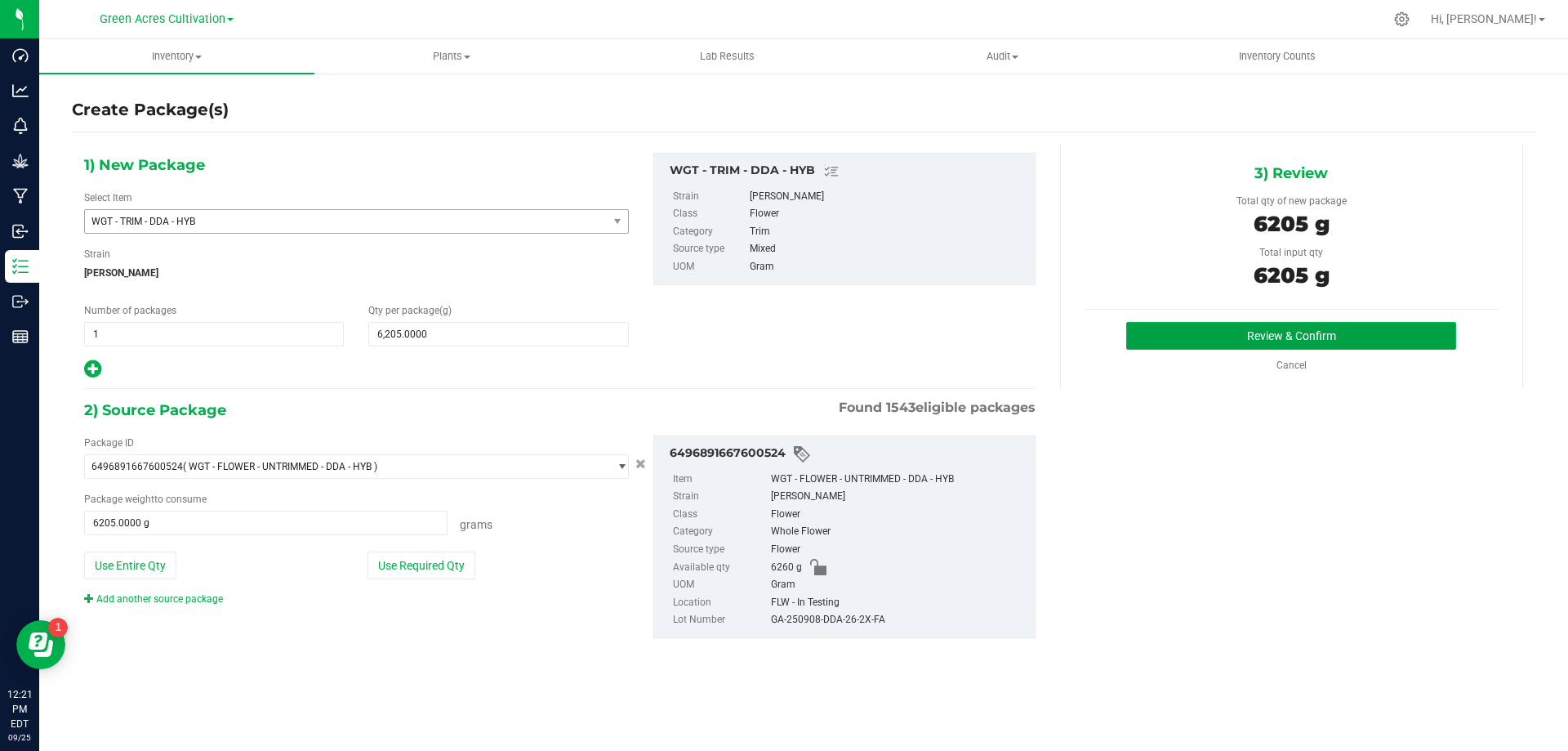
click at [1257, 334] on button "Review & Confirm" at bounding box center [1291, 336] width 330 height 28
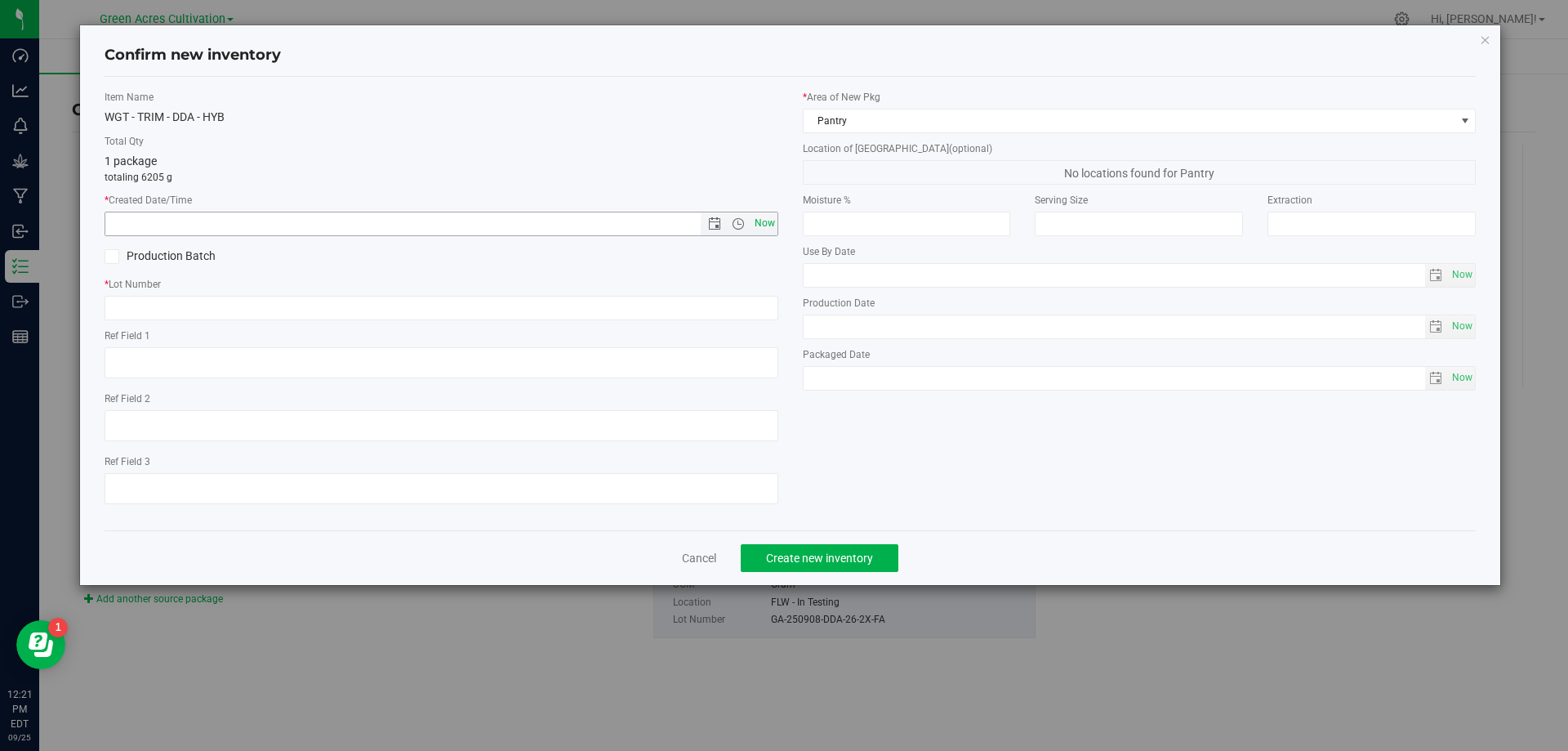
click at [764, 223] on span "Now" at bounding box center [765, 223] width 28 height 24
type input "9/25/2025 12:21 PM"
click at [751, 286] on label "* Lot Number" at bounding box center [441, 285] width 674 height 15
click at [743, 303] on input "text" at bounding box center [441, 308] width 674 height 24
paste input "GA-250908-DDA-26-2X-FA"
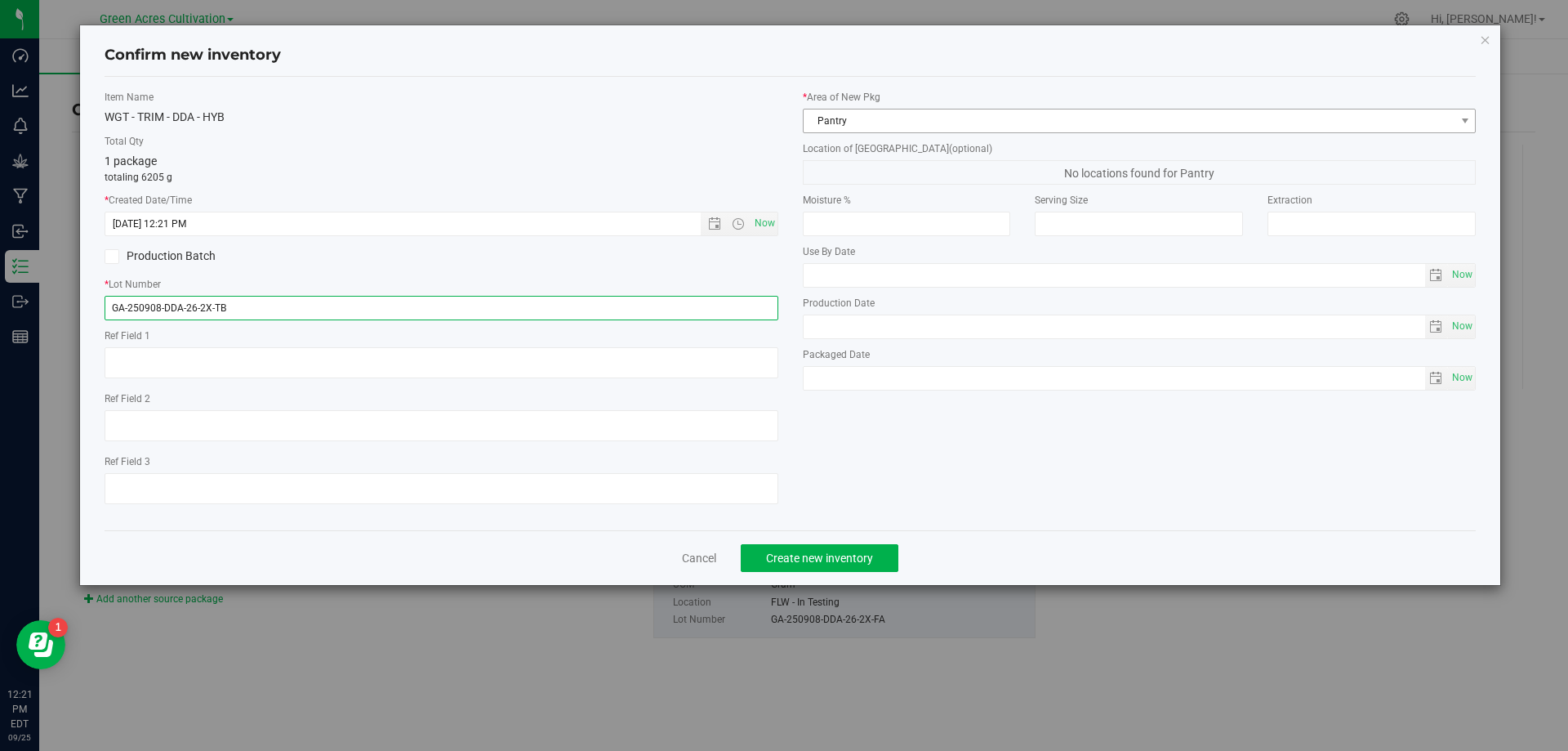
type input "GA-250908-DDA-26-2X-TB"
click at [988, 117] on span "Pantry" at bounding box center [1129, 121] width 651 height 23
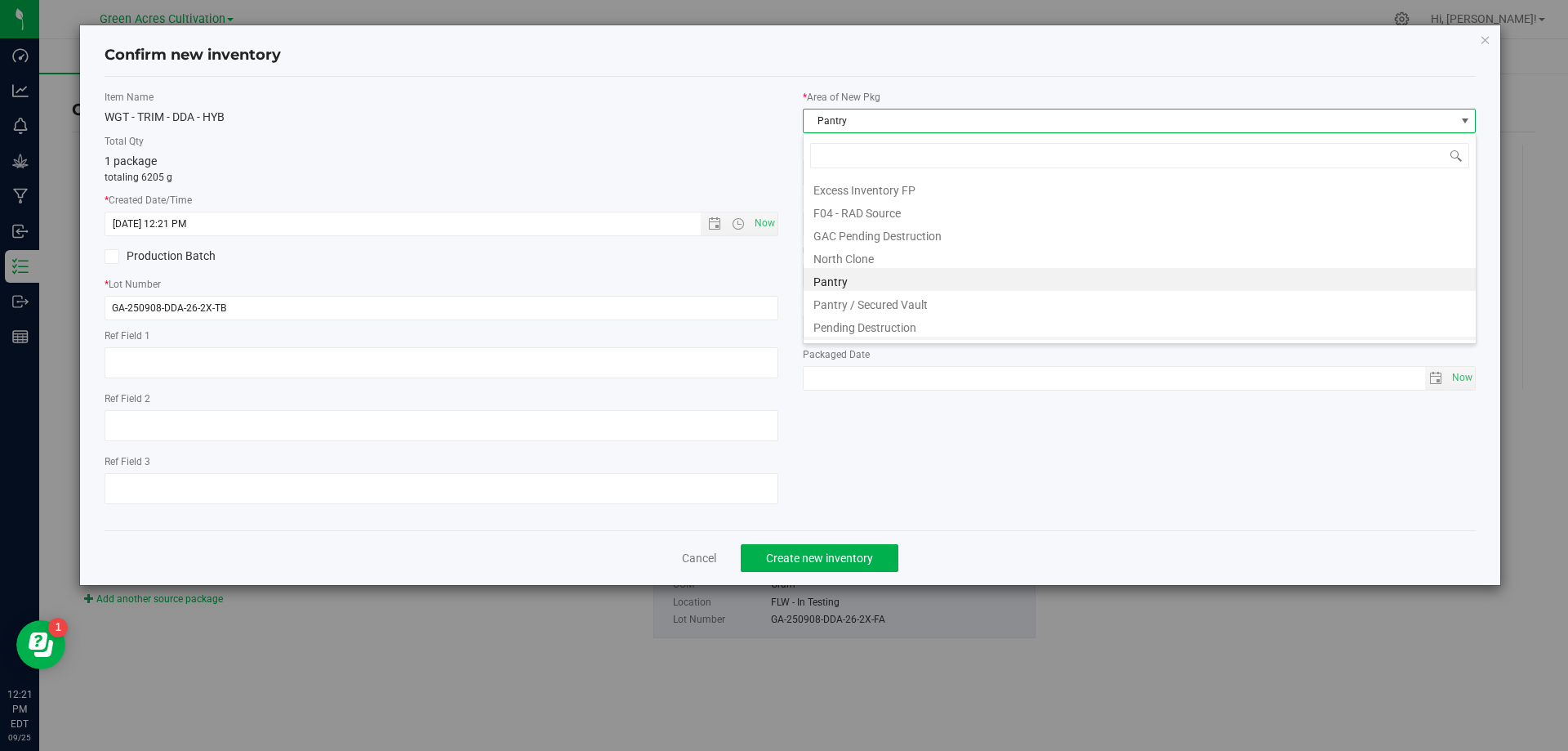
scroll to position [248, 0]
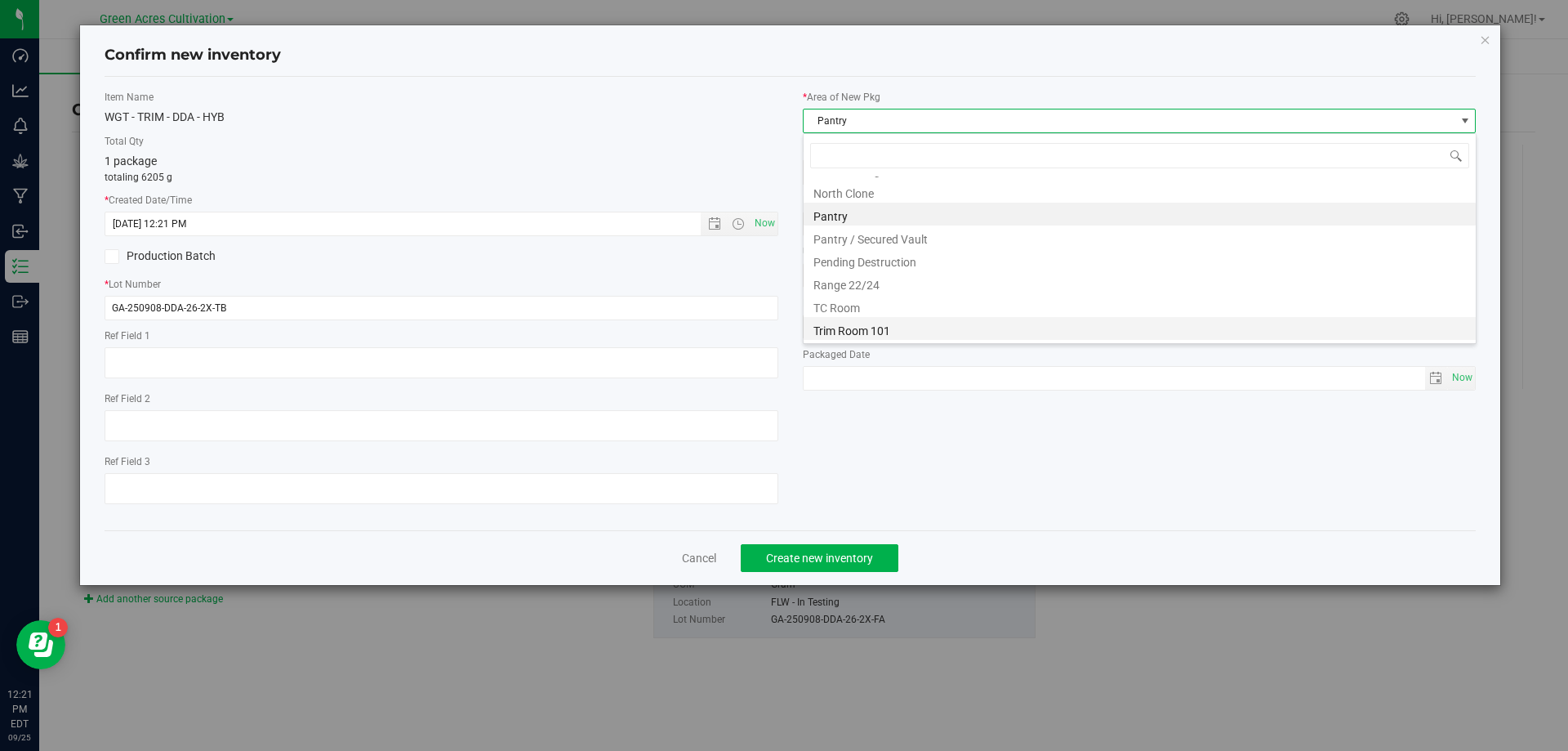
click at [937, 326] on li "Trim Room 101" at bounding box center [1139, 328] width 672 height 23
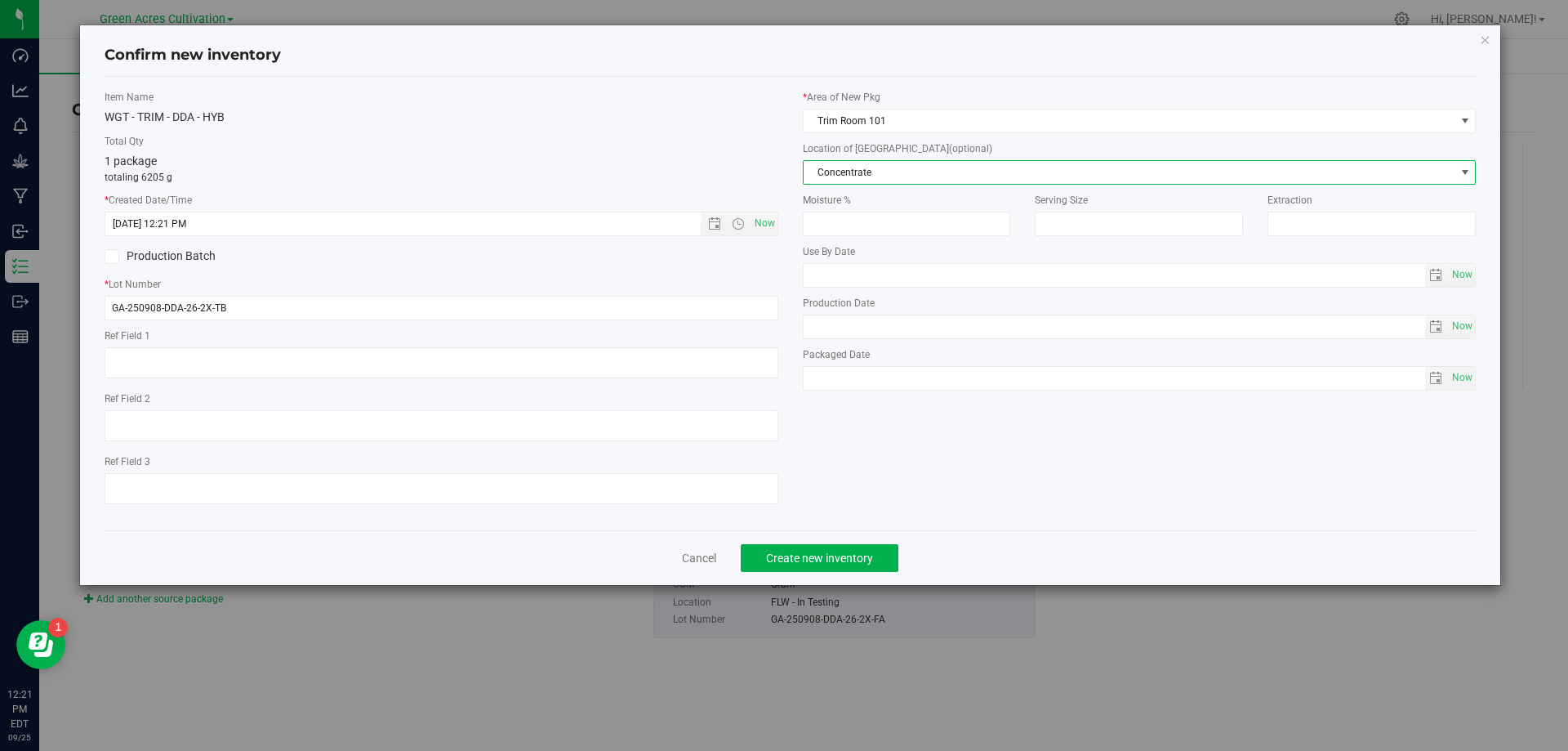
click at [986, 166] on span "Concentrate" at bounding box center [1129, 172] width 651 height 23
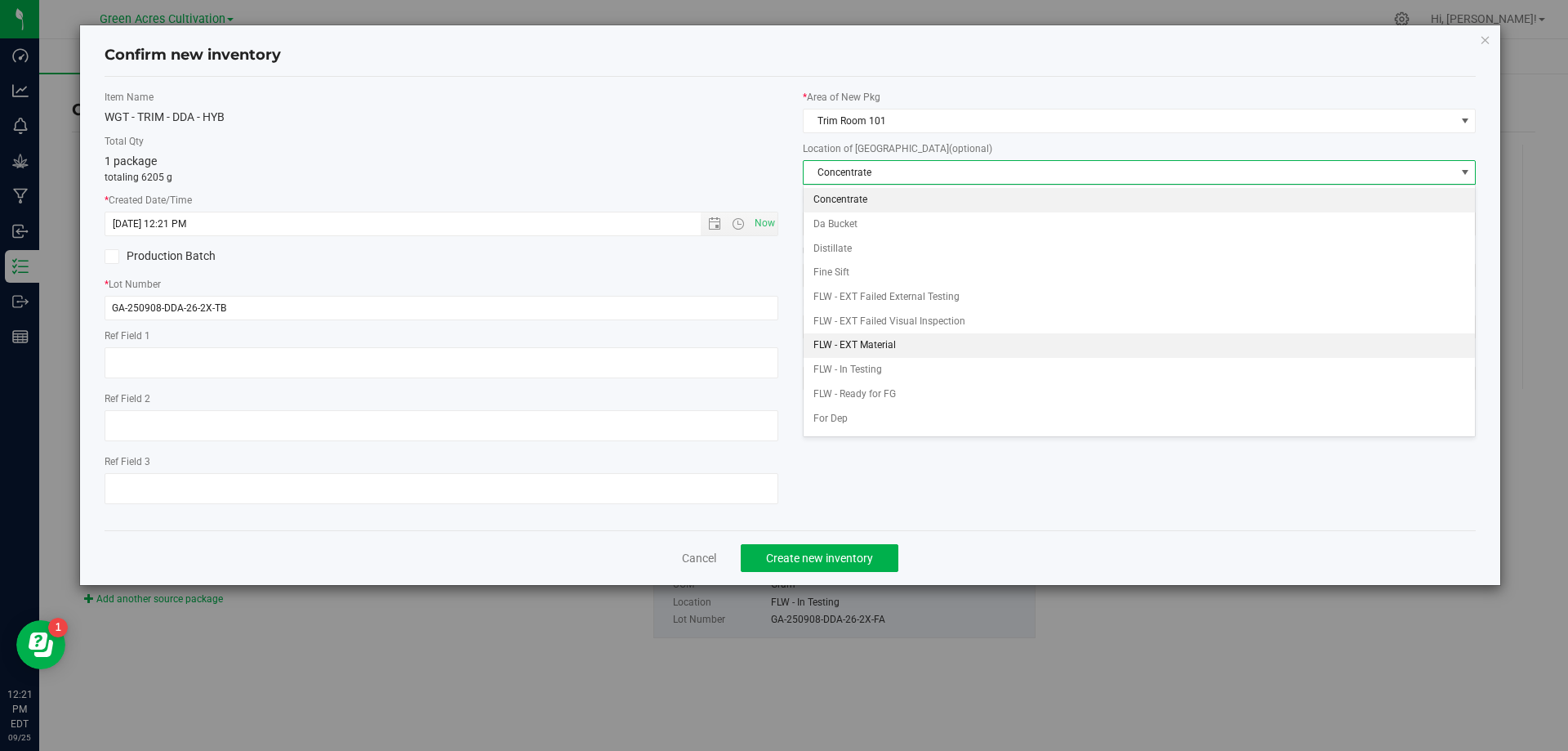
click at [915, 334] on li "FLW - EXT Material" at bounding box center [1139, 346] width 672 height 24
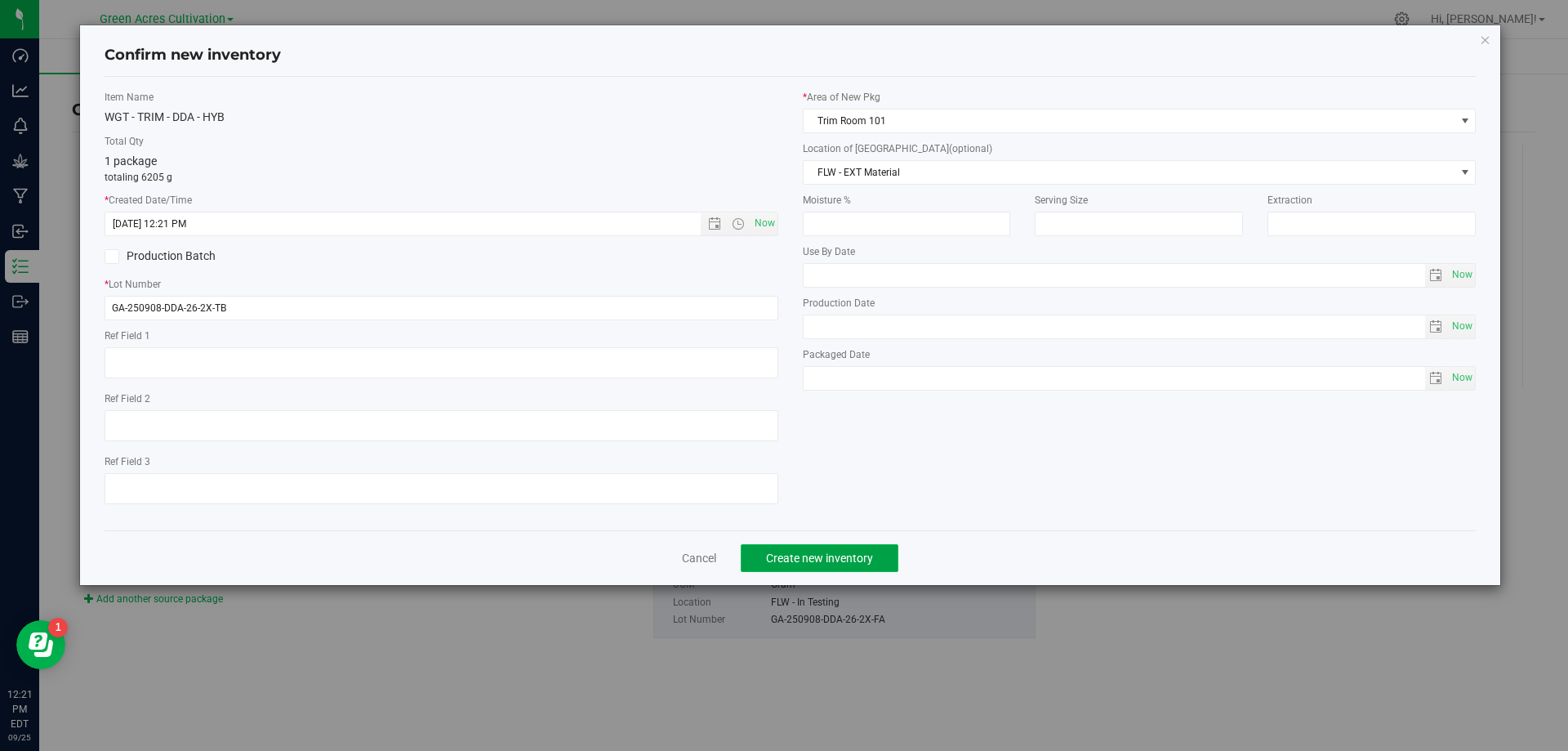
click at [852, 565] on button "Create new inventory" at bounding box center [819, 558] width 158 height 28
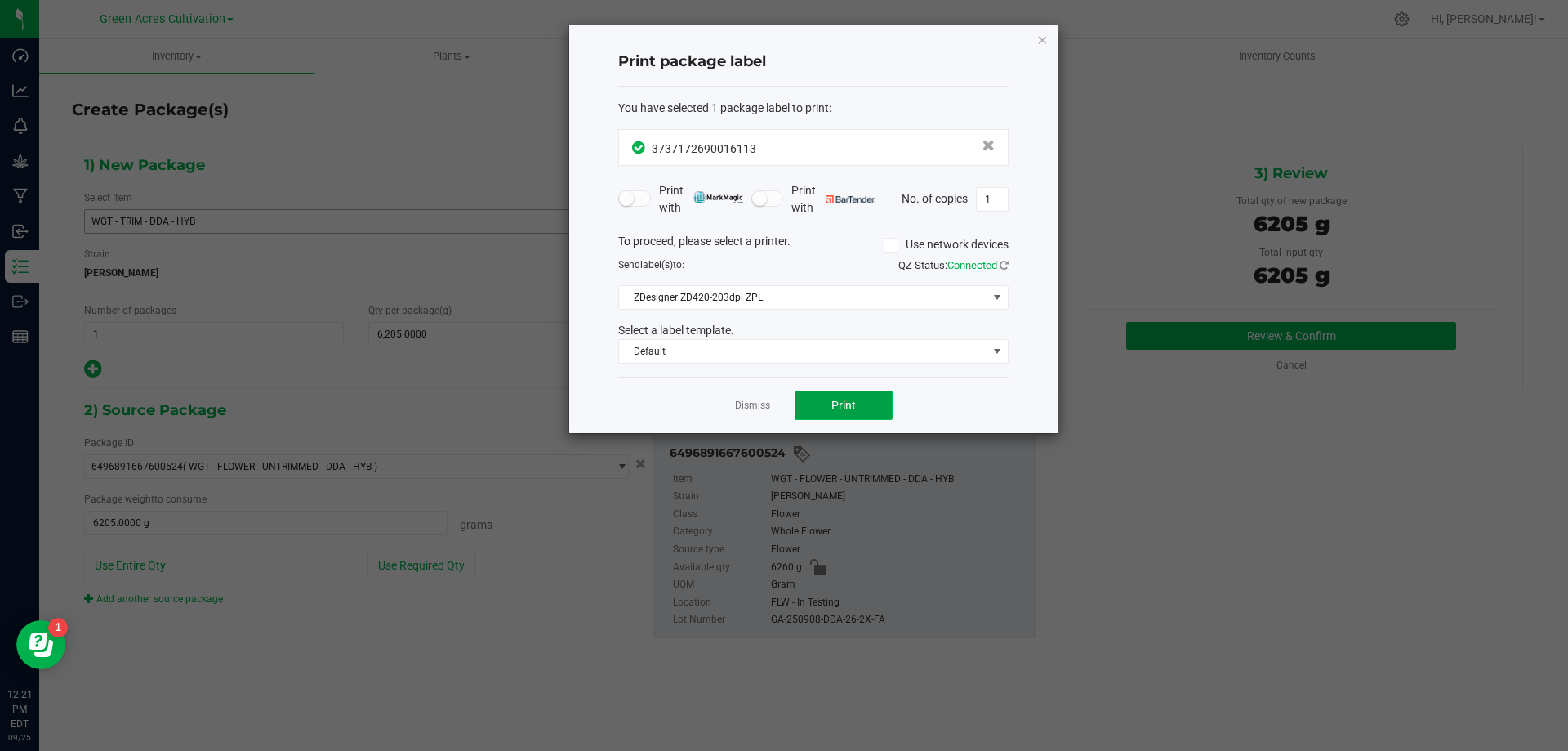
click at [824, 406] on button "Print" at bounding box center [844, 405] width 98 height 30
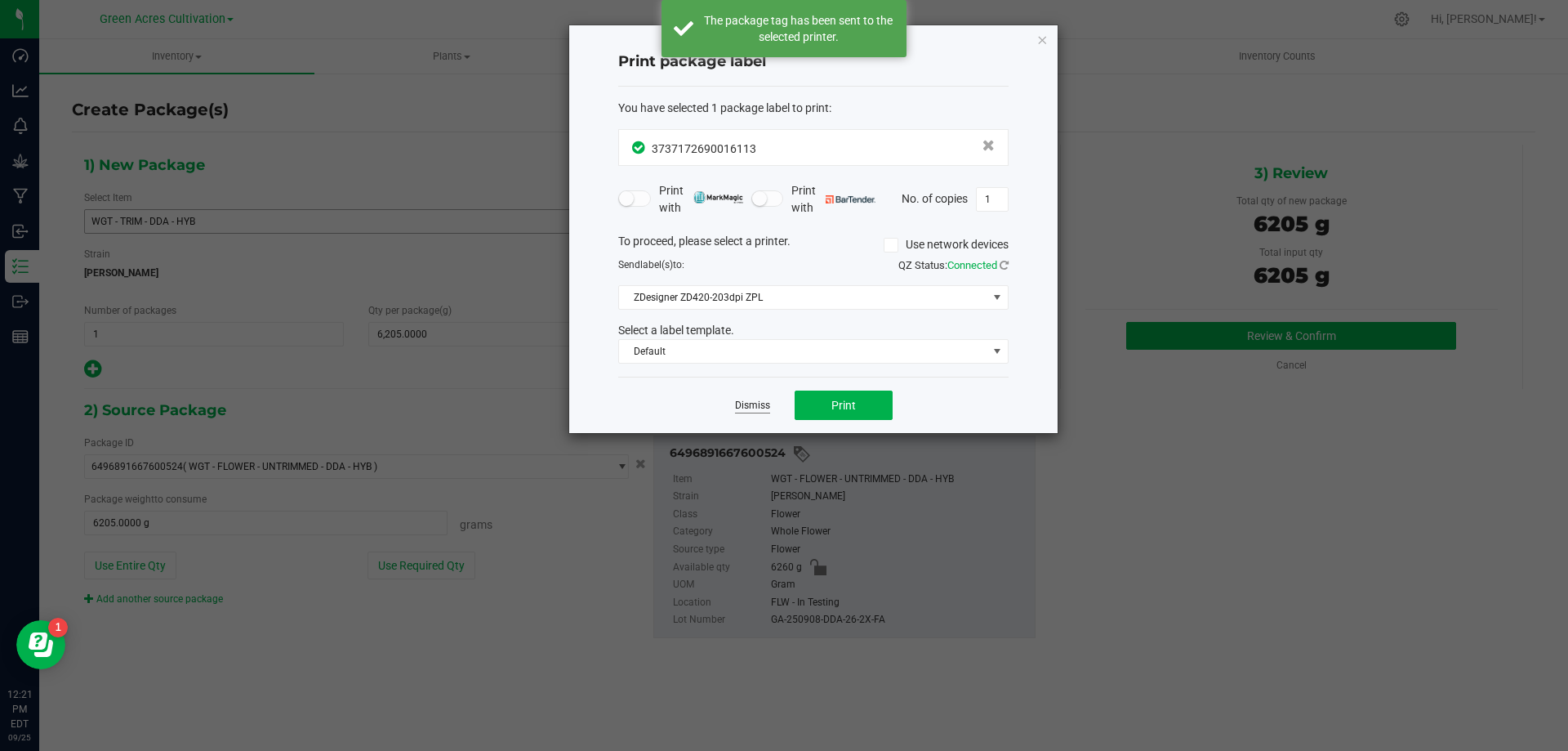
click at [765, 405] on link "Dismiss" at bounding box center [752, 405] width 35 height 14
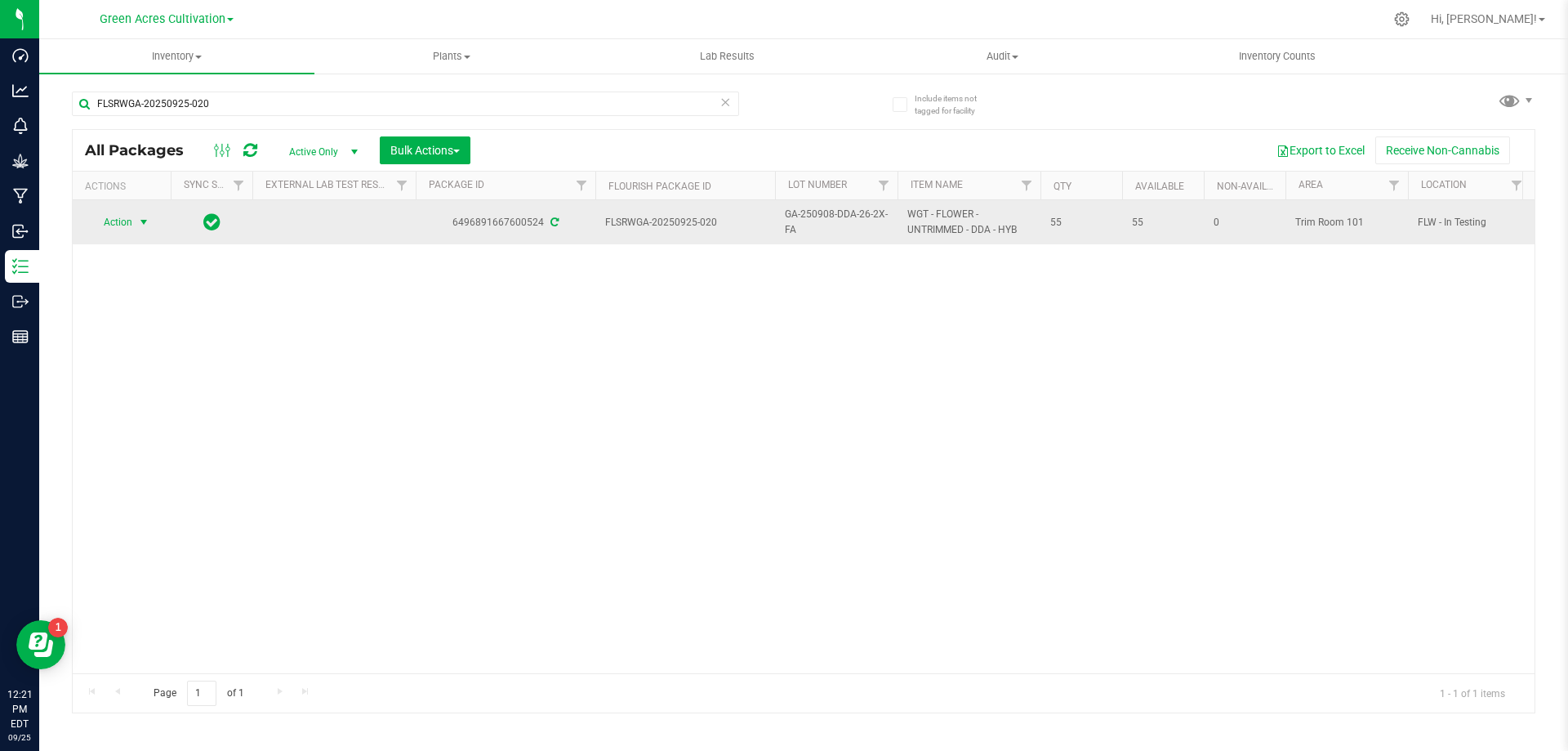
click at [120, 227] on span "Action" at bounding box center [111, 222] width 44 height 23
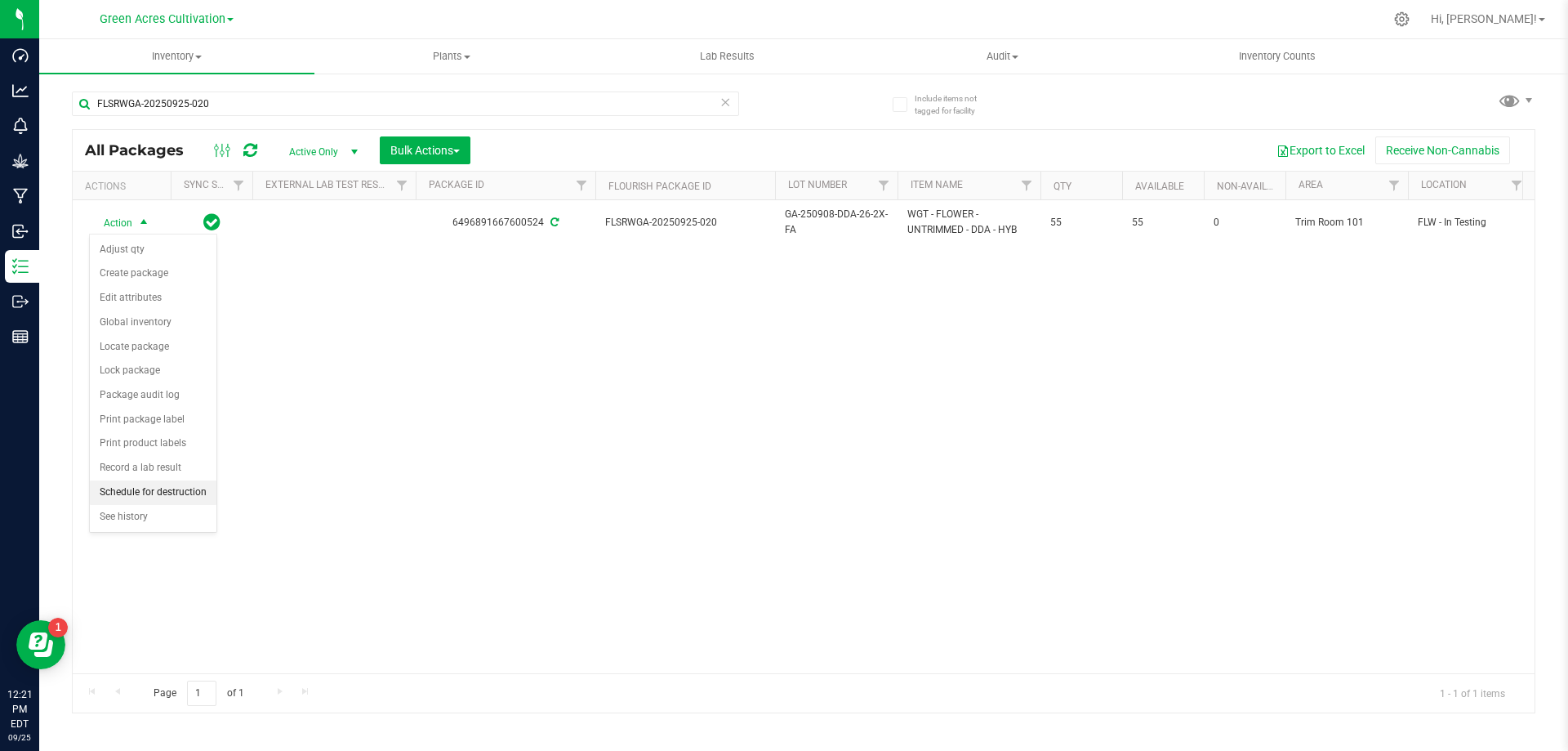
click at [123, 489] on li "Schedule for destruction" at bounding box center [153, 492] width 127 height 24
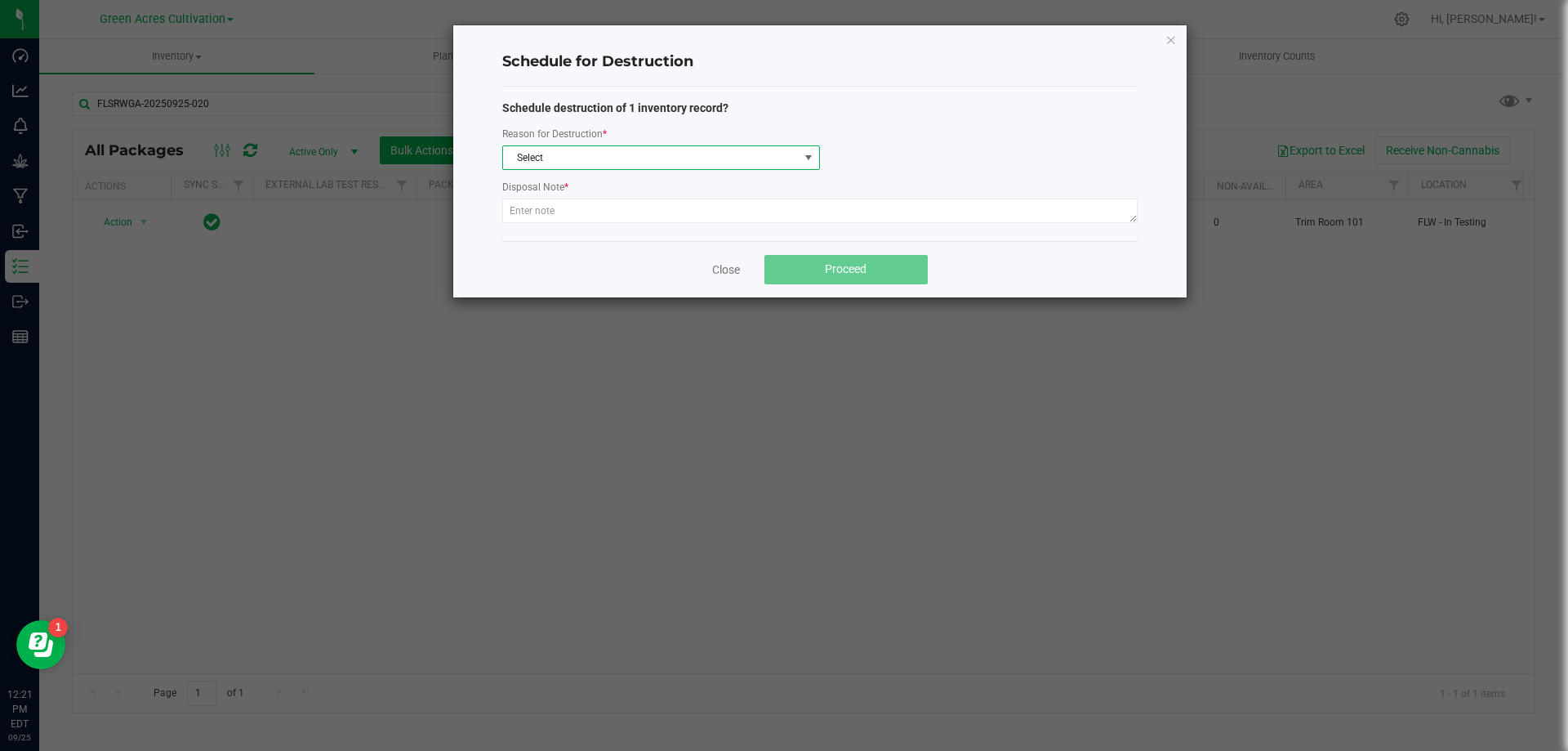
click at [768, 158] on span "Select" at bounding box center [651, 158] width 296 height 23
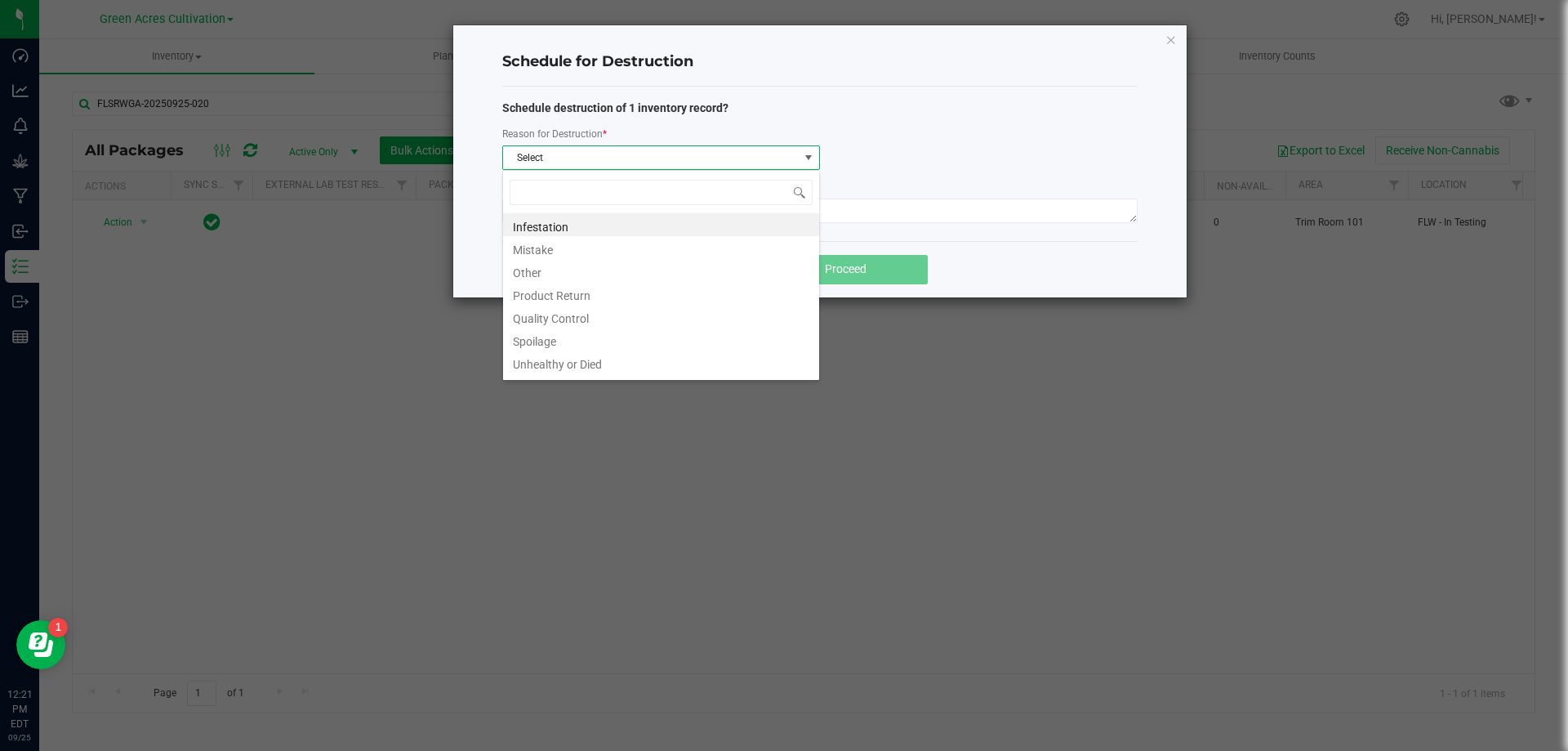
scroll to position [24, 318]
type input "W"
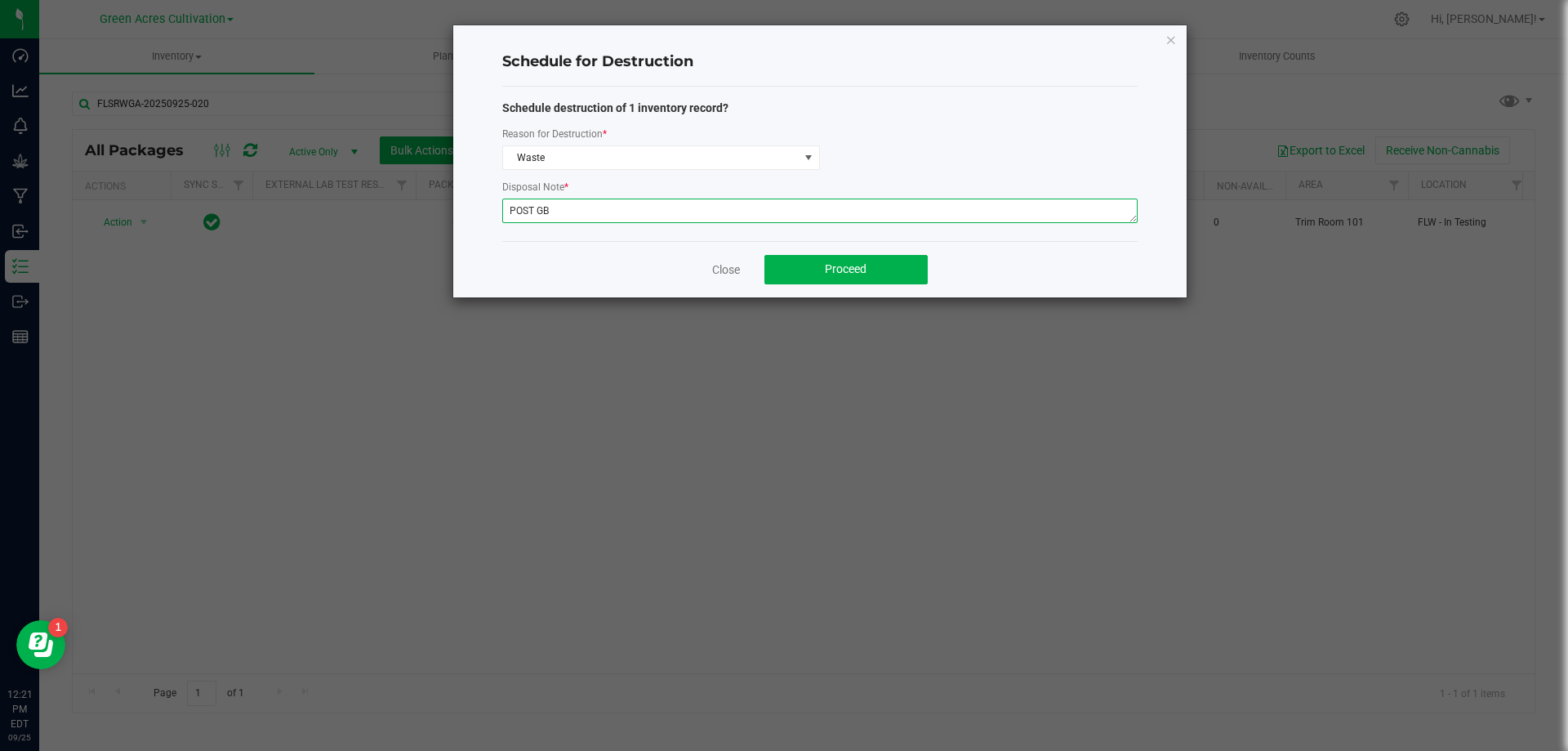
type textarea "POST GB"
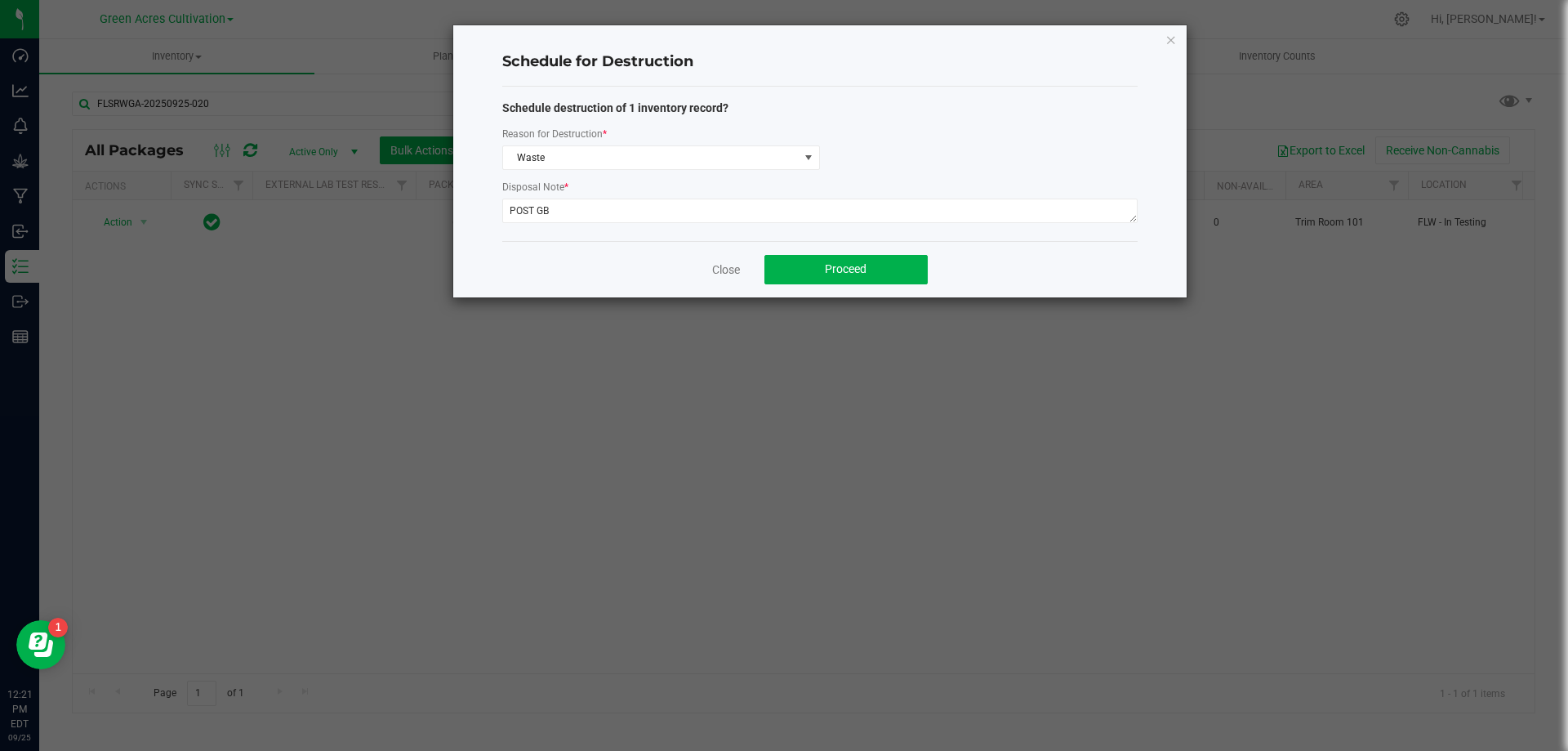
click at [877, 253] on div "Close Proceed" at bounding box center [820, 269] width 636 height 57
click at [884, 285] on div "Close Proceed" at bounding box center [820, 269] width 636 height 57
click at [892, 274] on button "Proceed" at bounding box center [846, 270] width 163 height 30
